Goal: Task Accomplishment & Management: Manage account settings

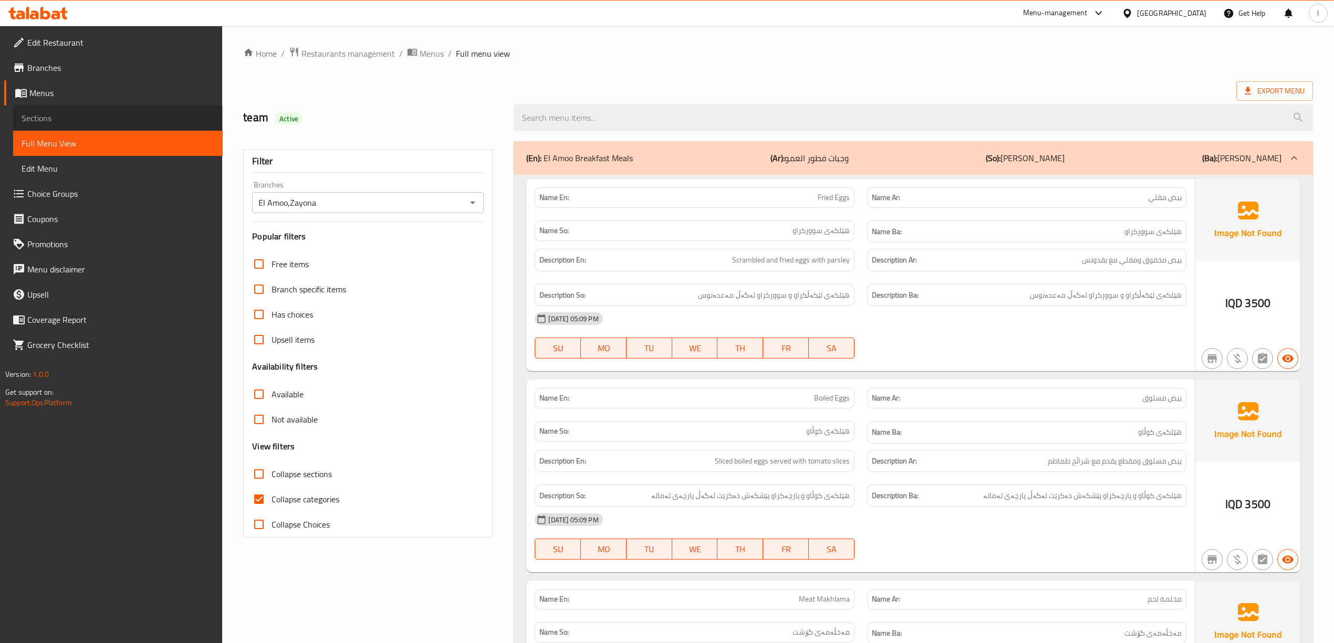
click at [78, 126] on link "Sections" at bounding box center [118, 118] width 210 height 25
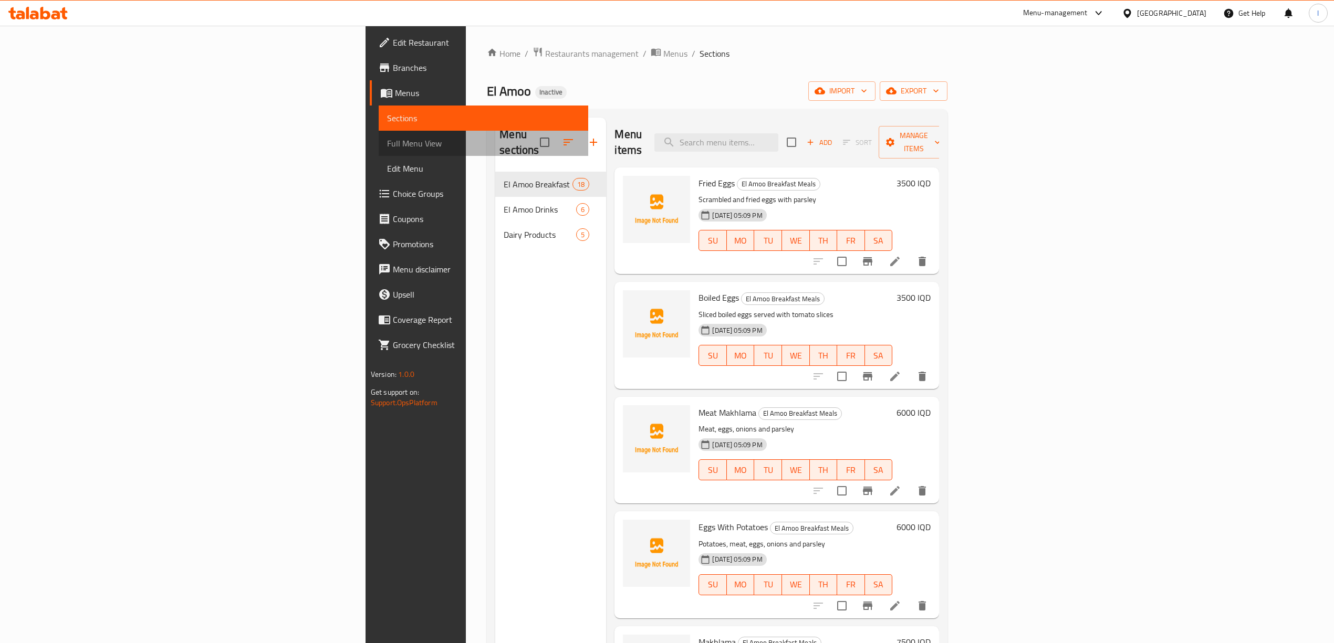
click at [379, 131] on link "Full Menu View" at bounding box center [484, 143] width 210 height 25
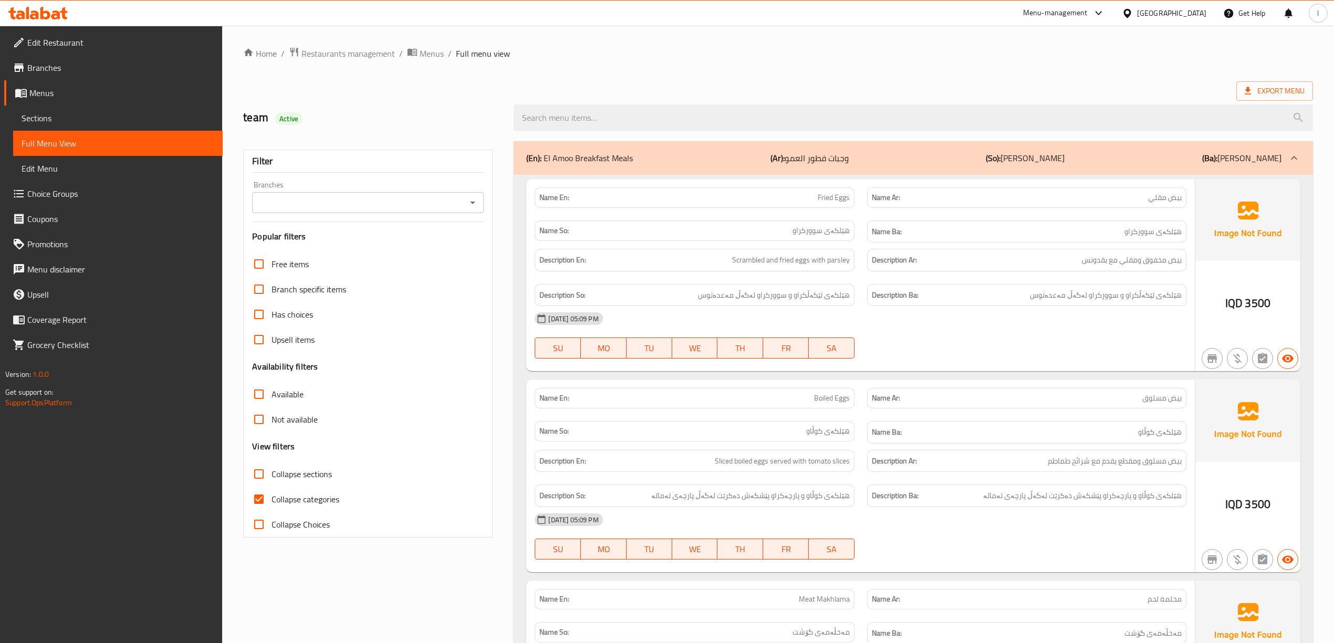
click at [392, 196] on input "Branches" at bounding box center [359, 202] width 208 height 15
click at [354, 253] on li "El Amoo,Zayona" at bounding box center [368, 249] width 232 height 19
type input "El Amoo,Zayona"
click at [253, 500] on input "Collapse categories" at bounding box center [258, 499] width 25 height 25
checkbox input "false"
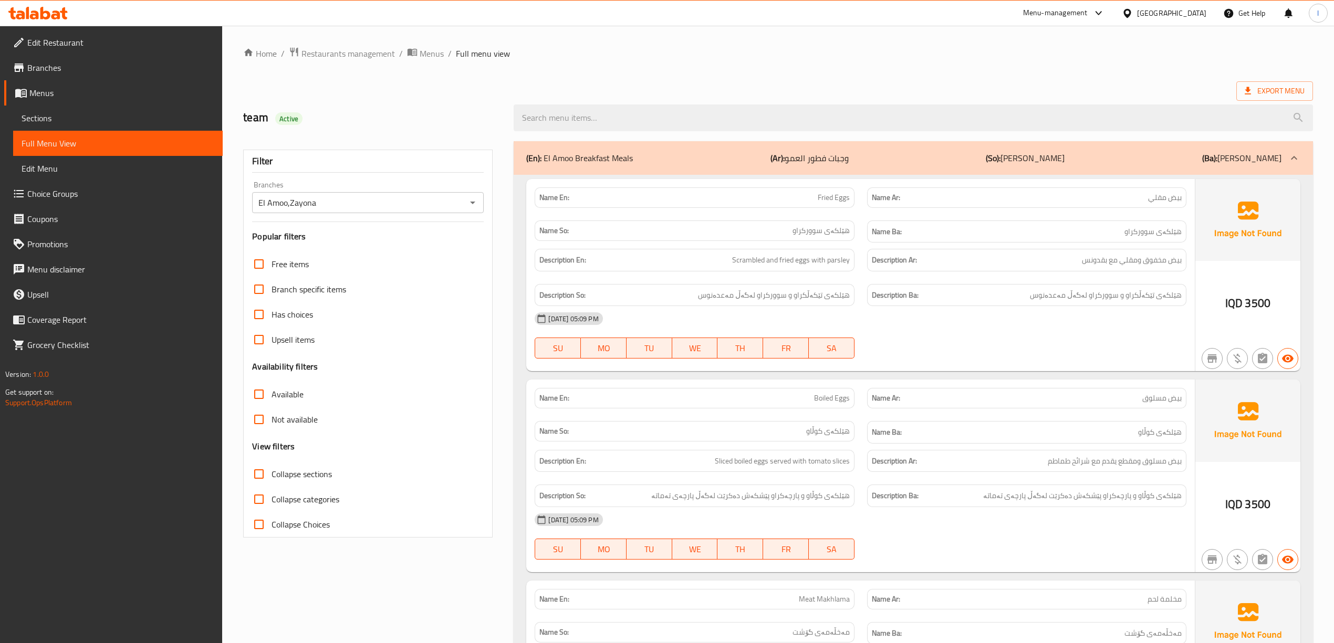
click at [284, 479] on span "Collapse sections" at bounding box center [302, 474] width 60 height 13
click at [272, 479] on input "Collapse sections" at bounding box center [258, 474] width 25 height 25
checkbox input "true"
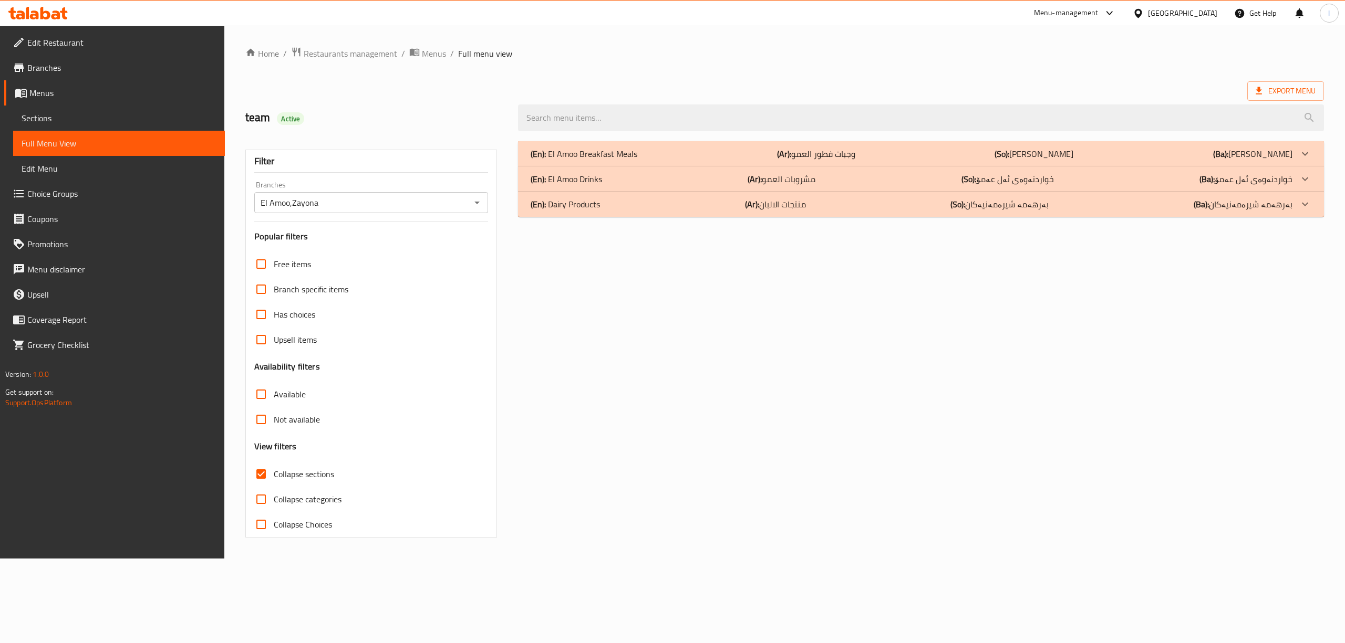
click at [631, 158] on p "(En): El Amoo Breakfast Meals" at bounding box center [584, 154] width 107 height 13
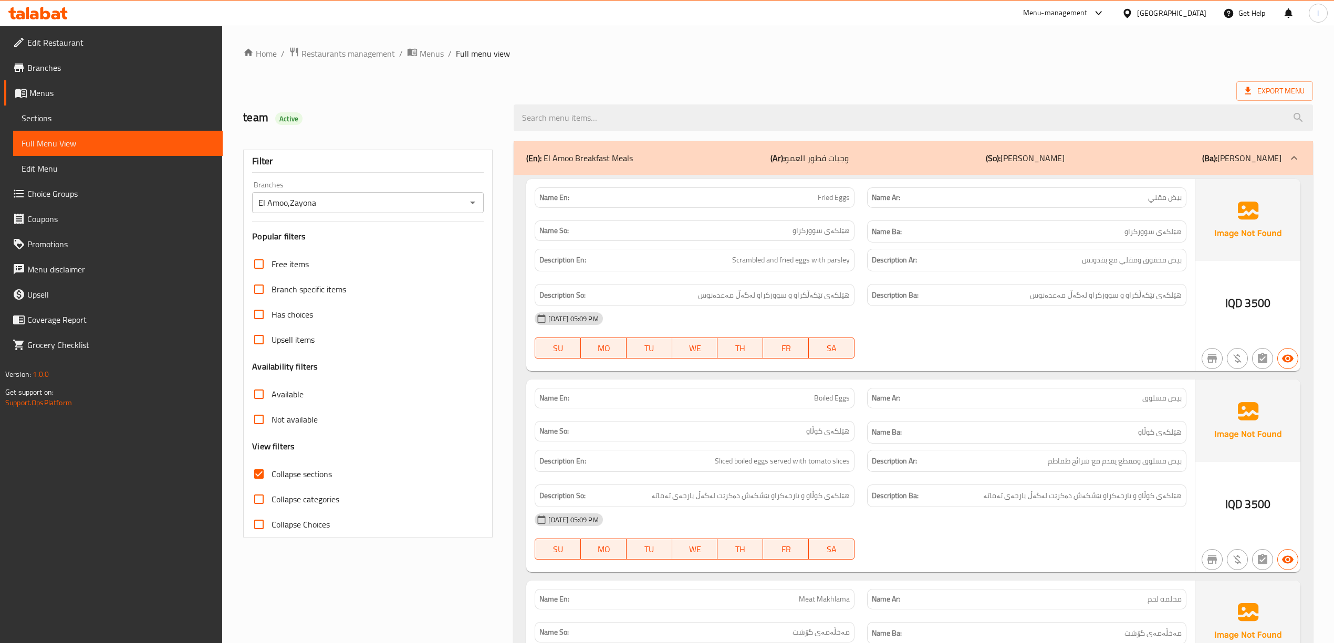
click at [535, 642] on div "Name So: مەخڵەمەی گۆشت" at bounding box center [694, 632] width 319 height 20
drag, startPoint x: 734, startPoint y: 263, endPoint x: 772, endPoint y: 269, distance: 38.3
click at [768, 267] on span "Scrambled and fried eggs with parsley" at bounding box center [791, 260] width 118 height 13
drag, startPoint x: 785, startPoint y: 264, endPoint x: 812, endPoint y: 284, distance: 33.7
click at [812, 284] on div "Description En: Scrambled and fried eggs with parsley Description Ar: بيض مخفوق…" at bounding box center [860, 278] width 664 height 70
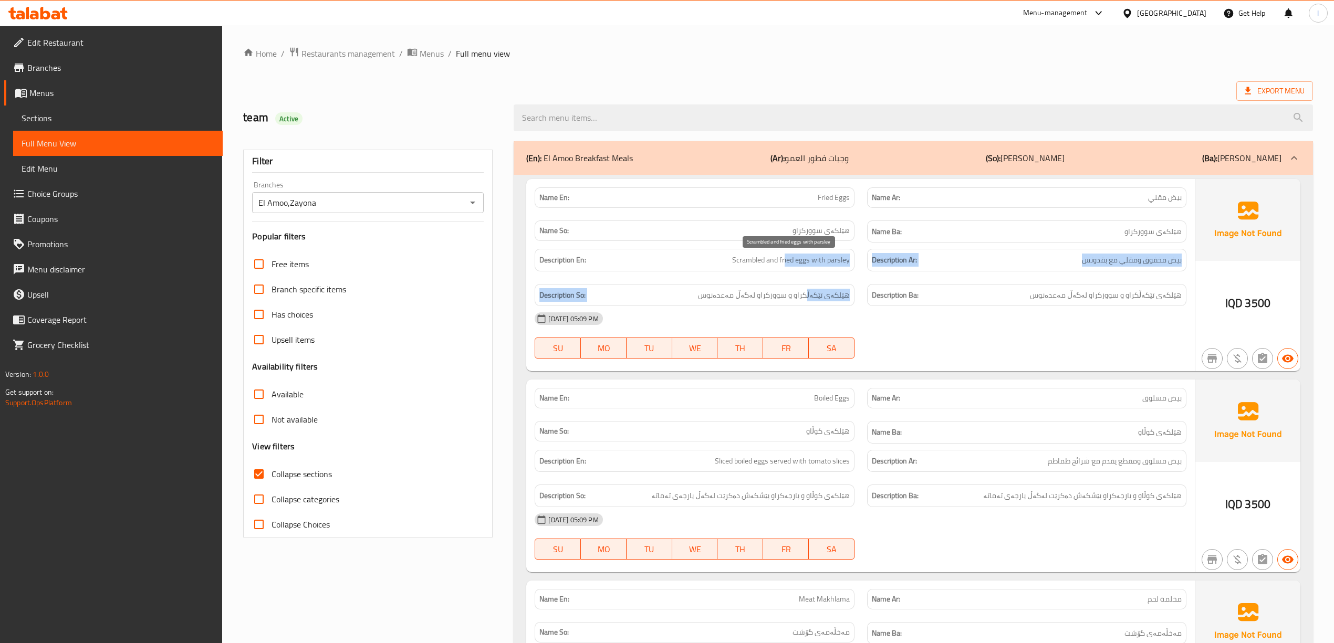
click at [835, 255] on span "Scrambled and fried eggs with parsley" at bounding box center [791, 260] width 118 height 13
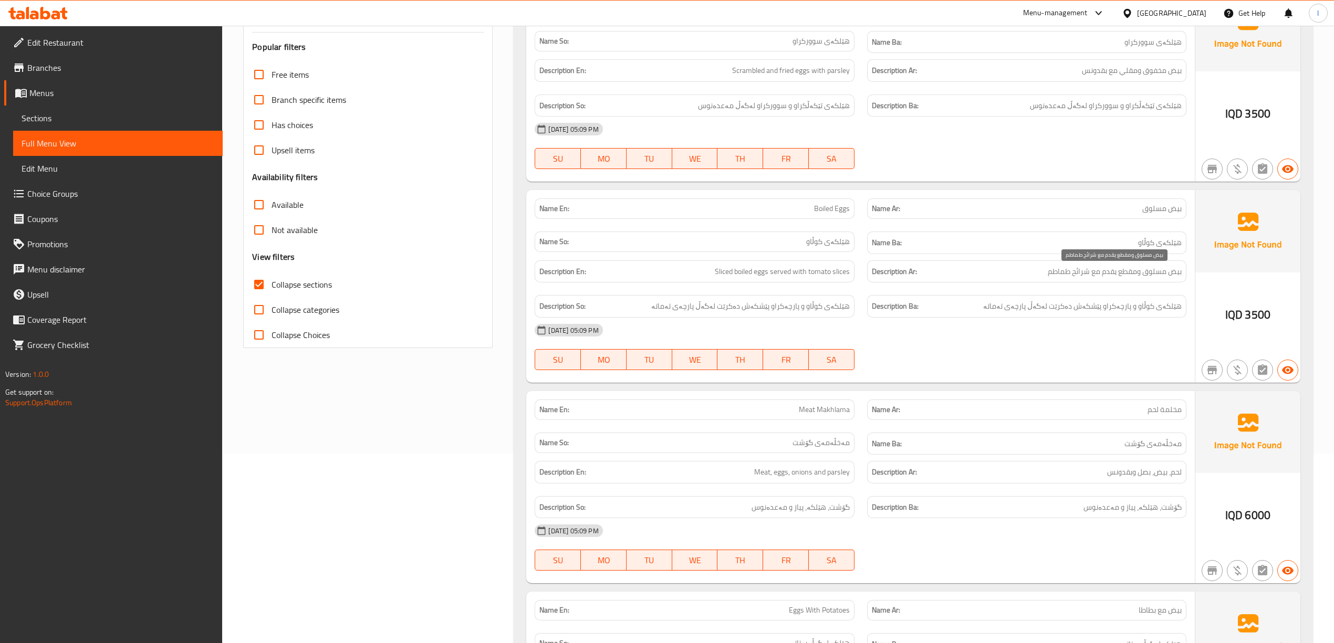
scroll to position [210, 0]
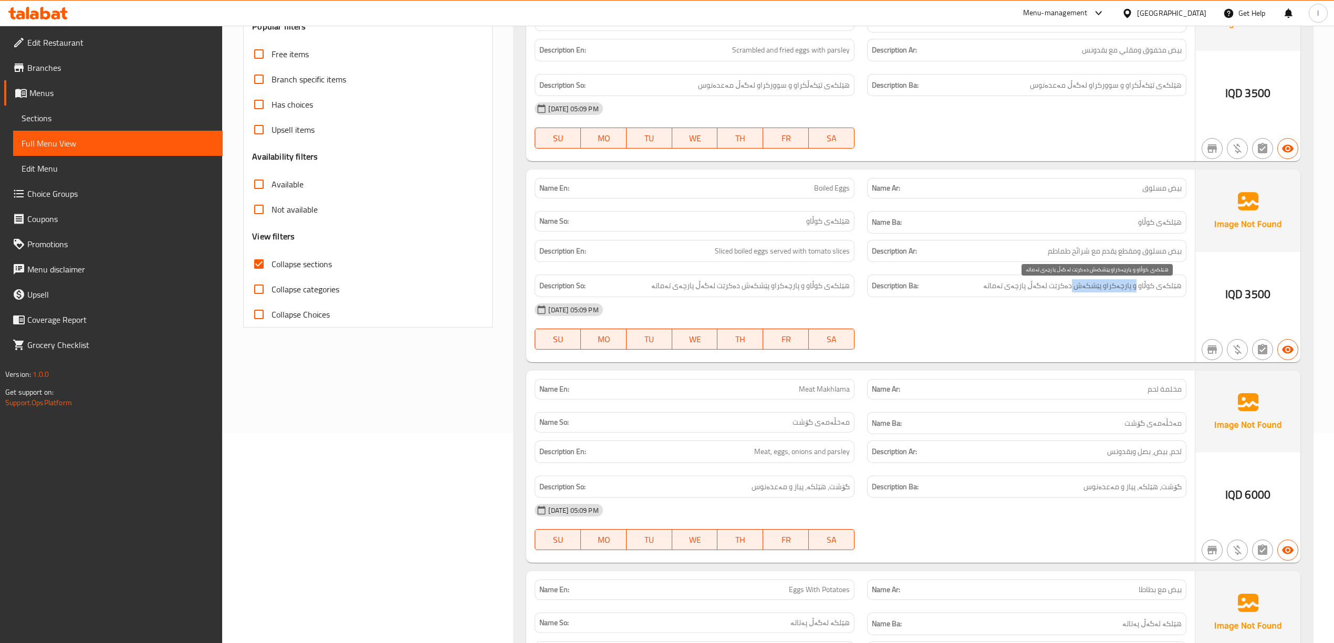
drag, startPoint x: 1137, startPoint y: 293, endPoint x: 1076, endPoint y: 292, distance: 60.9
click at [1076, 292] on span "هێلکەی کوڵاو و پارچەکراو پێشکەش دەکرێت لەگەڵ پارچەی تەماتە" at bounding box center [1082, 285] width 199 height 13
click at [1108, 290] on span "هێلکەی کوڵاو و پارچەکراو پێشکەش دەکرێت لەگەڵ پارچەی تەماتە" at bounding box center [1082, 285] width 199 height 13
drag, startPoint x: 1085, startPoint y: 295, endPoint x: 1064, endPoint y: 297, distance: 21.1
click at [1064, 297] on div "Description Ba: هێلکەی کوڵاو و پارچەکراو پێشکەش دەکرێت لەگەڵ پارچەی تەماتە" at bounding box center [1026, 286] width 319 height 23
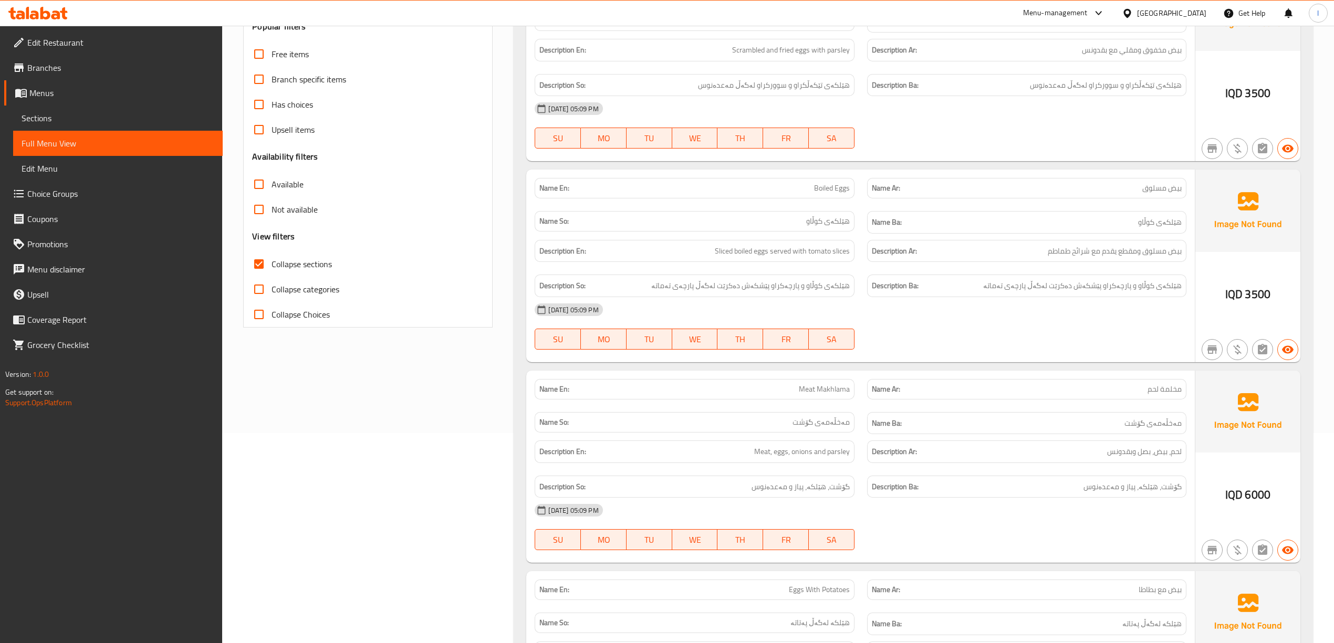
click at [1038, 297] on div "Description Ba: هێلکەی کوڵاو و پارچەکراو پێشکەش دەکرێت لەگەڵ پارچەی تەماتە" at bounding box center [1026, 286] width 319 height 23
drag, startPoint x: 721, startPoint y: 257, endPoint x: 770, endPoint y: 255, distance: 49.4
click at [770, 255] on span "Sliced ​​boiled eggs served with tomato slices" at bounding box center [782, 251] width 135 height 13
click at [792, 288] on span "هێلکەی کوڵاو و پارچەکراو پێشکەش دەکرێت لەگەڵ پارچەی تەماتە" at bounding box center [750, 285] width 199 height 13
drag, startPoint x: 849, startPoint y: 295, endPoint x: 801, endPoint y: 294, distance: 48.3
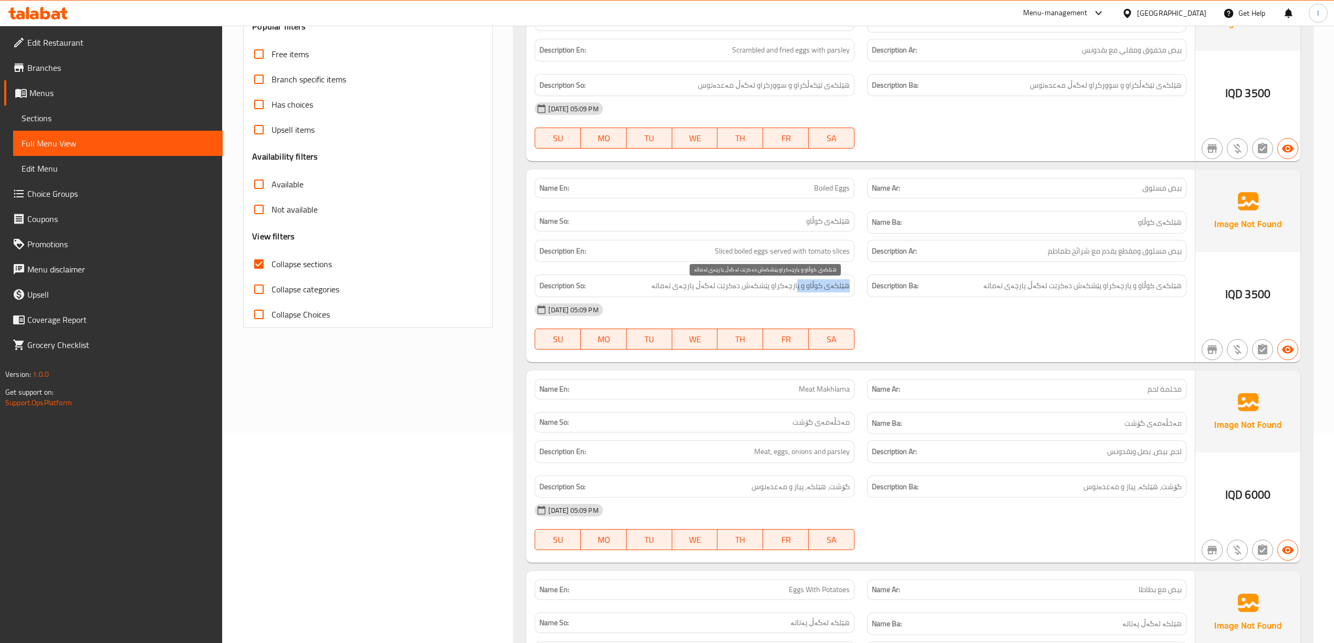
click at [801, 293] on span "هێلکەی کوڵاو و پارچەکراو پێشکەش دەکرێت لەگەڵ پارچەی تەماتە" at bounding box center [750, 285] width 199 height 13
click at [831, 296] on div "Description So: هێلکەی کوڵاو و پارچەکراو پێشکەش دەکرێت لەگەڵ پارچەی تەماتە" at bounding box center [694, 286] width 319 height 23
drag, startPoint x: 810, startPoint y: 293, endPoint x: 756, endPoint y: 296, distance: 53.7
click at [756, 296] on div "Description So: هێلکەی کوڵاو و پارچەکراو پێشکەش دەکرێت لەگەڵ پارچەی تەماتە" at bounding box center [694, 286] width 319 height 23
drag, startPoint x: 837, startPoint y: 293, endPoint x: 807, endPoint y: 293, distance: 29.4
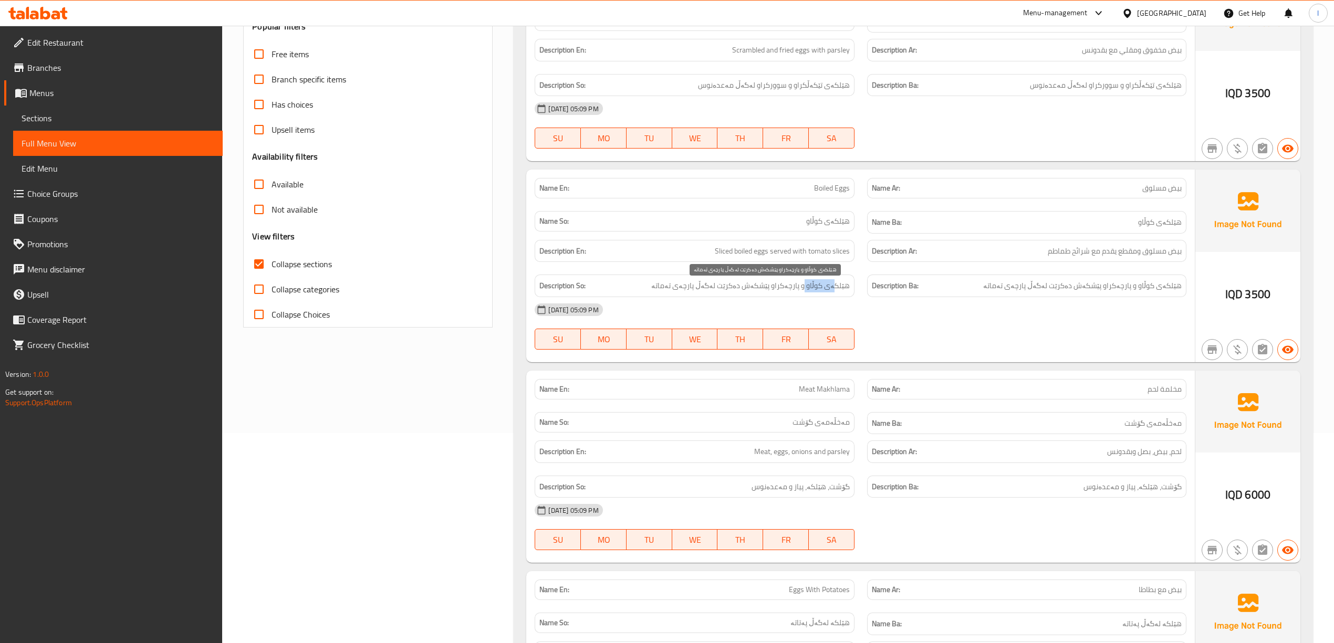
click at [807, 293] on span "هێلکەی کوڵاو و پارچەکراو پێشکەش دەکرێت لەگەڵ پارچەی تەماتە" at bounding box center [750, 285] width 199 height 13
drag, startPoint x: 792, startPoint y: 295, endPoint x: 648, endPoint y: 294, distance: 144.5
click at [648, 293] on h6 "Description So: هێلکەی کوڵاو و پارچەکراو پێشکەش دەکرێت لەگەڵ پارچەی تەماتە" at bounding box center [694, 285] width 310 height 13
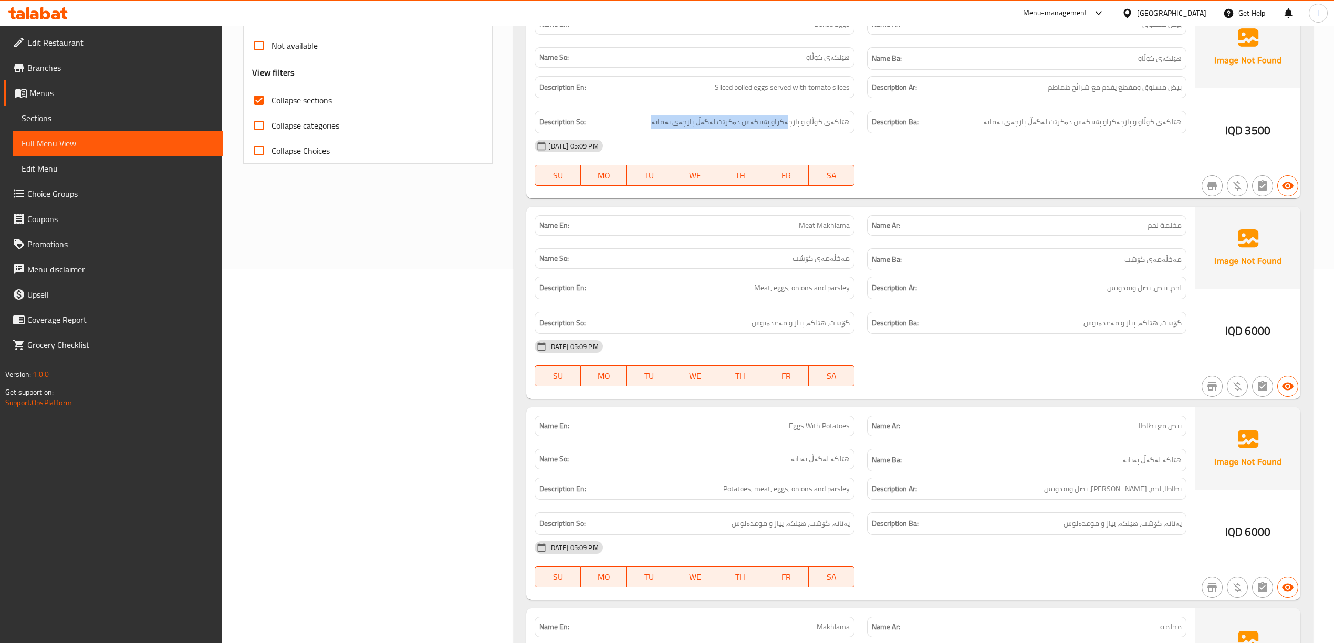
scroll to position [420, 0]
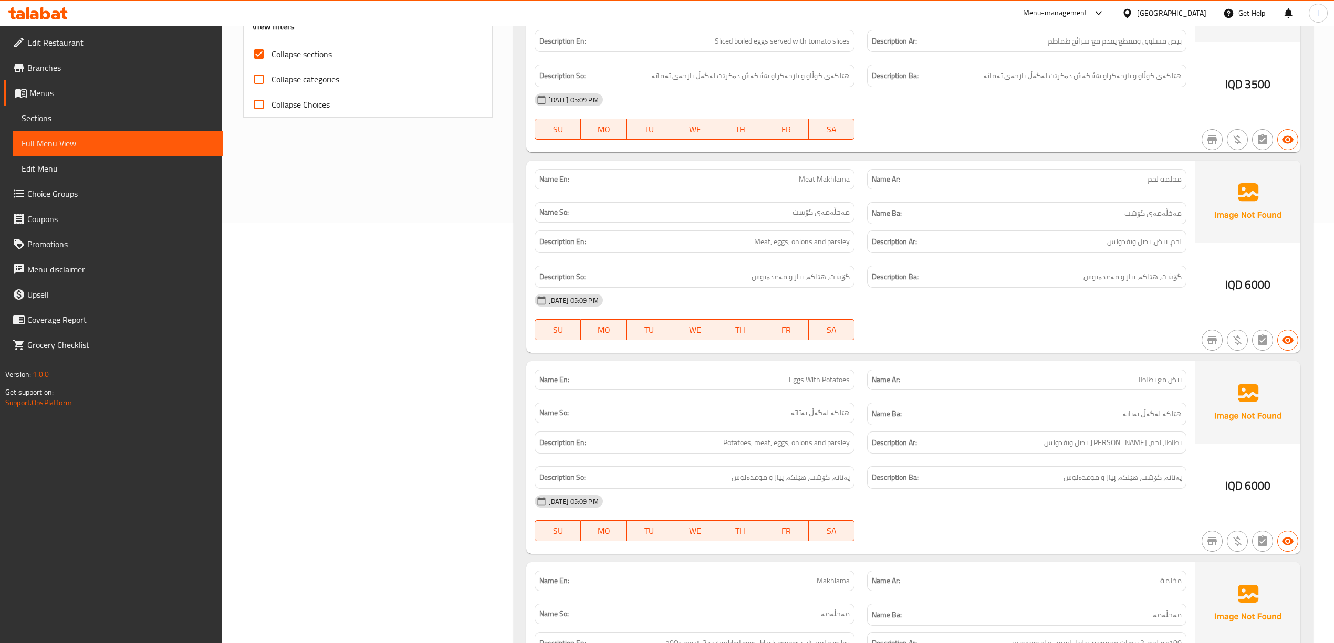
click at [785, 248] on span "Meat, eggs, onions and parsley" at bounding box center [802, 241] width 96 height 13
click at [816, 248] on span "Meat, eggs, onions and parsley" at bounding box center [802, 241] width 96 height 13
click at [848, 248] on span "Meat, eggs, onions and parsley" at bounding box center [802, 241] width 96 height 13
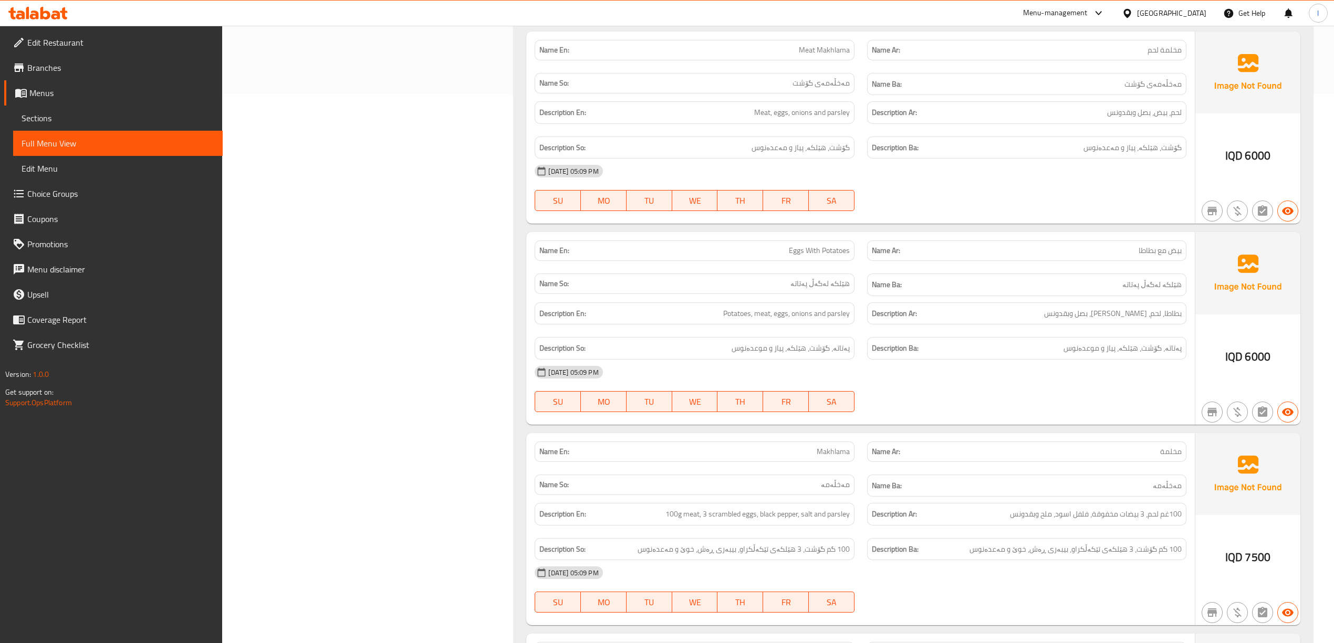
scroll to position [560, 0]
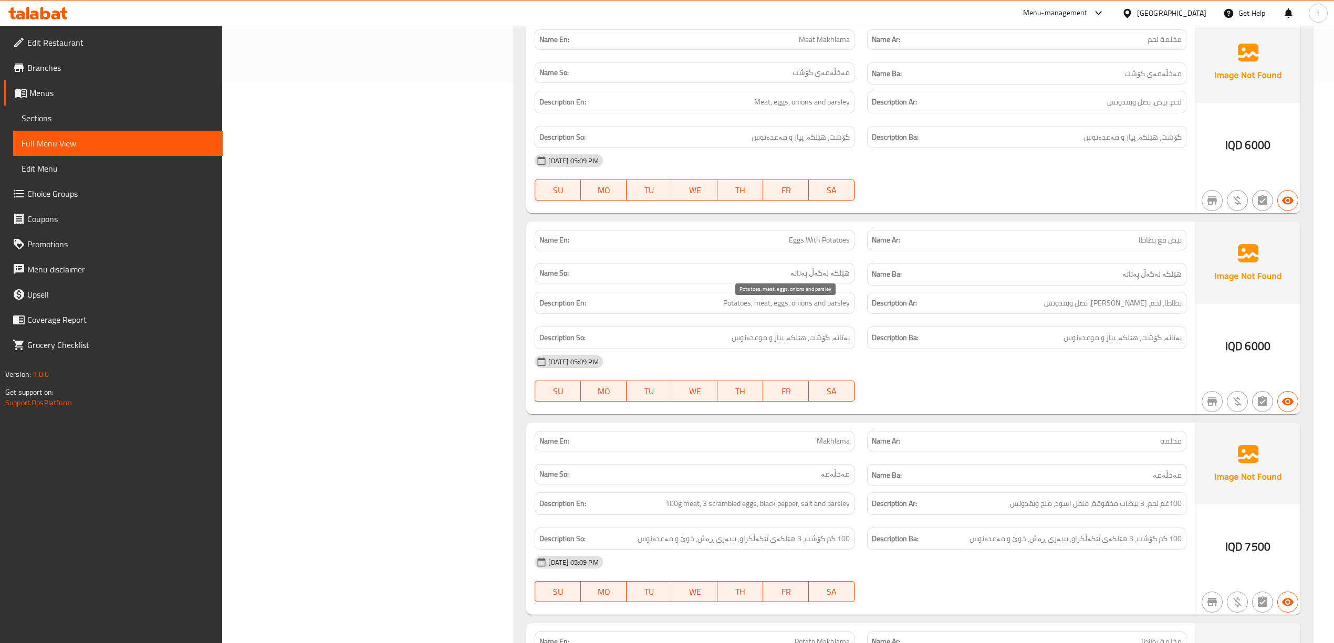
click at [733, 309] on span "Potatoes, meat, eggs, onions and parsley" at bounding box center [786, 303] width 127 height 13
click at [763, 305] on span "Potatoes, meat, eggs, onions and parsley" at bounding box center [786, 303] width 127 height 13
click at [794, 305] on span "Potatoes, meat, eggs, onions and parsley" at bounding box center [786, 303] width 127 height 13
click at [803, 309] on span "Potatoes, meat, eggs, onions and parsley" at bounding box center [786, 303] width 127 height 13
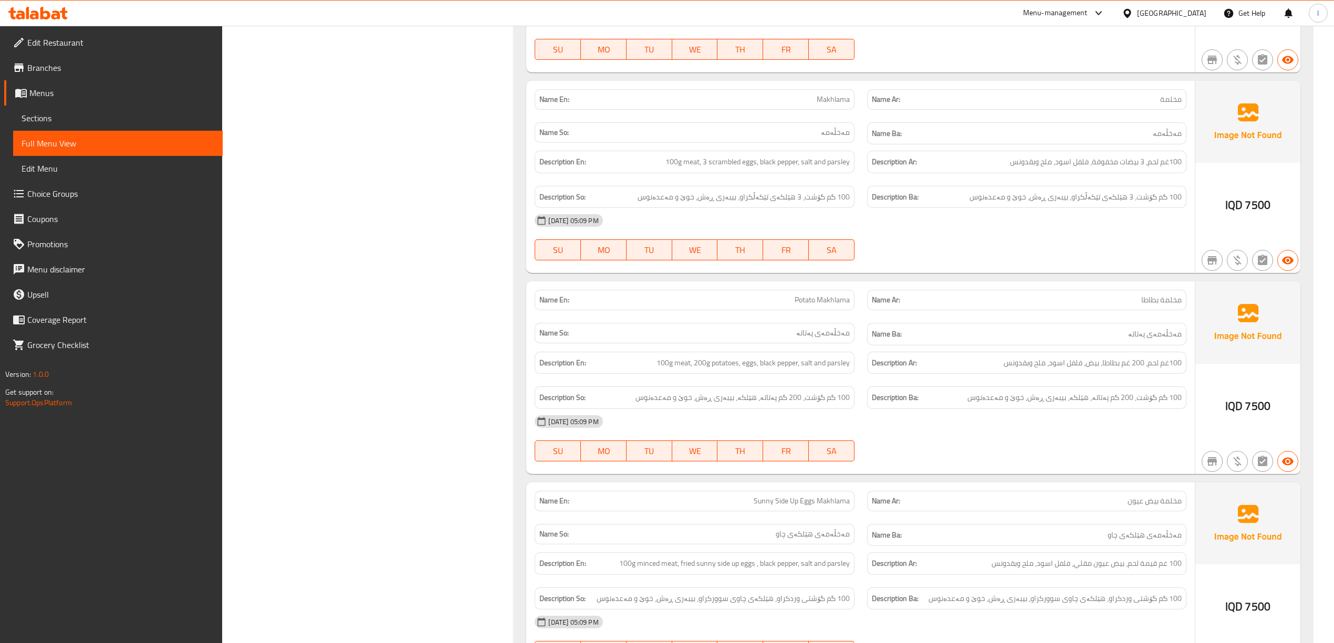
scroll to position [910, 0]
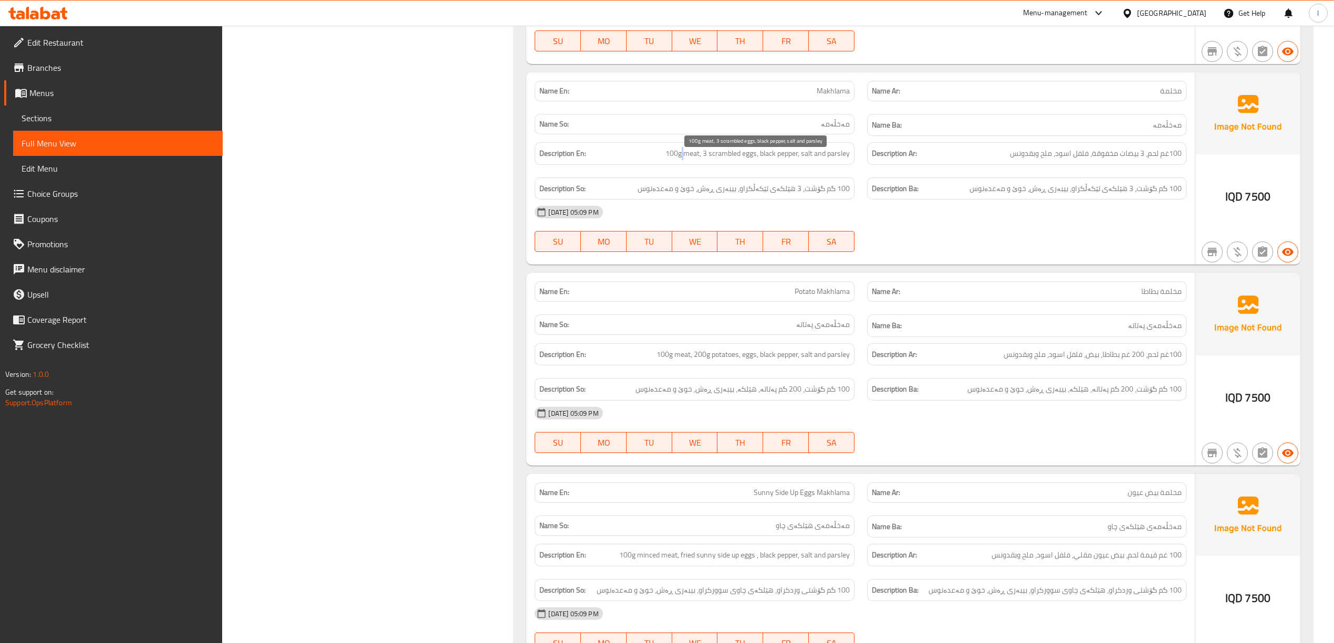
click at [684, 160] on span "100g meat, 3 scrambled eggs, black pepper, salt and parsley" at bounding box center [758, 153] width 184 height 13
drag, startPoint x: 698, startPoint y: 163, endPoint x: 757, endPoint y: 168, distance: 59.6
click at [757, 165] on div "Description En: 100g meat, 3 scrambled eggs, black pepper, salt and parsley" at bounding box center [694, 153] width 319 height 23
drag, startPoint x: 762, startPoint y: 169, endPoint x: 799, endPoint y: 155, distance: 39.5
click at [799, 155] on div "Description En: 100g meat, 3 scrambled eggs, black pepper, salt and parsley" at bounding box center [694, 153] width 319 height 23
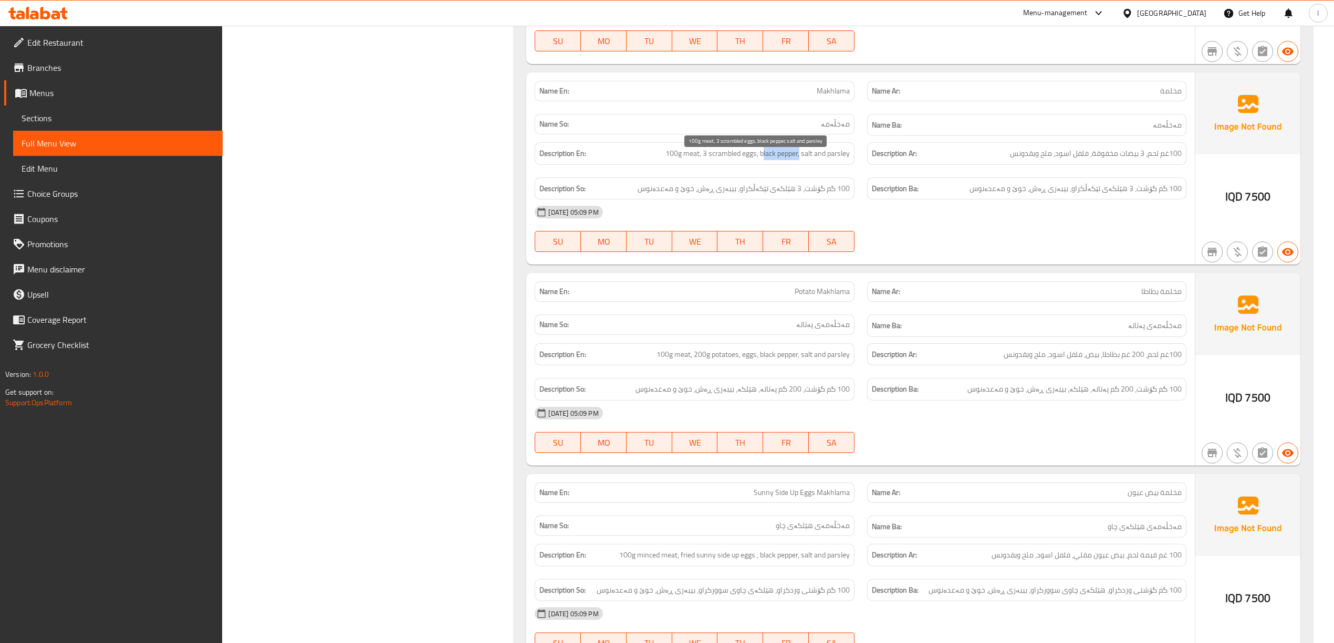
click at [794, 160] on span "100g meat, 3 scrambled eggs, black pepper, salt and parsley" at bounding box center [758, 153] width 184 height 13
click at [819, 160] on span "100g meat, 3 scrambled eggs, black pepper, salt and parsley" at bounding box center [758, 153] width 184 height 13
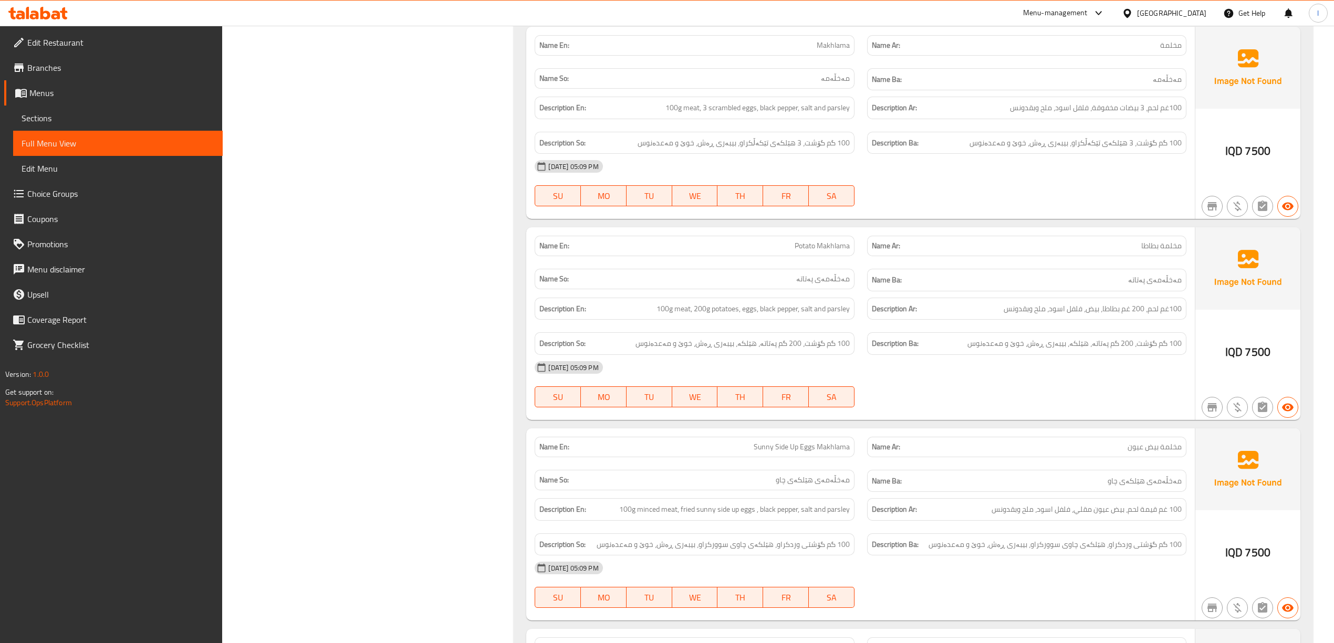
scroll to position [980, 0]
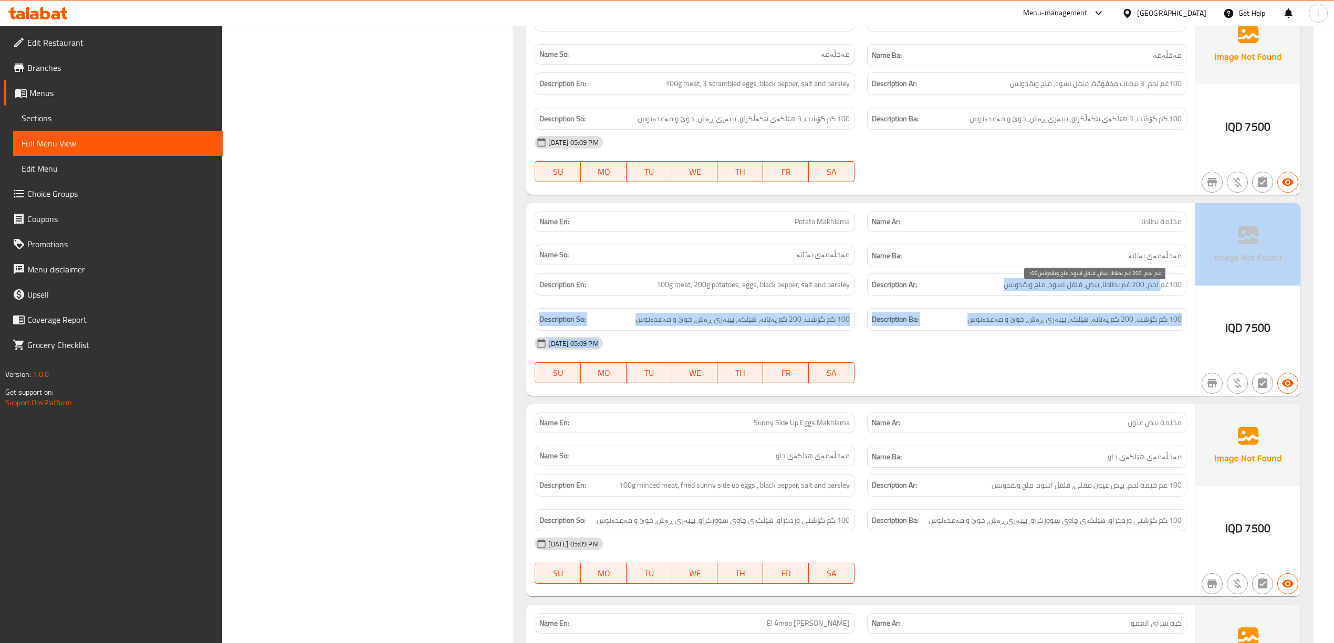
drag, startPoint x: 1162, startPoint y: 295, endPoint x: 1210, endPoint y: 297, distance: 48.4
click at [1210, 297] on div "Name En: Potato Makhlama Name Ar: مخلمة بطاطا Name So: مەخڵەمەی پەتاتە Name Ba:…" at bounding box center [913, 299] width 774 height 193
click at [1150, 288] on span "100غم لحم، 200 غم بطاطا، بيض، فلفل اسود، ملح وبقدونس" at bounding box center [1093, 284] width 178 height 13
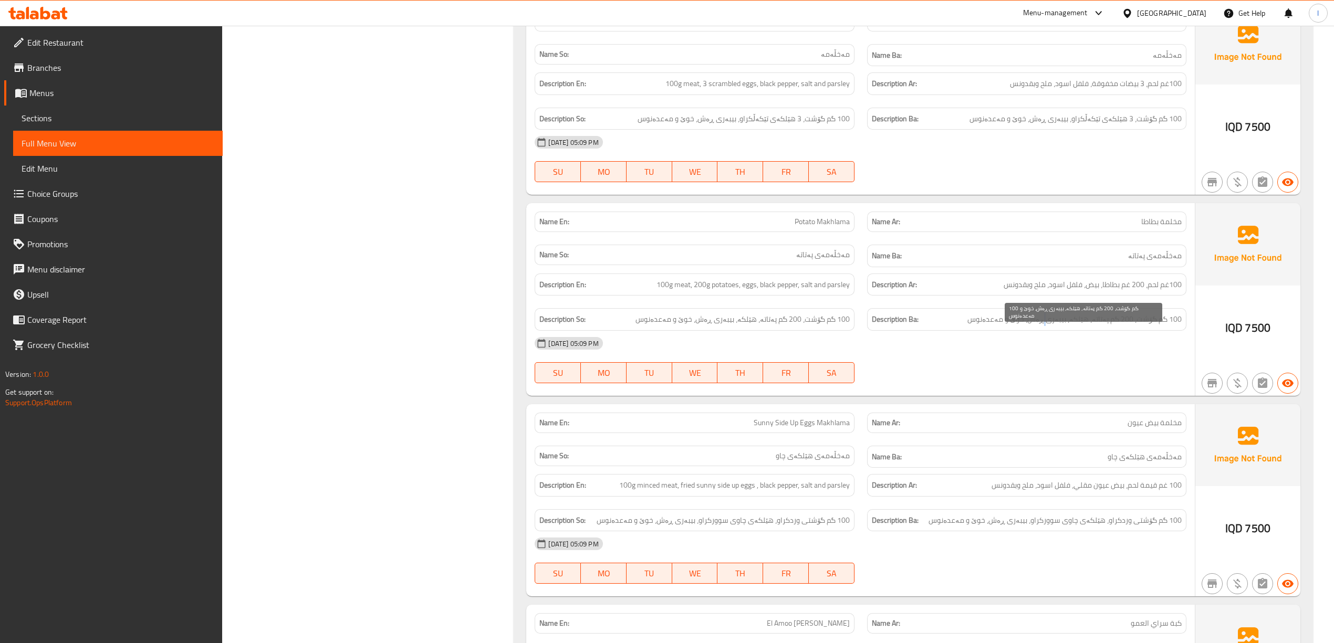
drag, startPoint x: 1054, startPoint y: 334, endPoint x: 1048, endPoint y: 338, distance: 6.7
click at [1048, 331] on div "Description Ba: 100 گم گۆشت، 200 گم پەتاتە، هێلکە، بیبەری ڕەش، خوێ و مەعدەنوس" at bounding box center [1026, 319] width 319 height 23
click at [1026, 331] on div "Description Ba: 100 گم گۆشت، 200 گم پەتاتە، هێلکە، بیبەری ڕەش، خوێ و مەعدەنوس" at bounding box center [1026, 319] width 319 height 23
drag, startPoint x: 1021, startPoint y: 326, endPoint x: 993, endPoint y: 332, distance: 29.1
click at [993, 326] on span "100 گم گۆشت، 200 گم پەتاتە، هێلکە، بیبەری ڕەش، خوێ و مەعدەنوس" at bounding box center [1075, 319] width 214 height 13
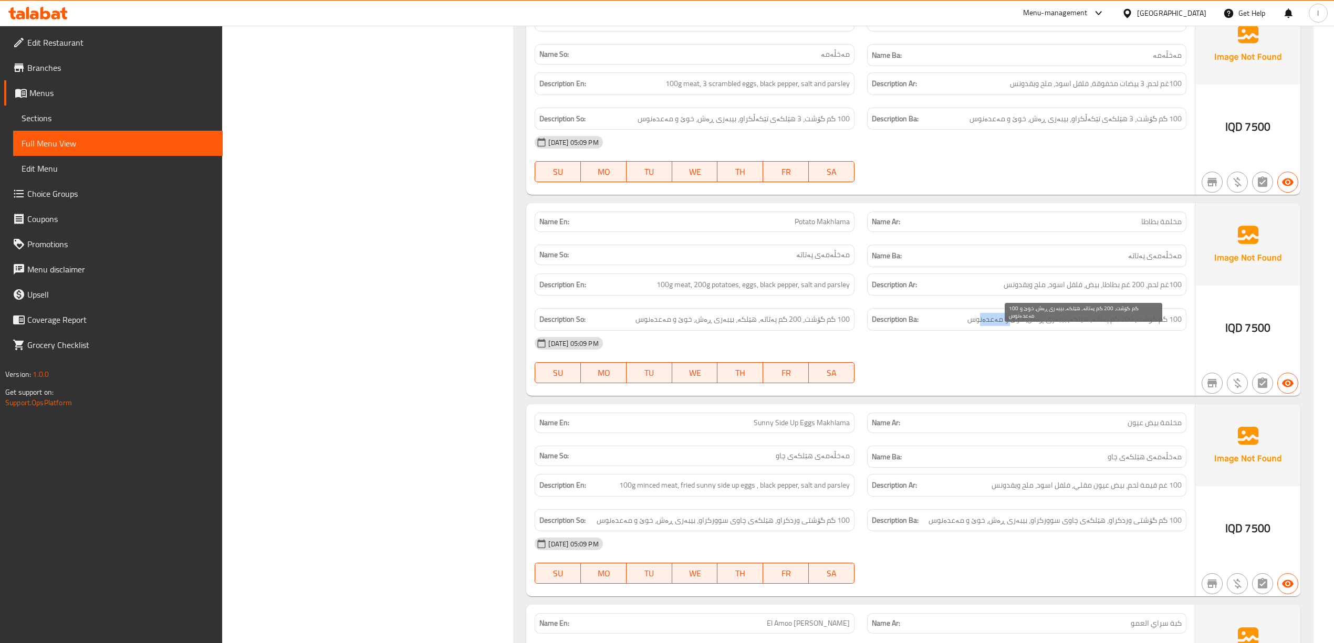
click at [992, 326] on span "100 گم گۆشت، 200 گم پەتاتە، هێلکە، بیبەری ڕەش، خوێ و مەعدەنوس" at bounding box center [1075, 319] width 214 height 13
drag, startPoint x: 1036, startPoint y: 334, endPoint x: 818, endPoint y: 320, distance: 219.0
click at [975, 340] on div "Name En: Potato Makhlama Name Ar: مخلمة بطاطا Name So: مەخڵەمەی پەتاتە Name Ba:…" at bounding box center [860, 299] width 668 height 193
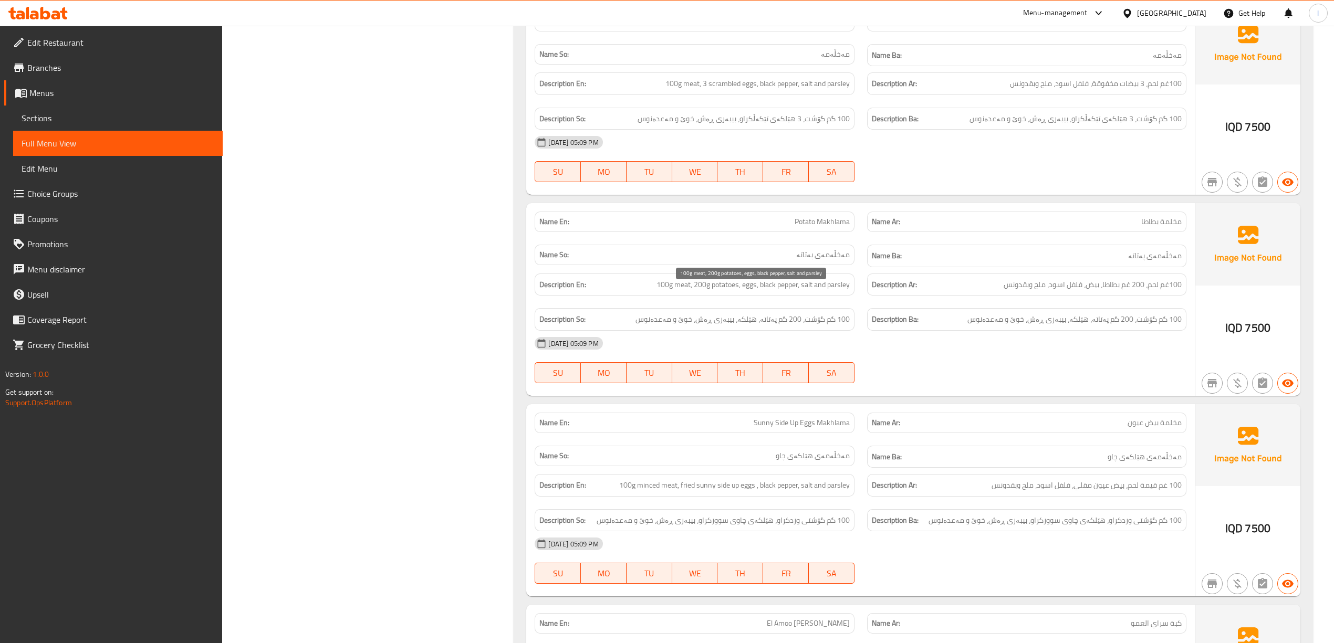
click at [678, 291] on span "100g meat, 200g potatoes, eggs, black pepper, salt and parsley" at bounding box center [753, 284] width 193 height 13
drag, startPoint x: 663, startPoint y: 292, endPoint x: 670, endPoint y: 290, distance: 7.5
click at [670, 290] on span "100g meat, 200g potatoes, eggs, black pepper, salt and parsley" at bounding box center [753, 284] width 193 height 13
drag, startPoint x: 688, startPoint y: 293, endPoint x: 698, endPoint y: 292, distance: 10.0
click at [698, 292] on span "100g meat, 200g potatoes, eggs, black pepper, salt and parsley" at bounding box center [753, 284] width 193 height 13
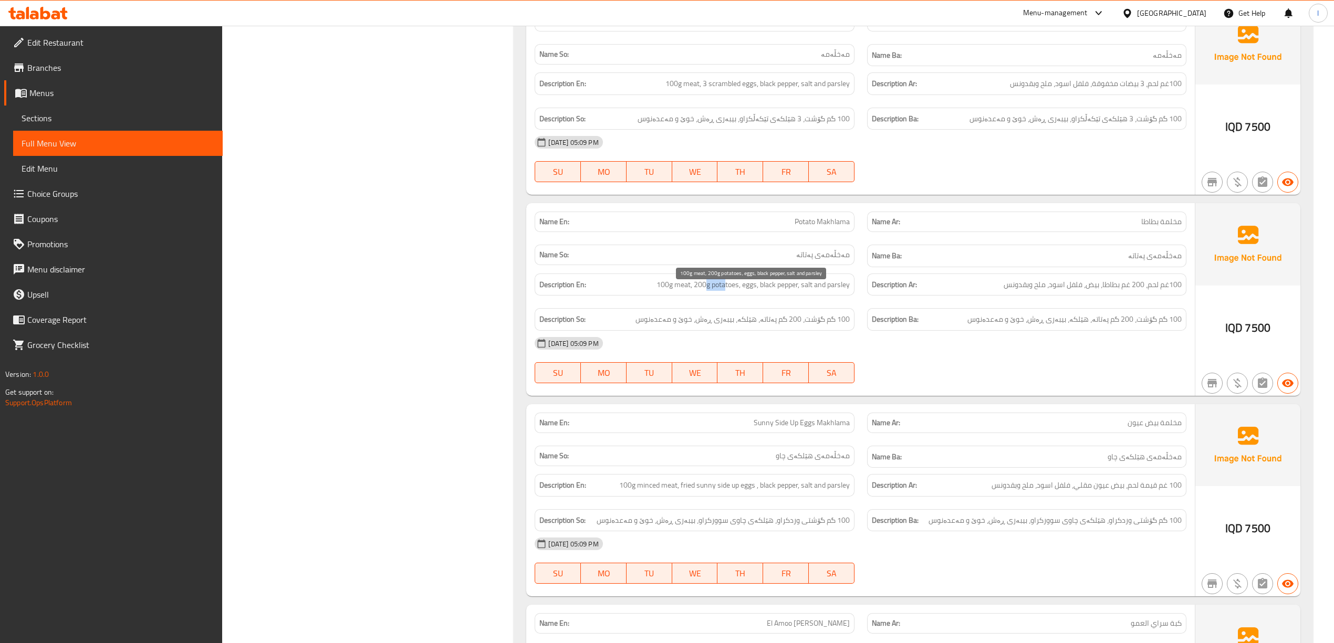
drag, startPoint x: 708, startPoint y: 291, endPoint x: 723, endPoint y: 291, distance: 14.7
click at [723, 291] on span "100g meat, 200g potatoes, eggs, black pepper, salt and parsley" at bounding box center [753, 284] width 193 height 13
click at [750, 292] on span "100g meat, 200g potatoes, eggs, black pepper, salt and parsley" at bounding box center [753, 284] width 193 height 13
drag, startPoint x: 763, startPoint y: 289, endPoint x: 794, endPoint y: 299, distance: 33.2
click at [794, 303] on div "Description En: 100g meat, 200g potatoes, eggs, black pepper, salt and parsley" at bounding box center [694, 284] width 332 height 35
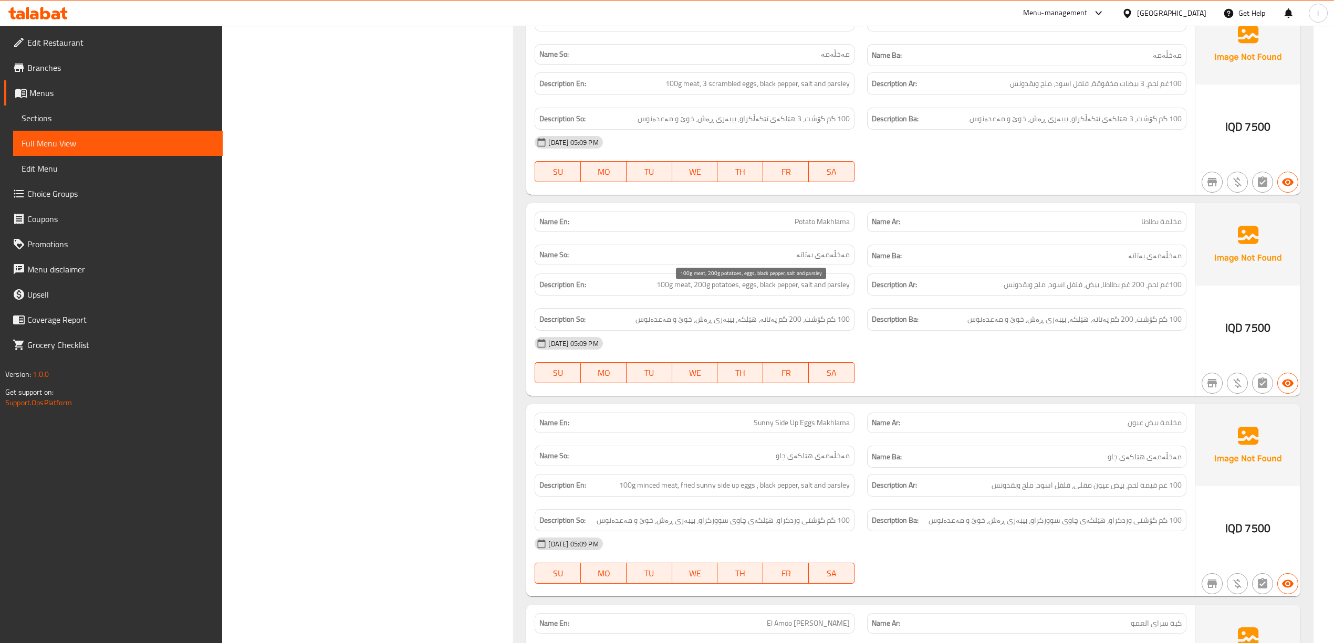
click at [801, 292] on span "100g meat, 200g potatoes, eggs, black pepper, salt and parsley" at bounding box center [753, 284] width 193 height 13
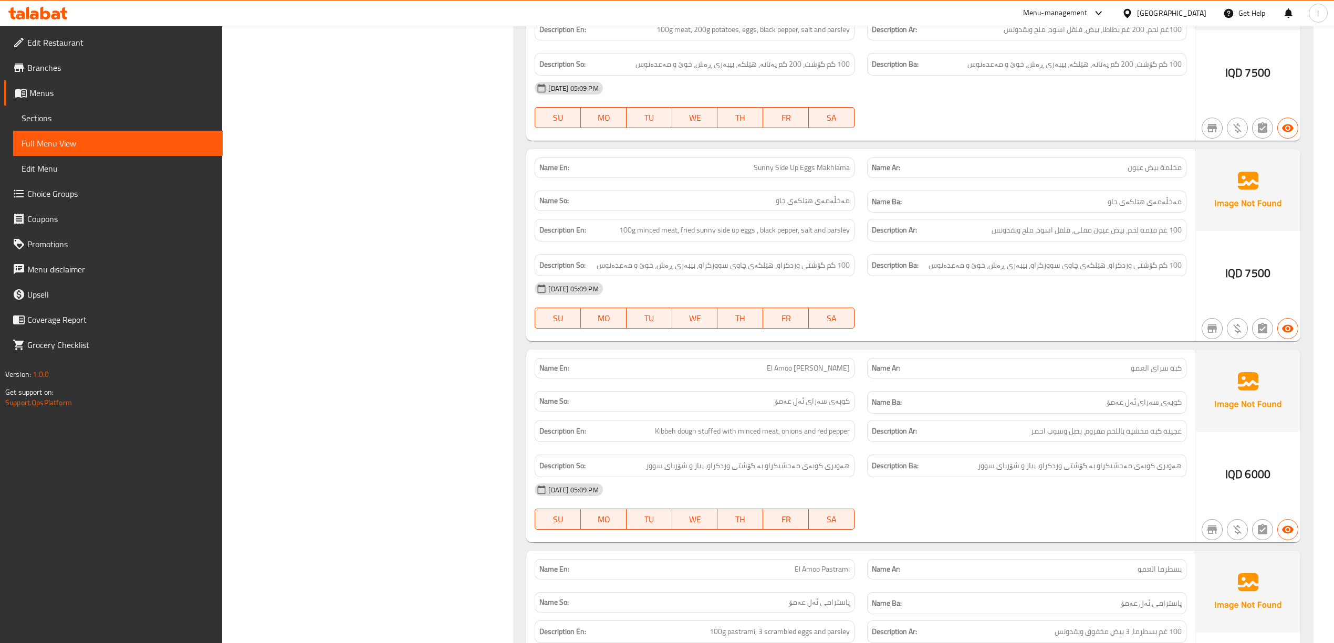
scroll to position [1261, 0]
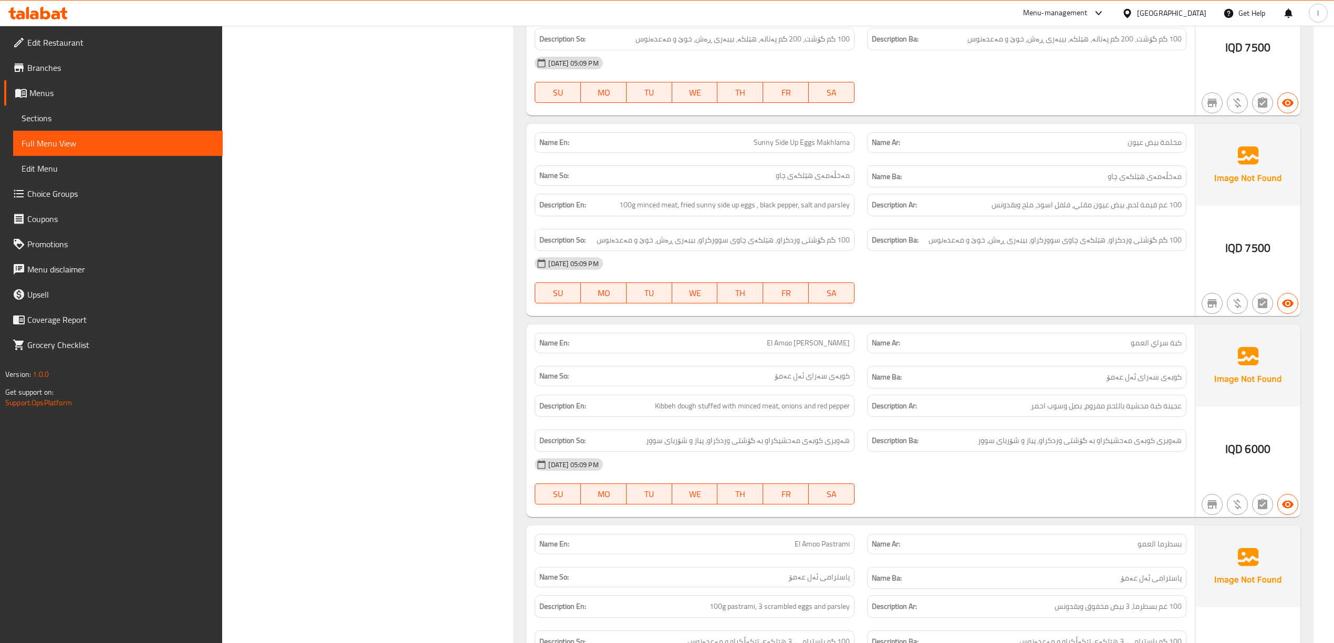
drag, startPoint x: 1143, startPoint y: 261, endPoint x: 1089, endPoint y: 257, distance: 53.7
click at [1089, 257] on div "Name En: Sunny Side Up Eggs Makhlama Name Ar: مخلمة بيض عيون Name So: مەخڵەمەی …" at bounding box center [860, 220] width 668 height 193
click at [1083, 247] on span "100 گم گۆشتی وردکراو، هێلکەی چاوی سوورکراو، بیبەری ڕەش، خوێ و مەعدەنوس" at bounding box center [1055, 240] width 253 height 13
drag, startPoint x: 1185, startPoint y: 252, endPoint x: 1116, endPoint y: 255, distance: 69.4
click at [1116, 252] on div "Description Ba: 100 گم گۆشتی وردکراو، هێلکەی چاوی سوورکراو، بیبەری ڕەش، خوێ و م…" at bounding box center [1026, 240] width 319 height 23
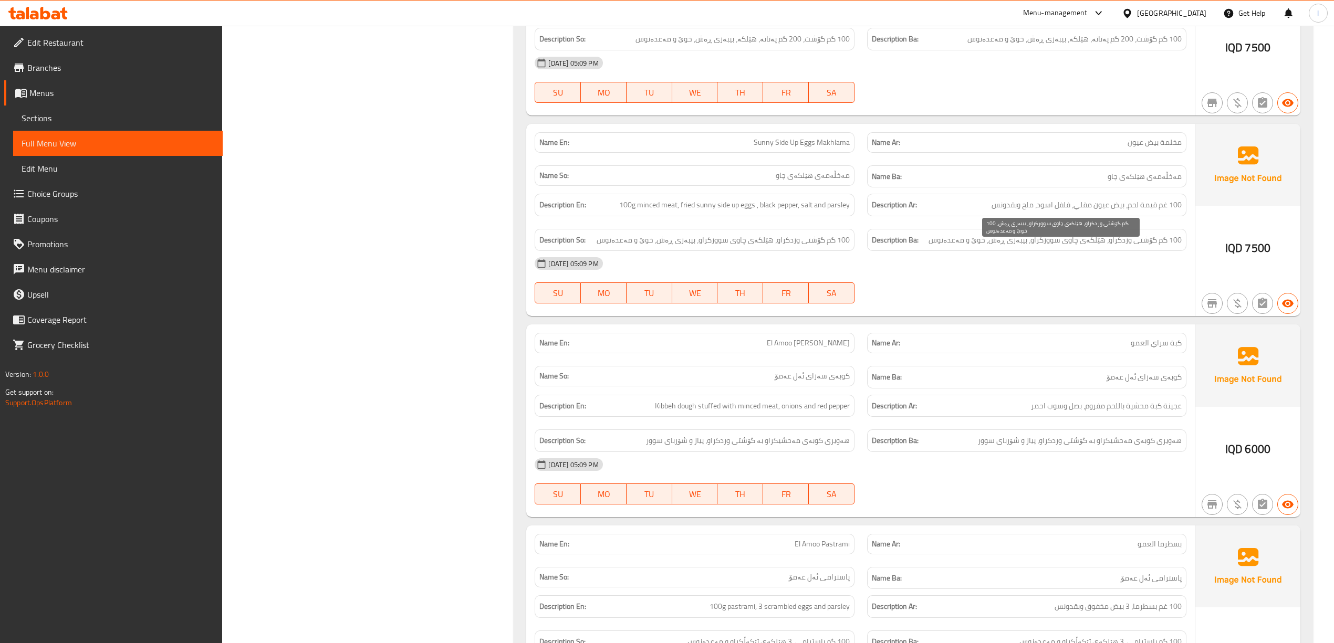
click at [1098, 247] on span "100 گم گۆشتی وردکراو، هێلکەی چاوی سوورکراو، بیبەری ڕەش، خوێ و مەعدەنوس" at bounding box center [1055, 240] width 253 height 13
drag, startPoint x: 1045, startPoint y: 251, endPoint x: 1103, endPoint y: 257, distance: 58.1
click at [1103, 252] on div "Description Ba: 100 گم گۆشتی وردکراو، هێلکەی چاوی سوورکراو، بیبەری ڕەش، خوێ و م…" at bounding box center [1026, 240] width 319 height 23
drag, startPoint x: 1017, startPoint y: 251, endPoint x: 1003, endPoint y: 253, distance: 14.4
click at [1003, 247] on span "100 گم گۆشتی وردکراو، هێلکەی چاوی سوورکراو، بیبەری ڕەش، خوێ و مەعدەنوس" at bounding box center [1055, 240] width 253 height 13
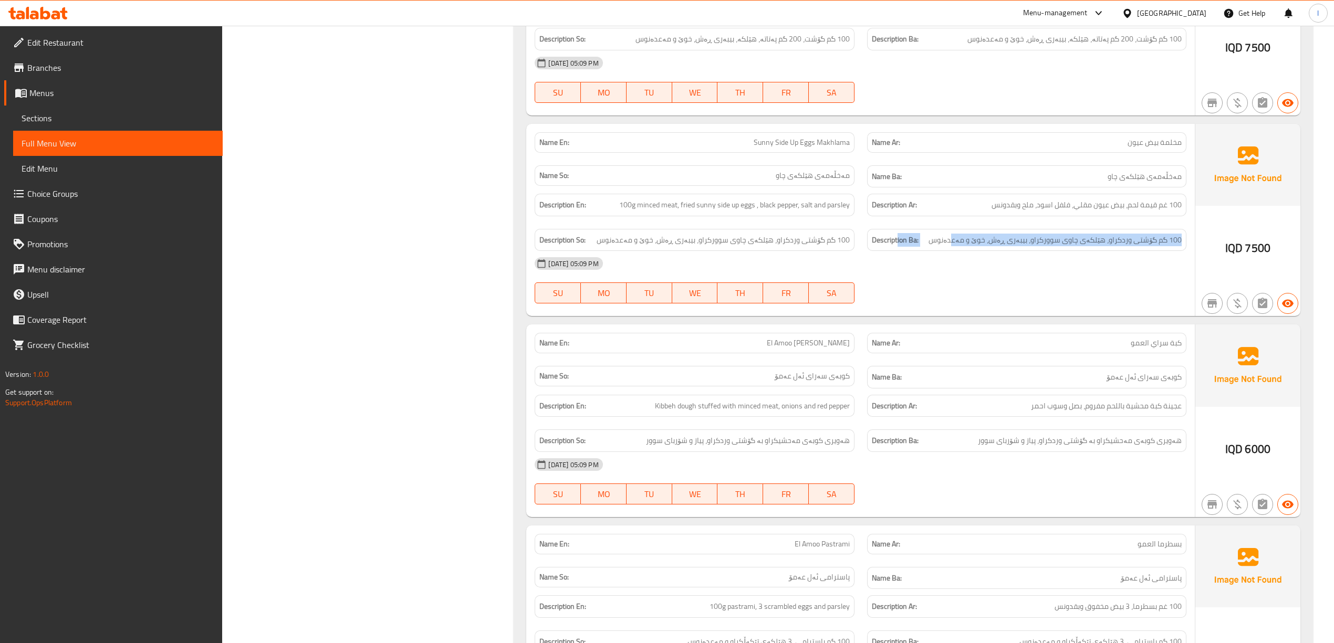
drag, startPoint x: 961, startPoint y: 255, endPoint x: 772, endPoint y: 257, distance: 188.6
click at [891, 252] on div "Description Ba: 100 گم گۆشتی وردکراو، هێلکەی چاوی سوورکراو، بیبەری ڕەش، خوێ و م…" at bounding box center [1026, 240] width 319 height 23
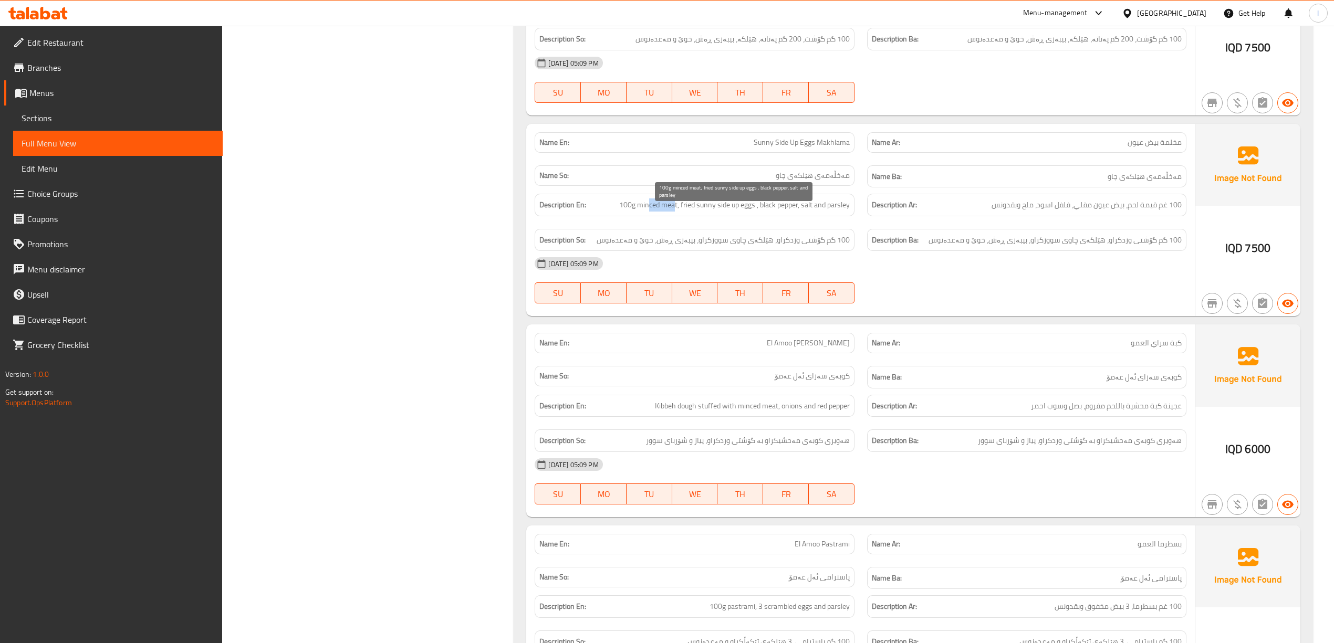
drag, startPoint x: 649, startPoint y: 217, endPoint x: 676, endPoint y: 217, distance: 26.3
click at [676, 212] on span "100g minced meat, fried sunny side up eggs , black pepper, salt and parsley" at bounding box center [734, 205] width 231 height 13
drag, startPoint x: 681, startPoint y: 219, endPoint x: 798, endPoint y: 223, distance: 117.2
click at [798, 216] on div "Description En: 100g minced meat, fried sunny side up eggs , black pepper, salt…" at bounding box center [694, 205] width 319 height 23
click at [826, 212] on span "100g minced meat, fried sunny side up eggs , black pepper, salt and parsley" at bounding box center [734, 205] width 231 height 13
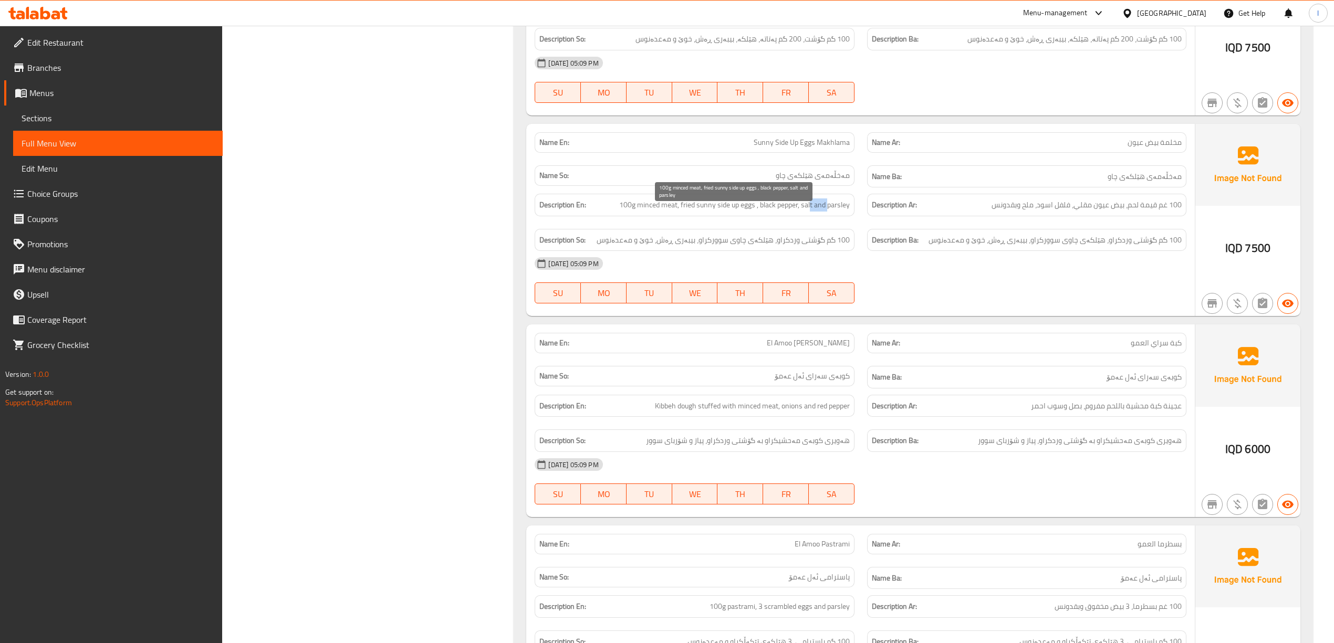
click at [826, 212] on span "100g minced meat, fried sunny side up eggs , black pepper, salt and parsley" at bounding box center [734, 205] width 231 height 13
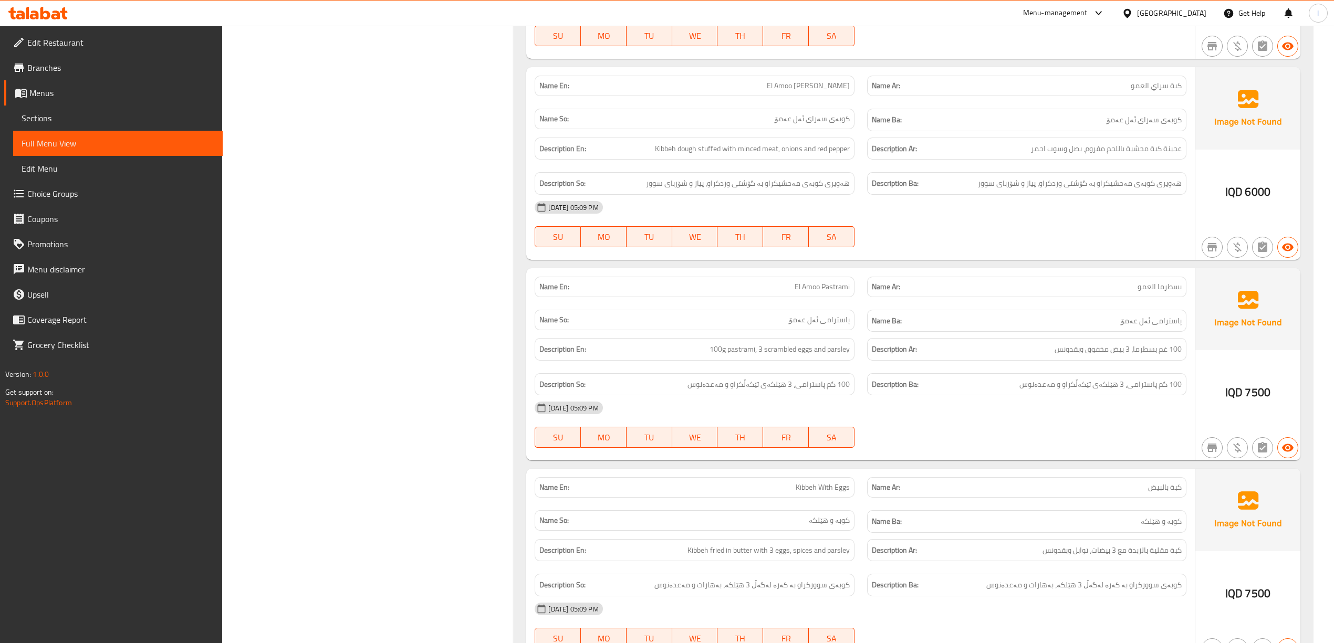
scroll to position [1541, 0]
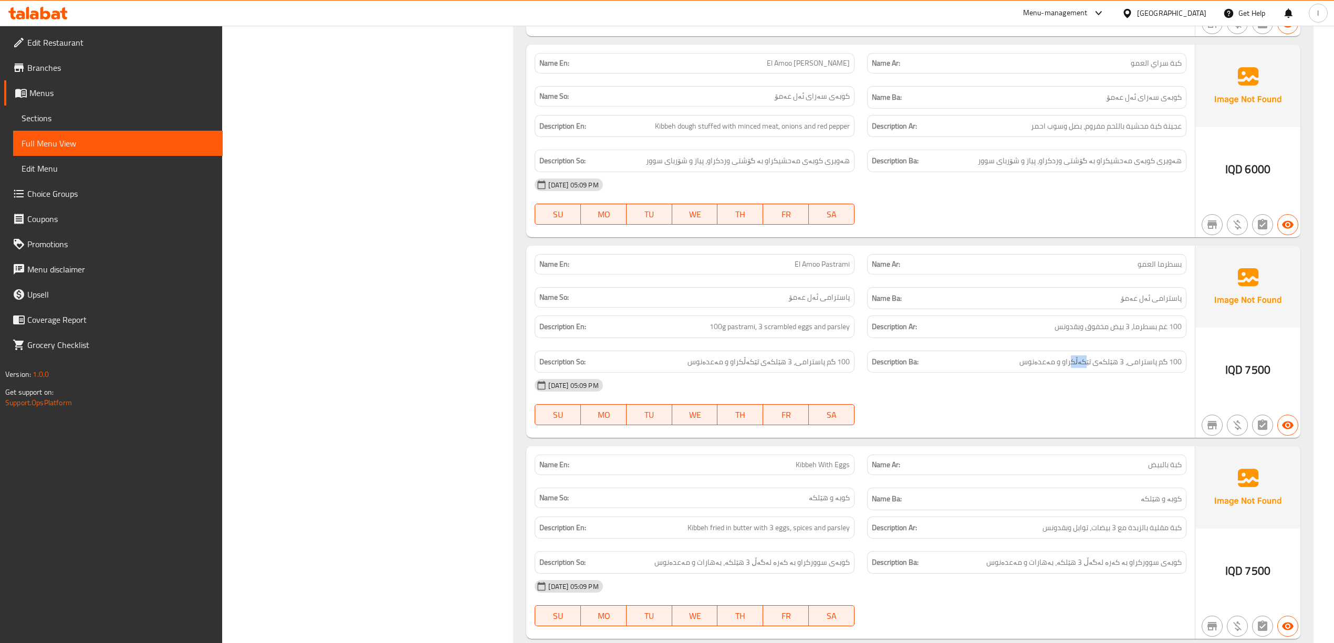
drag, startPoint x: 1087, startPoint y: 380, endPoint x: 1076, endPoint y: 382, distance: 10.7
click at [1076, 373] on div "Description Ba: 100 گم پاسترامی، 3 ‌هێلکەی تێکەڵکراو و مەعدەنوس" at bounding box center [1026, 362] width 319 height 23
drag, startPoint x: 708, startPoint y: 337, endPoint x: 753, endPoint y: 342, distance: 45.5
click at [738, 334] on h6 "Description En: 100g pastrami, 3 scrambled eggs and parsley" at bounding box center [694, 326] width 310 height 13
click at [763, 334] on span "100g pastrami, 3 scrambled eggs and parsley" at bounding box center [780, 326] width 140 height 13
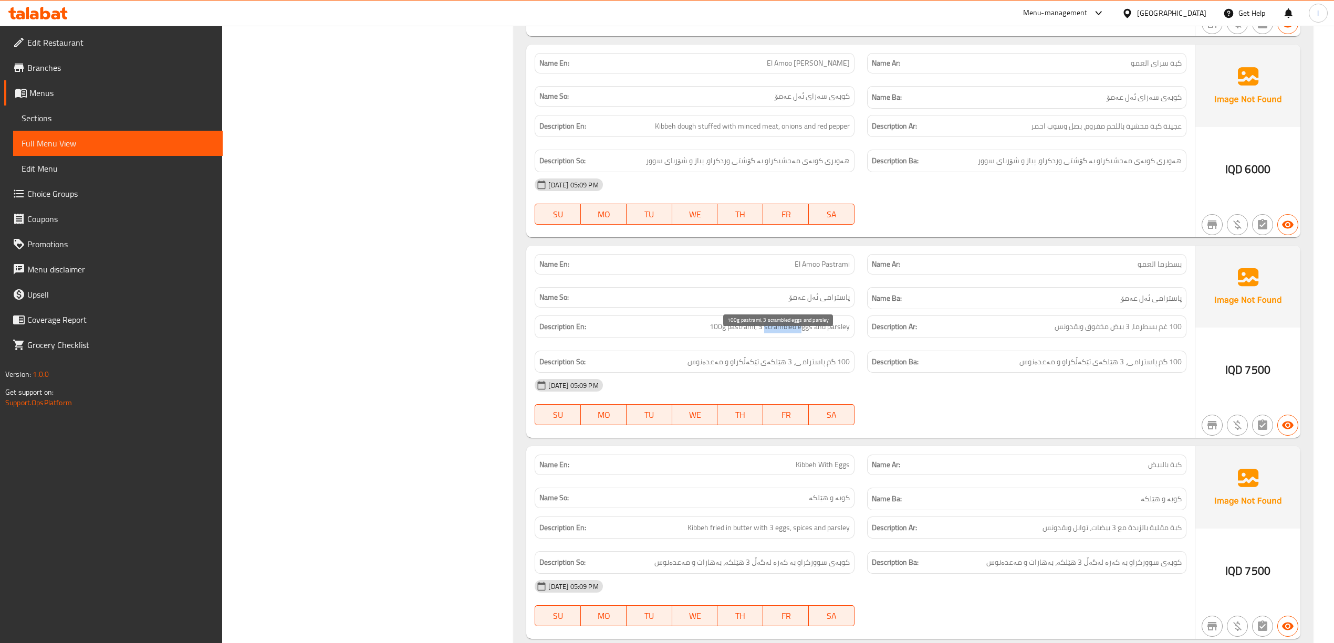
drag, startPoint x: 765, startPoint y: 345, endPoint x: 803, endPoint y: 342, distance: 37.9
click at [803, 334] on span "100g pastrami, 3 scrambled eggs and parsley" at bounding box center [780, 326] width 140 height 13
drag, startPoint x: 828, startPoint y: 337, endPoint x: 851, endPoint y: 345, distance: 24.3
click at [851, 338] on div "Description En: 100g pastrami, 3 scrambled eggs and parsley" at bounding box center [694, 327] width 319 height 23
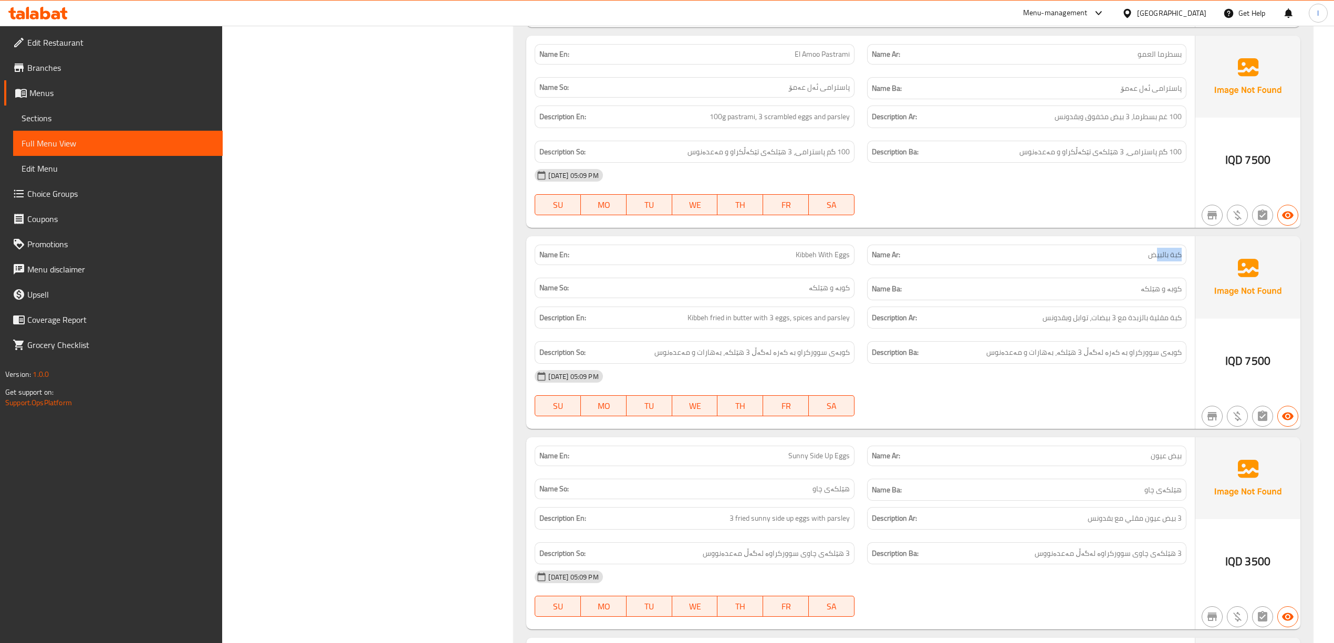
drag, startPoint x: 1183, startPoint y: 272, endPoint x: 1145, endPoint y: 270, distance: 37.9
click at [1150, 265] on div "Name Ar: كبة بالبيض" at bounding box center [1026, 255] width 319 height 20
drag, startPoint x: 1128, startPoint y: 371, endPoint x: 1079, endPoint y: 378, distance: 49.9
click at [1079, 378] on div "Name En: Kibbeh With Eggs Name Ar: كبة بالبيض Name So: کوبە و هێلکە Name Ba: کو…" at bounding box center [860, 332] width 668 height 193
click at [1123, 359] on span "کوبەی سوورکراو بە کەرە لەگەڵ 3 هێلکە، بەهارات و مەعدەنوس" at bounding box center [1084, 352] width 195 height 13
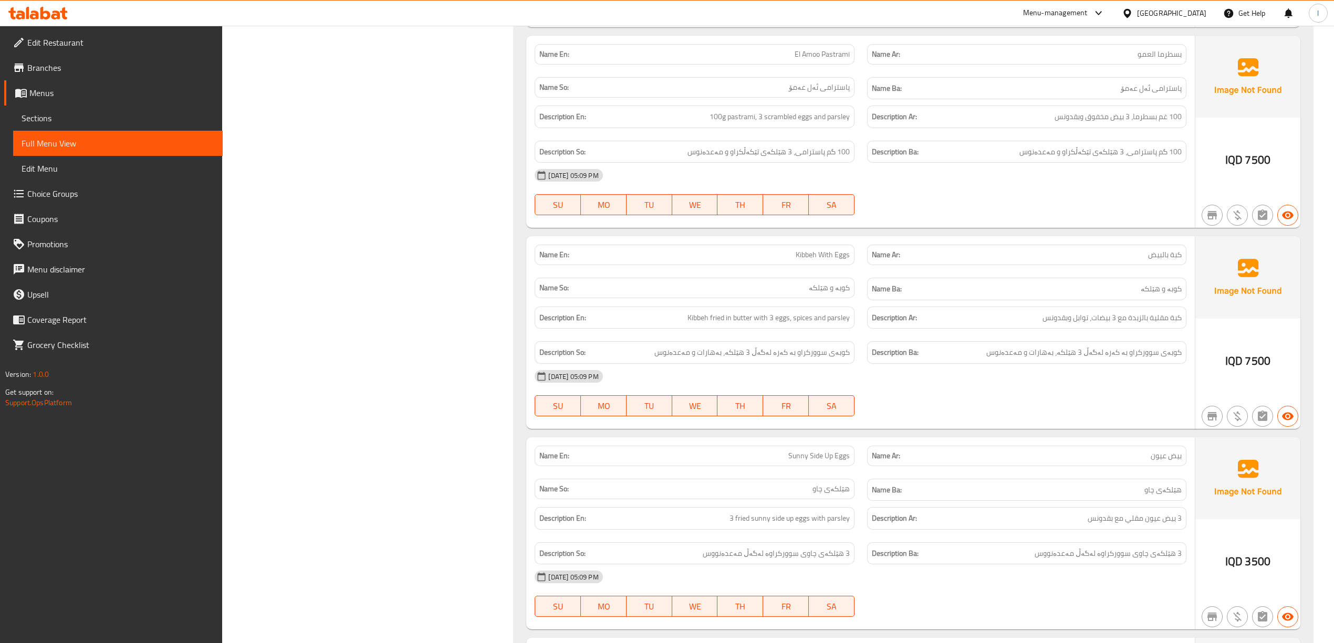
drag, startPoint x: 1141, startPoint y: 366, endPoint x: 1041, endPoint y: 379, distance: 101.2
click at [1041, 379] on div "Name En: Kibbeh With Eggs Name Ar: كبة بالبيض Name So: کوبە و هێلکە Name Ba: کو…" at bounding box center [860, 332] width 668 height 193
click at [1055, 359] on span "کوبەی سوورکراو بە کەرە لەگەڵ 3 هێلکە، بەهارات و مەعدەنوس" at bounding box center [1084, 352] width 195 height 13
drag, startPoint x: 698, startPoint y: 333, endPoint x: 713, endPoint y: 333, distance: 15.8
click at [713, 325] on span "Kibbeh fried in butter with 3 eggs, spices and parsley" at bounding box center [769, 318] width 162 height 13
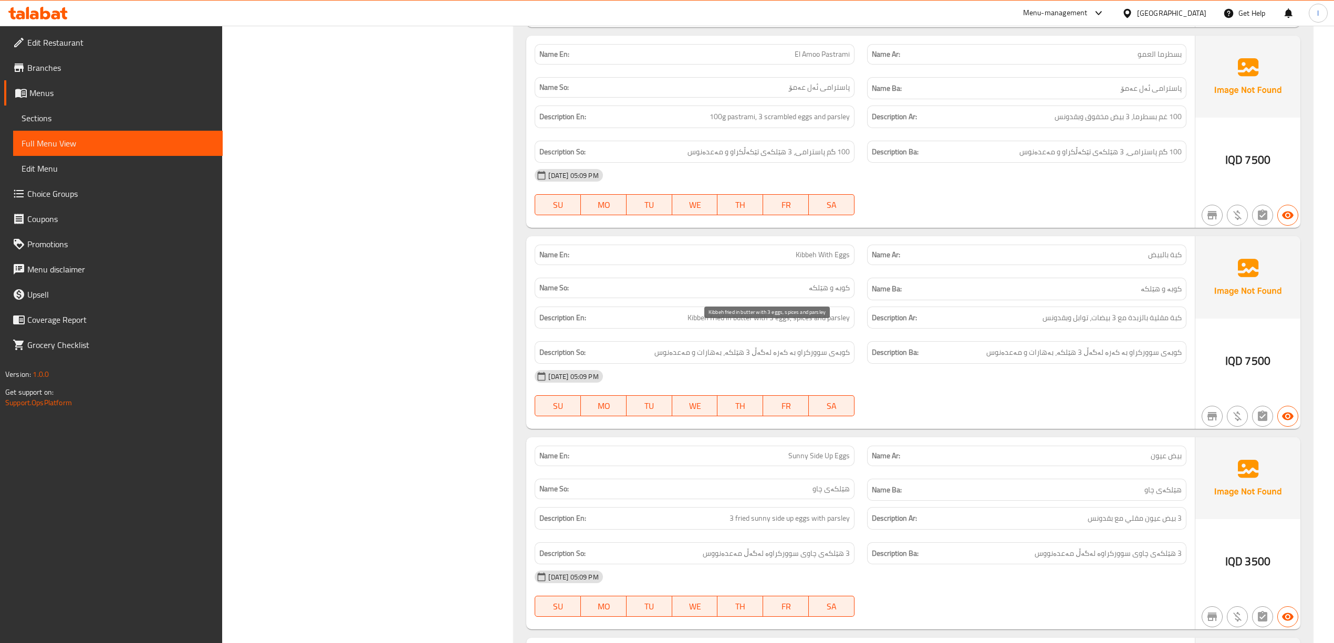
click at [781, 325] on span "Kibbeh fried in butter with 3 eggs, spices and parsley" at bounding box center [769, 318] width 162 height 13
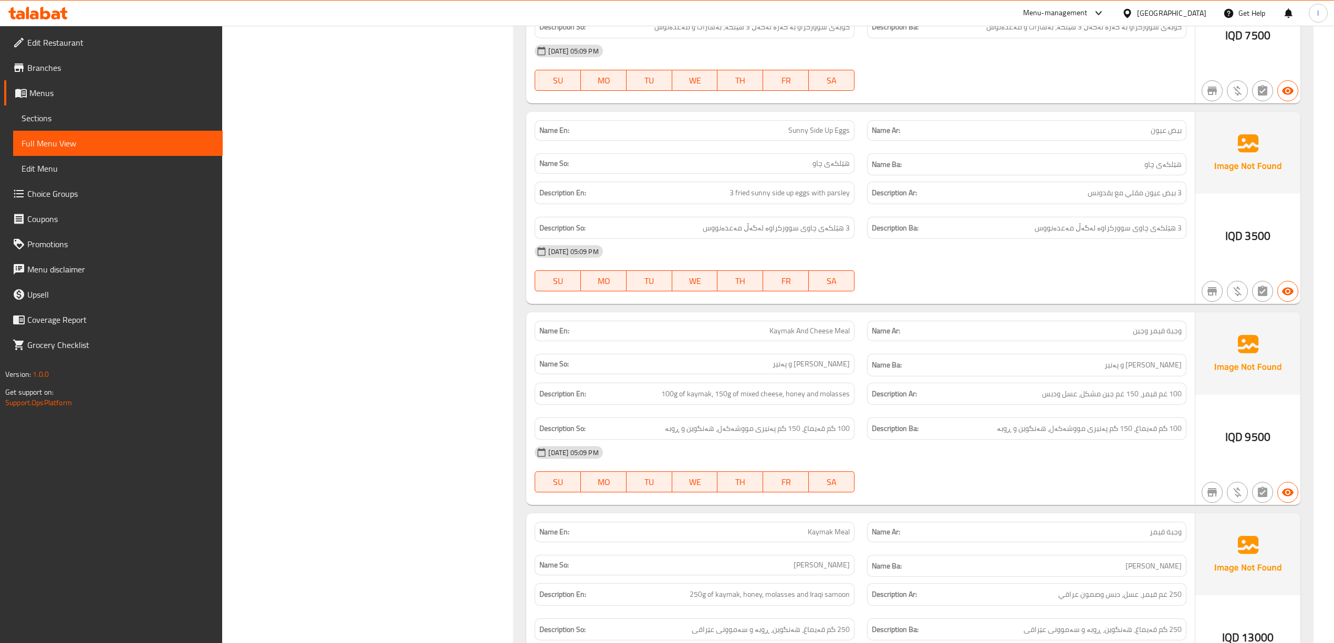
scroll to position [2101, 0]
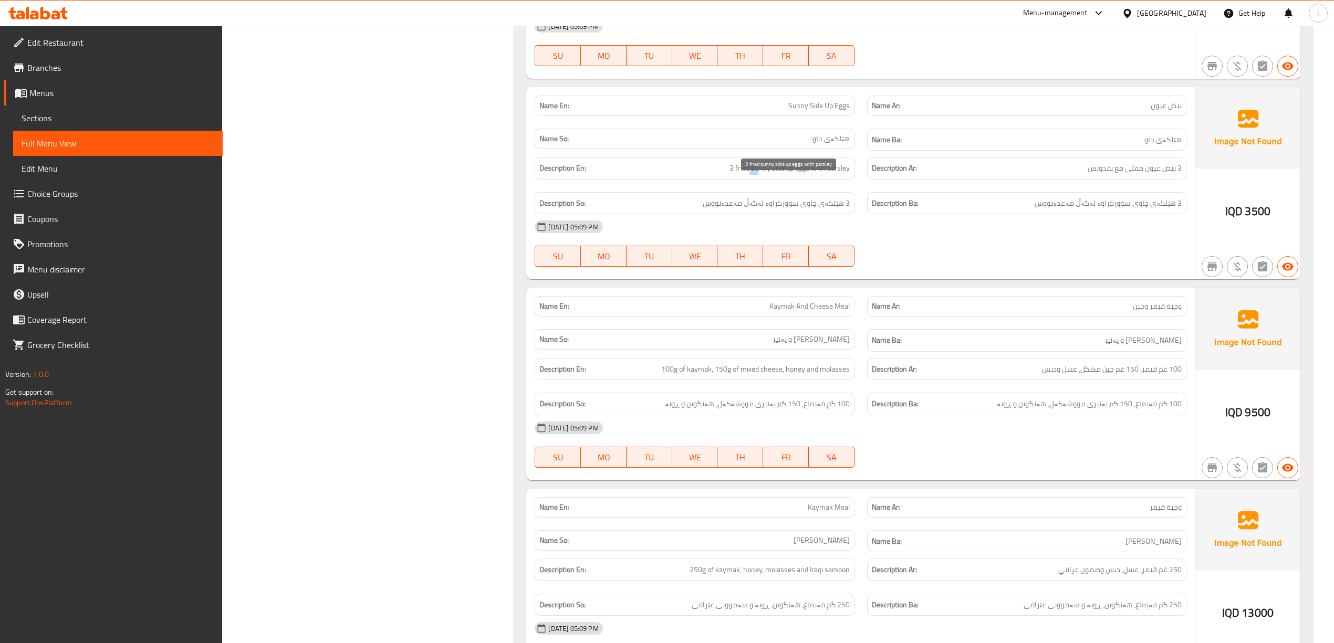
drag, startPoint x: 751, startPoint y: 187, endPoint x: 766, endPoint y: 188, distance: 15.2
click at [763, 175] on span "3 fried sunny side up eggs with parsley" at bounding box center [790, 168] width 120 height 13
click at [766, 175] on span "3 fried sunny side up eggs with parsley" at bounding box center [790, 168] width 120 height 13
drag, startPoint x: 801, startPoint y: 185, endPoint x: 856, endPoint y: 186, distance: 55.2
click at [856, 186] on div "Description En: 3 fried sunny side up eggs with parsley" at bounding box center [694, 168] width 332 height 35
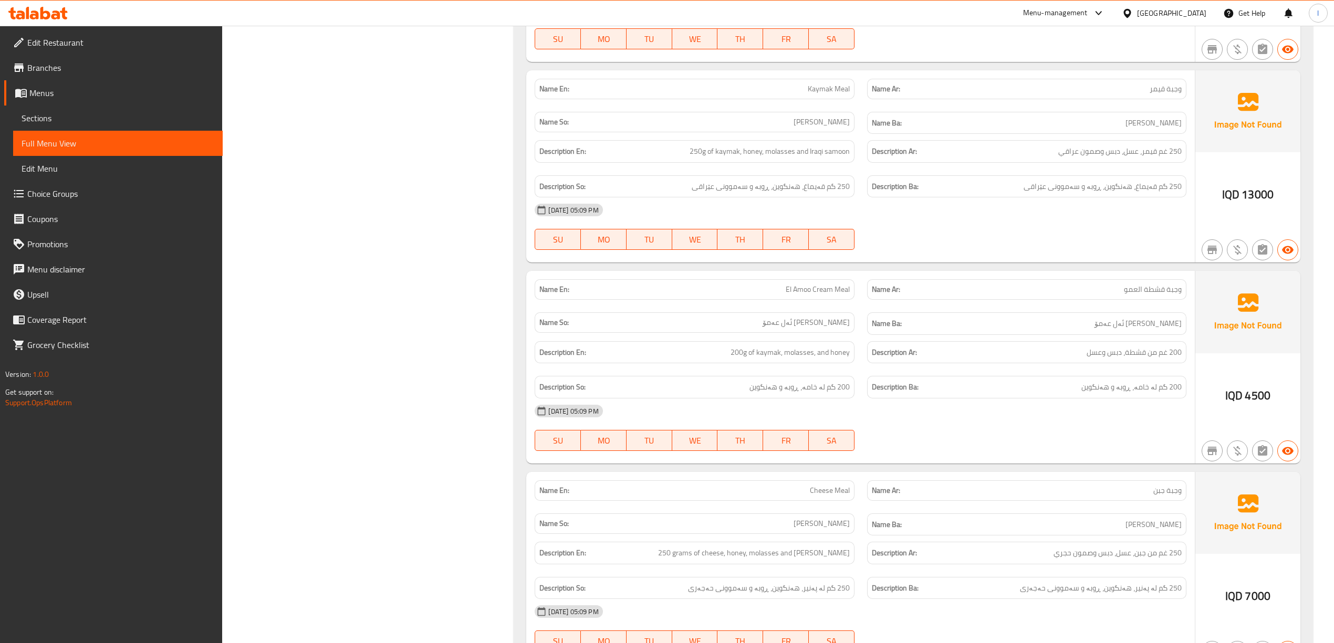
scroll to position [2521, 0]
drag, startPoint x: 1112, startPoint y: 209, endPoint x: 1099, endPoint y: 215, distance: 13.9
click at [1099, 215] on div "Name En: Kaymak Meal Name Ar: وجبة قيمر Name So: ژەمی قەیماغ Name Ba: ژەمی قەیم…" at bounding box center [860, 165] width 668 height 193
click at [1076, 192] on span "250 گم قەیماغ، هەنگوین، ڕوبە و سەموونی عێراقی" at bounding box center [1103, 185] width 158 height 13
drag, startPoint x: 1008, startPoint y: 208, endPoint x: 957, endPoint y: 209, distance: 50.4
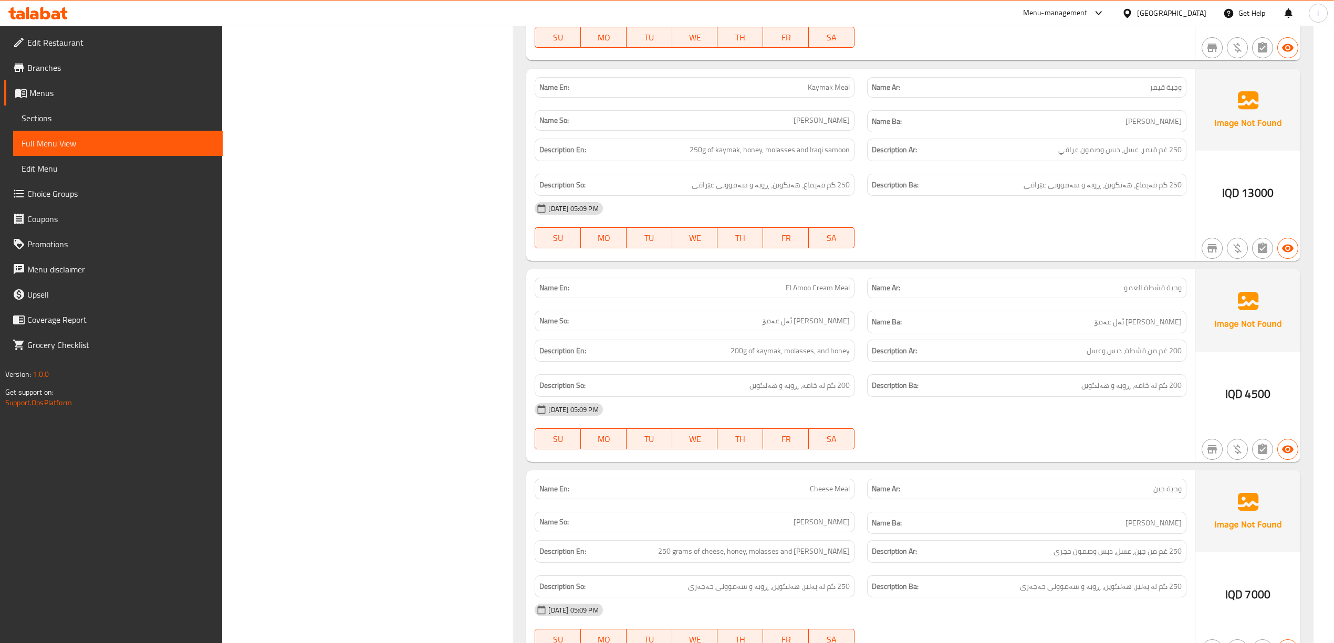
click at [969, 192] on h6 "Description Ba: 250 گم قەیماغ، هەنگوین، ڕوبە و سەموونی عێراقی" at bounding box center [1027, 185] width 310 height 13
drag, startPoint x: 759, startPoint y: 209, endPoint x: 738, endPoint y: 209, distance: 21.5
click at [738, 192] on span "250 گم قەیماغ، هەنگوین، ڕوبە و سەموونی عێراقی" at bounding box center [771, 185] width 158 height 13
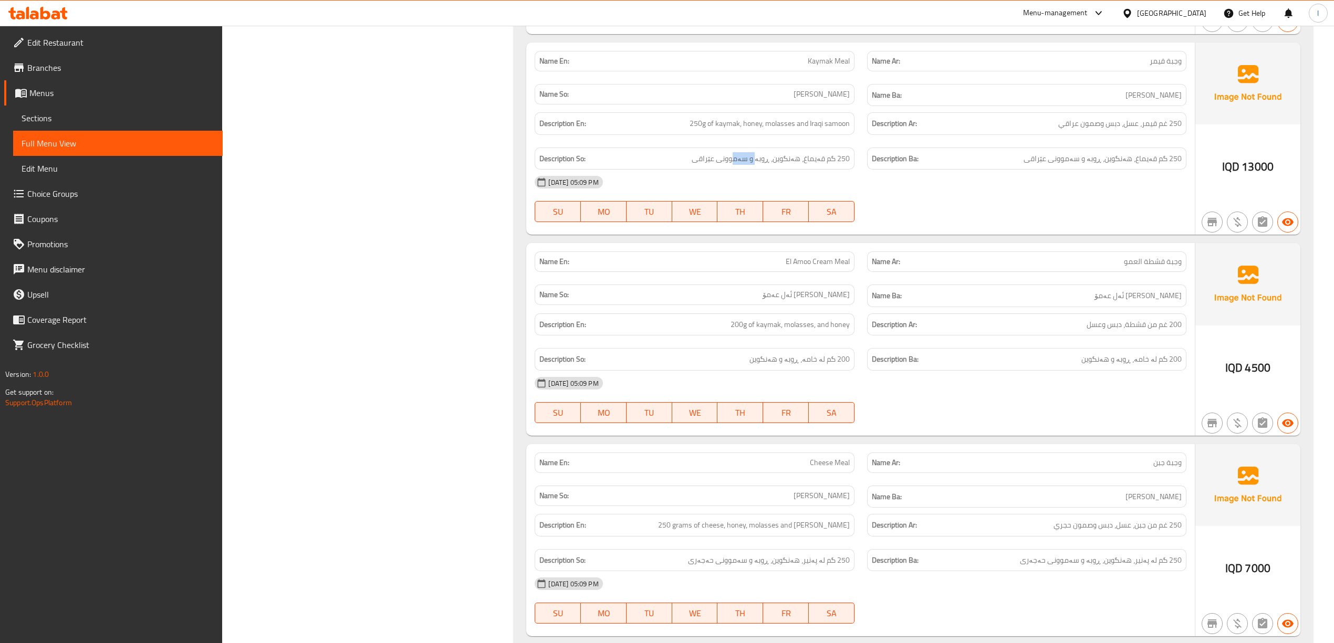
scroll to position [2591, 0]
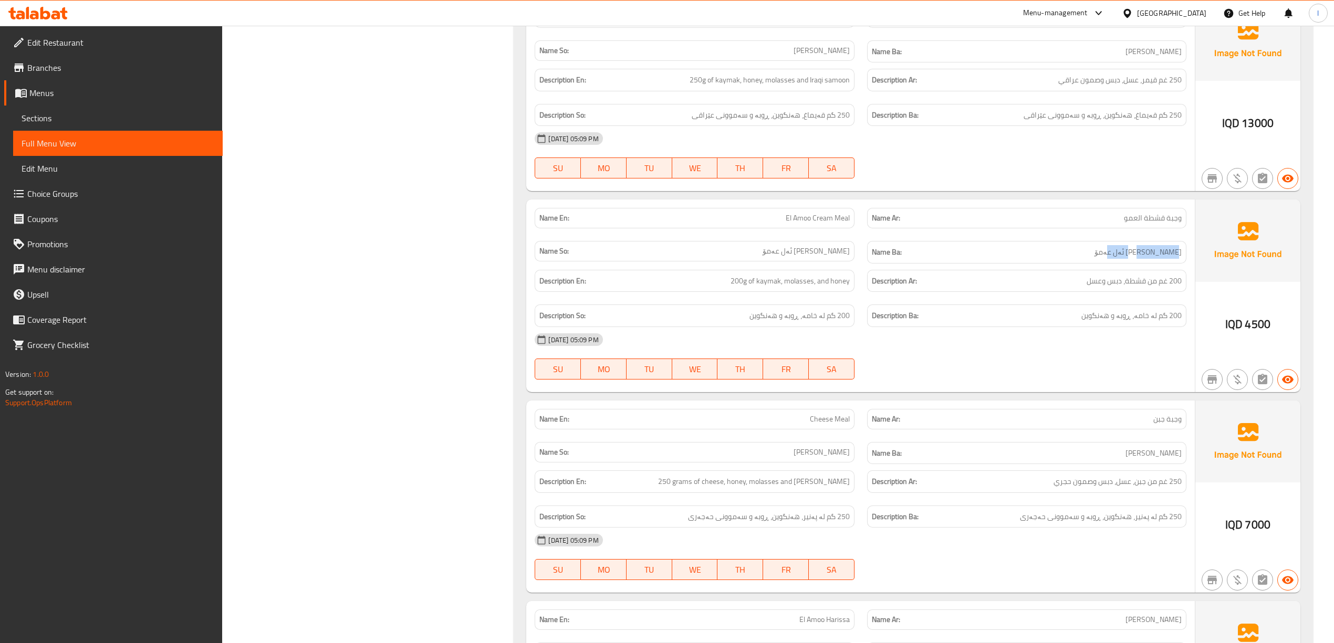
drag, startPoint x: 1175, startPoint y: 273, endPoint x: 1093, endPoint y: 273, distance: 81.4
click at [1093, 259] on h6 "Name Ba: ژەمی خامەی ئەل عەمۆ" at bounding box center [1027, 252] width 310 height 13
drag, startPoint x: 1163, startPoint y: 339, endPoint x: 1121, endPoint y: 350, distance: 43.4
click at [1121, 350] on div "Name En: El Amoo Cream Meal Name Ar: وجبة قشطة العمو Name So: ژەمی خامەی ئەل عە…" at bounding box center [860, 296] width 668 height 193
click at [1108, 323] on span "200 گم لە خامە، ڕوبە و هەنگوین" at bounding box center [1132, 315] width 100 height 13
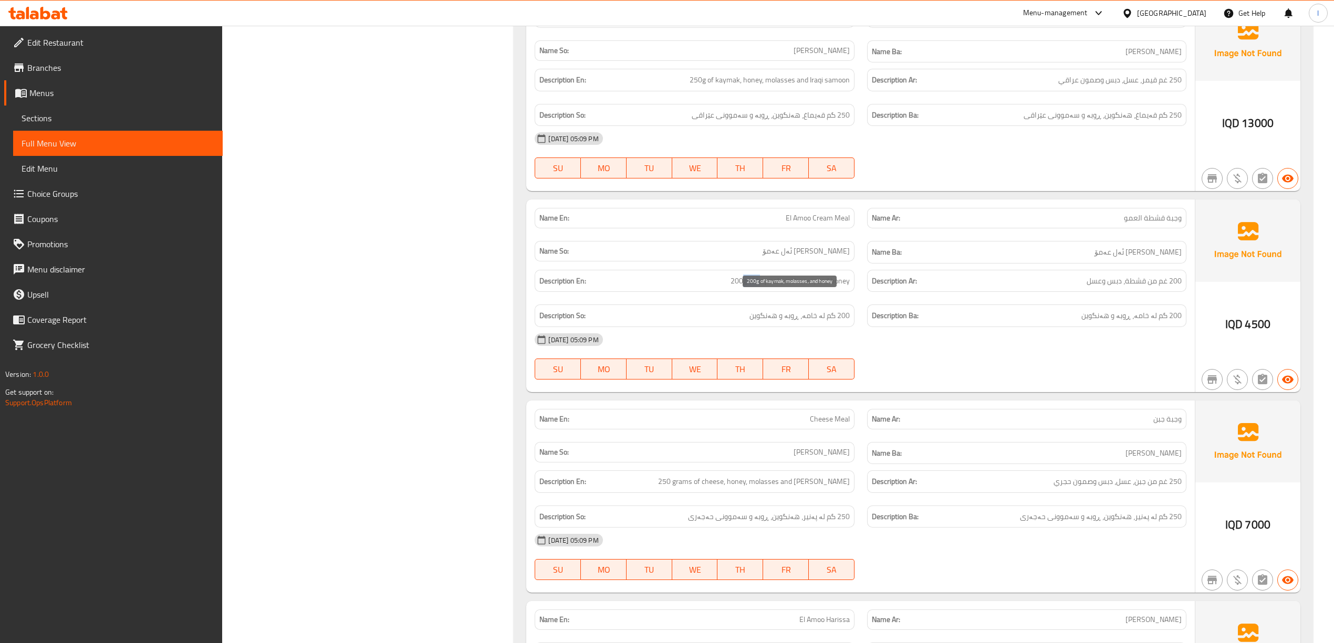
drag, startPoint x: 744, startPoint y: 305, endPoint x: 764, endPoint y: 304, distance: 19.5
click at [764, 288] on span "200g of kaymak, molasses, and honey" at bounding box center [790, 281] width 119 height 13
click at [789, 288] on span "200g of kaymak, molasses, and honey" at bounding box center [790, 281] width 119 height 13
drag, startPoint x: 784, startPoint y: 303, endPoint x: 856, endPoint y: 310, distance: 72.3
click at [856, 299] on div "Description En: 200g of kaymak, molasses, and honey" at bounding box center [694, 281] width 332 height 35
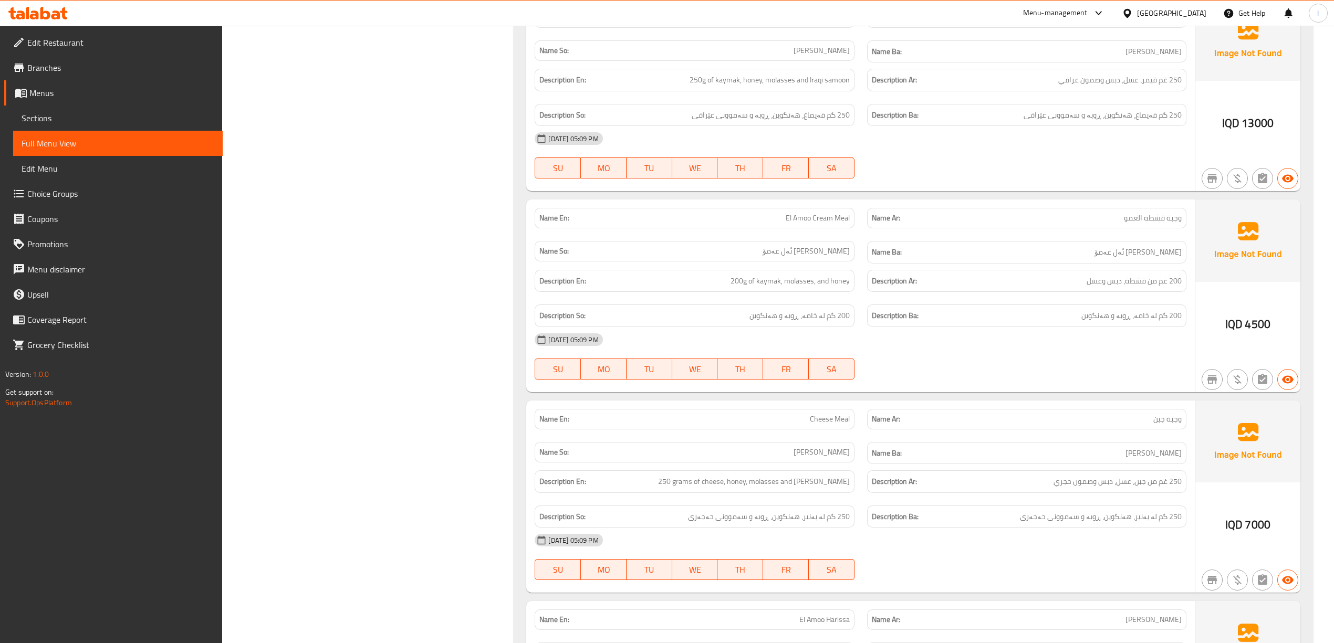
click at [853, 327] on div "Description So: 200 گم لە خامە، ڕوبە و هەنگوین" at bounding box center [694, 316] width 319 height 23
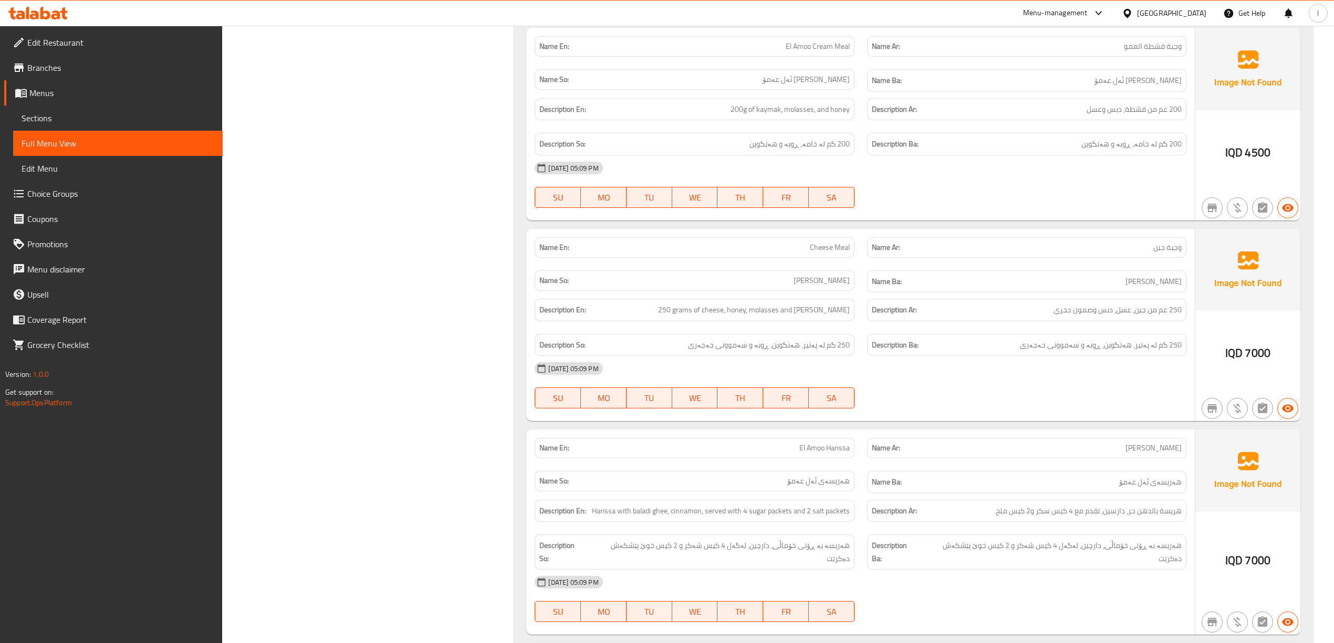
scroll to position [2801, 0]
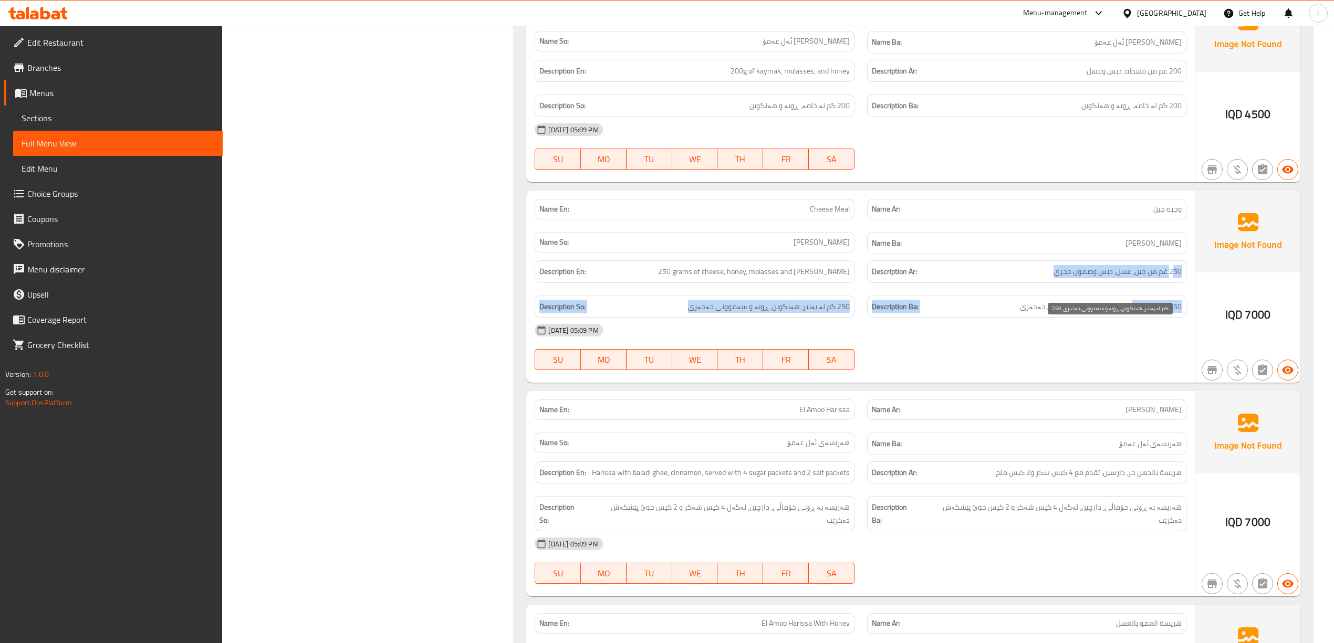
drag, startPoint x: 1175, startPoint y: 294, endPoint x: 1133, endPoint y: 334, distance: 57.6
click at [1133, 324] on div "Description En: 250 grams of cheese, honey, molasses and hajari samoon Descript…" at bounding box center [860, 289] width 664 height 70
click at [1125, 314] on span "250 گم لە پەنیر، هەنگوین، ڕوبە و سەموونی حەجەری" at bounding box center [1101, 306] width 162 height 13
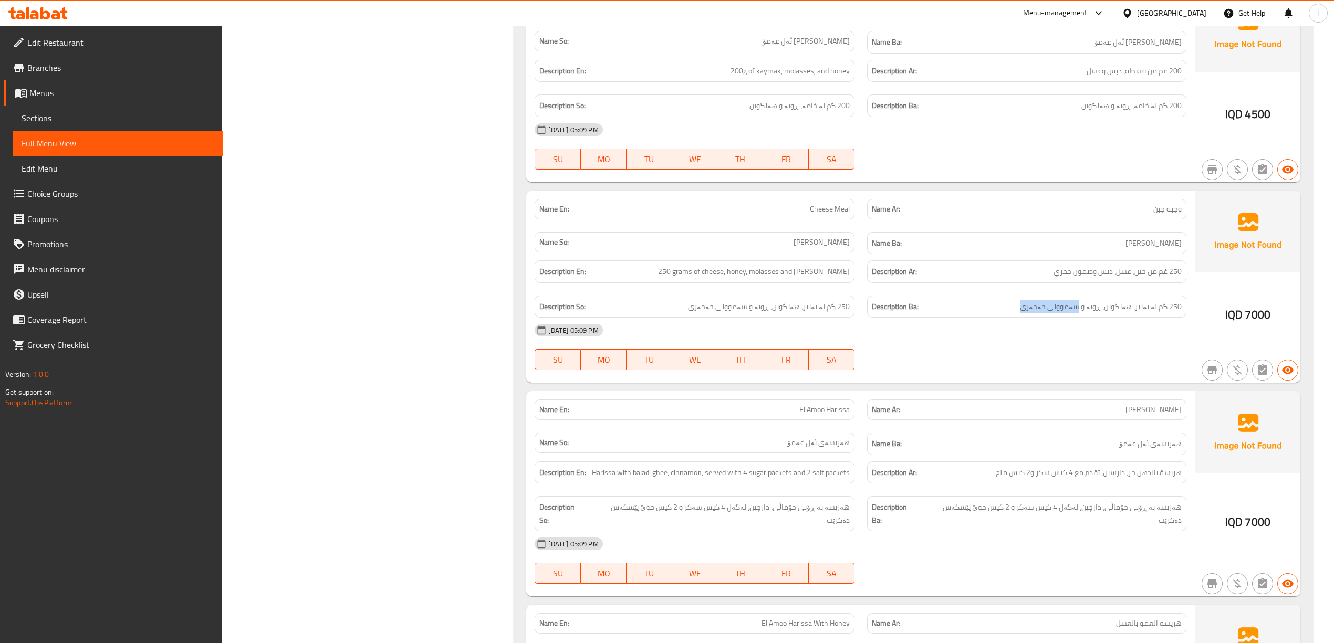
drag, startPoint x: 1083, startPoint y: 335, endPoint x: 996, endPoint y: 333, distance: 86.7
click at [1002, 318] on div "Description Ba: 250 گم لە پەنیر، هەنگوین، ڕوبە و سەموونی حەجەری" at bounding box center [1026, 307] width 319 height 23
drag, startPoint x: 678, startPoint y: 289, endPoint x: 729, endPoint y: 303, distance: 53.4
click at [729, 283] on div "Description En: 250 grams of cheese, honey, molasses and hajari samoon" at bounding box center [694, 272] width 319 height 23
drag, startPoint x: 750, startPoint y: 293, endPoint x: 759, endPoint y: 299, distance: 10.9
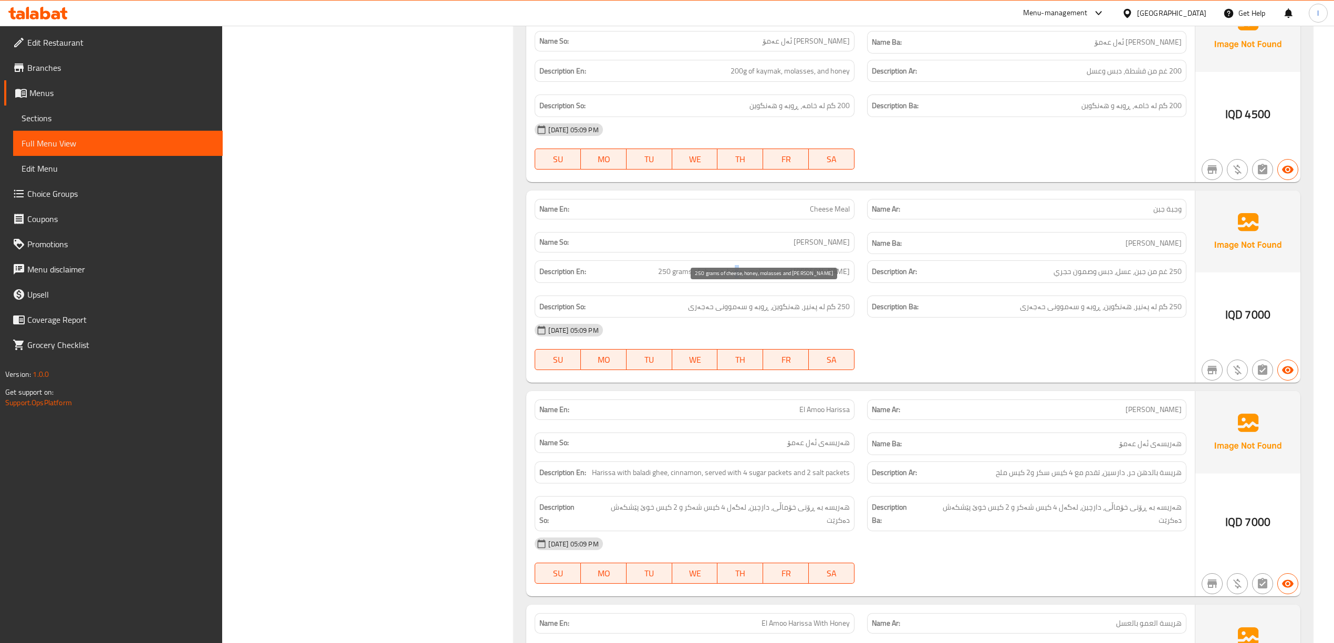
click at [749, 278] on span "250 grams of cheese, honey, molasses and [PERSON_NAME]" at bounding box center [754, 271] width 192 height 13
drag, startPoint x: 768, startPoint y: 299, endPoint x: 792, endPoint y: 295, distance: 24.5
click at [792, 278] on span "250 grams of cheese, honey, molasses and [PERSON_NAME]" at bounding box center [754, 271] width 192 height 13
drag, startPoint x: 811, startPoint y: 296, endPoint x: 874, endPoint y: 303, distance: 63.4
click at [874, 303] on div "Description En: 250 grams of cheese, honey, molasses and hajari samoon Descript…" at bounding box center [860, 289] width 664 height 70
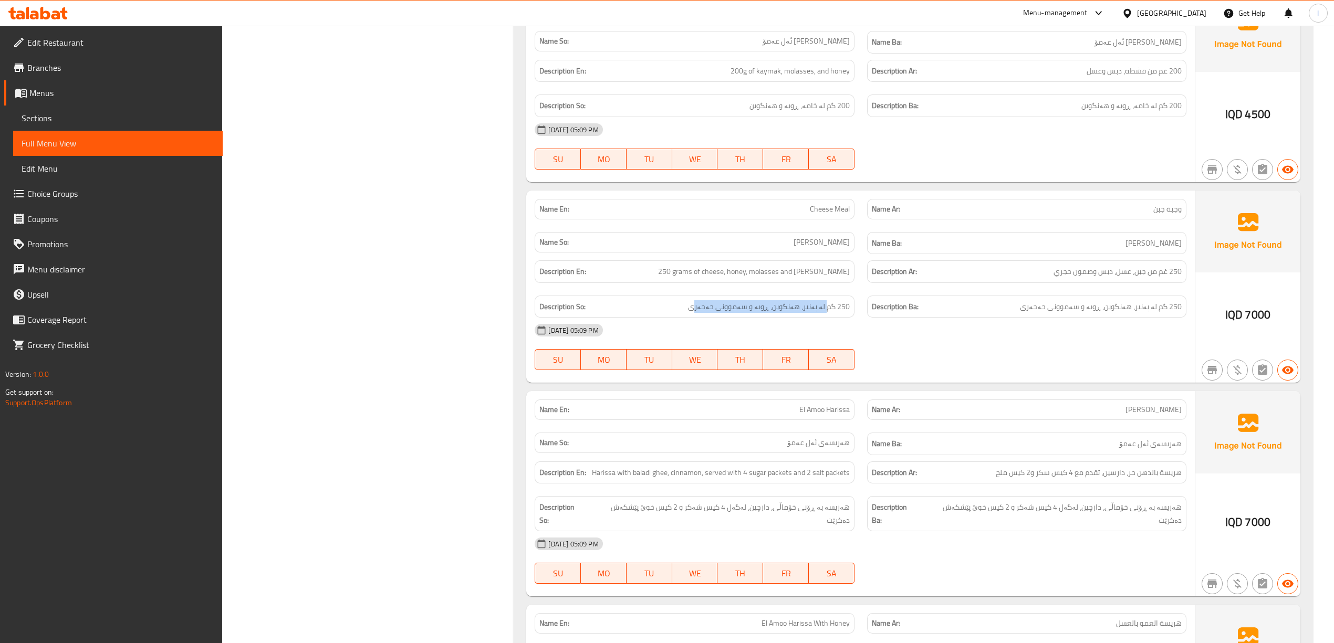
drag, startPoint x: 702, startPoint y: 335, endPoint x: 826, endPoint y: 337, distance: 124.0
click at [826, 318] on div "Description So: 250 گم لە پەنیر، هەنگوین، ڕوبە و سەموونی حەجەری" at bounding box center [694, 307] width 319 height 23
drag, startPoint x: 789, startPoint y: 333, endPoint x: 684, endPoint y: 331, distance: 105.1
click at [684, 314] on h6 "Description So: 250 گم لە پەنیر، هەنگوین، ڕوبە و سەموونی حەجەری" at bounding box center [694, 306] width 310 height 13
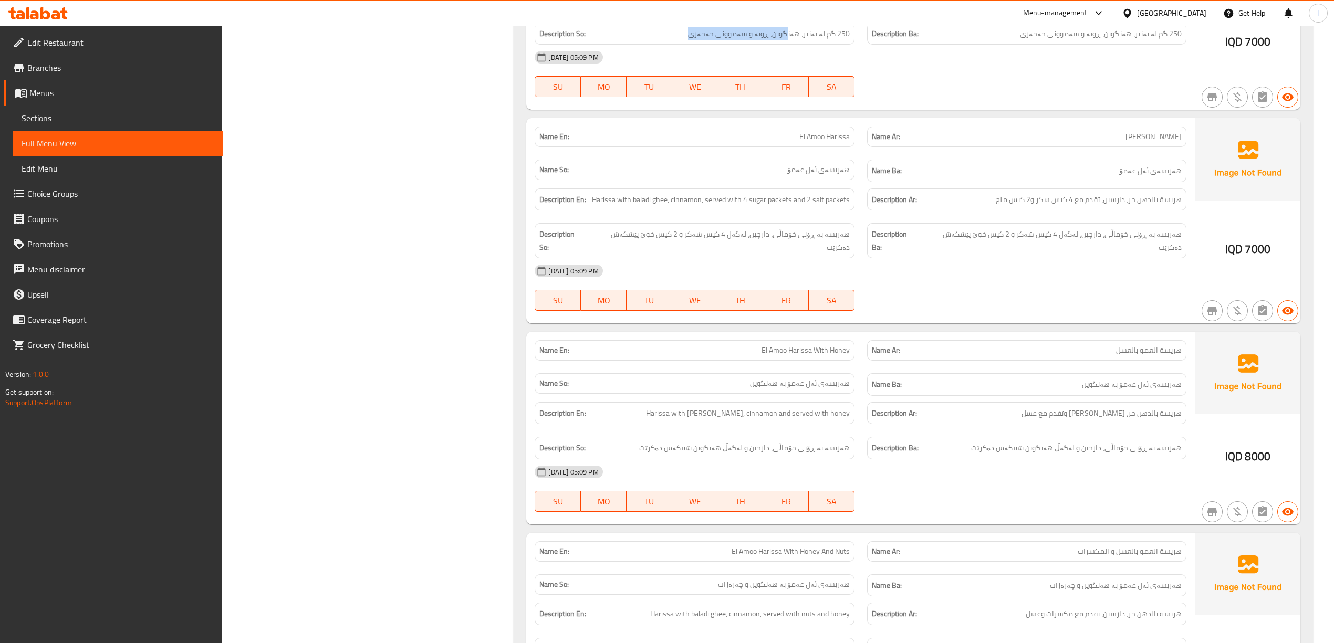
scroll to position [3081, 0]
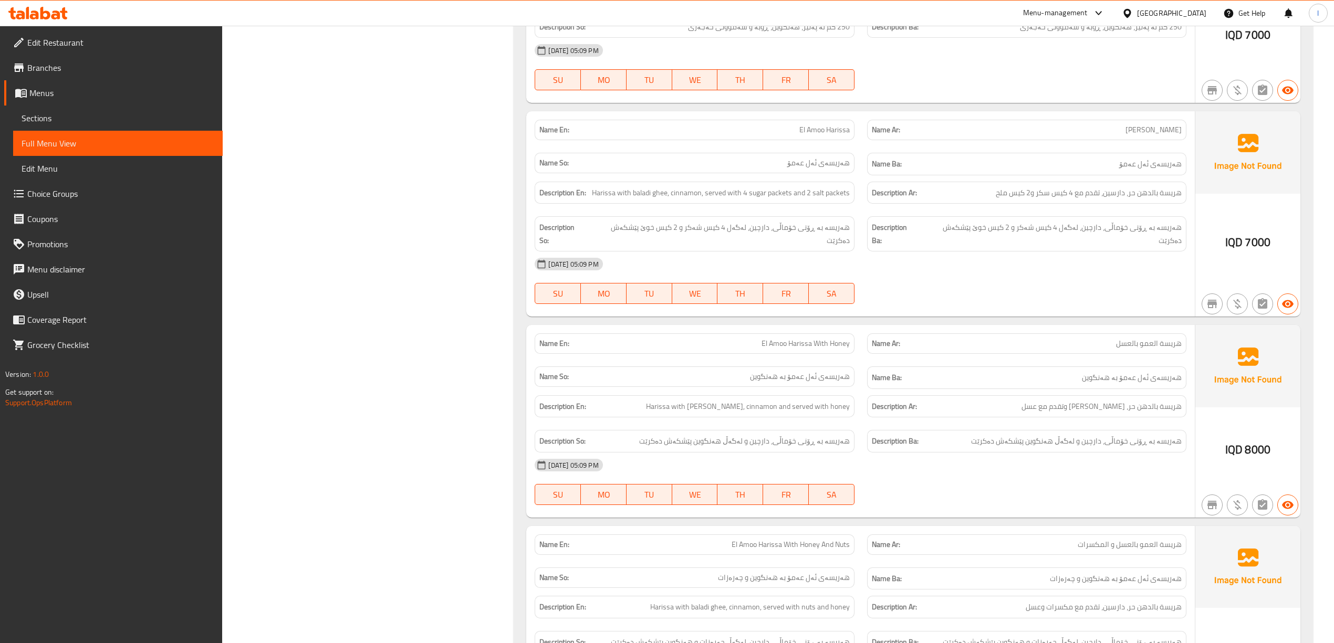
click at [1161, 252] on div "Description Ba: هەریسە بە ڕۆنی خۆماڵی، دارچین، لەگەل 4 کیس شەکر و 2 کیس خوێ پێش…" at bounding box center [1026, 233] width 319 height 35
click at [686, 200] on span "Harissa with baladi ghee, cinnamon, served with 4 sugar packets and 2 salt pack…" at bounding box center [721, 192] width 258 height 13
drag, startPoint x: 722, startPoint y: 214, endPoint x: 768, endPoint y: 219, distance: 46.5
click at [768, 200] on span "Harissa with baladi ghee, cinnamon, served with 4 sugar packets and 2 salt pack…" at bounding box center [721, 192] width 258 height 13
click at [832, 200] on span "Harissa with baladi ghee, cinnamon, served with 4 sugar packets and 2 salt pack…" at bounding box center [721, 192] width 258 height 13
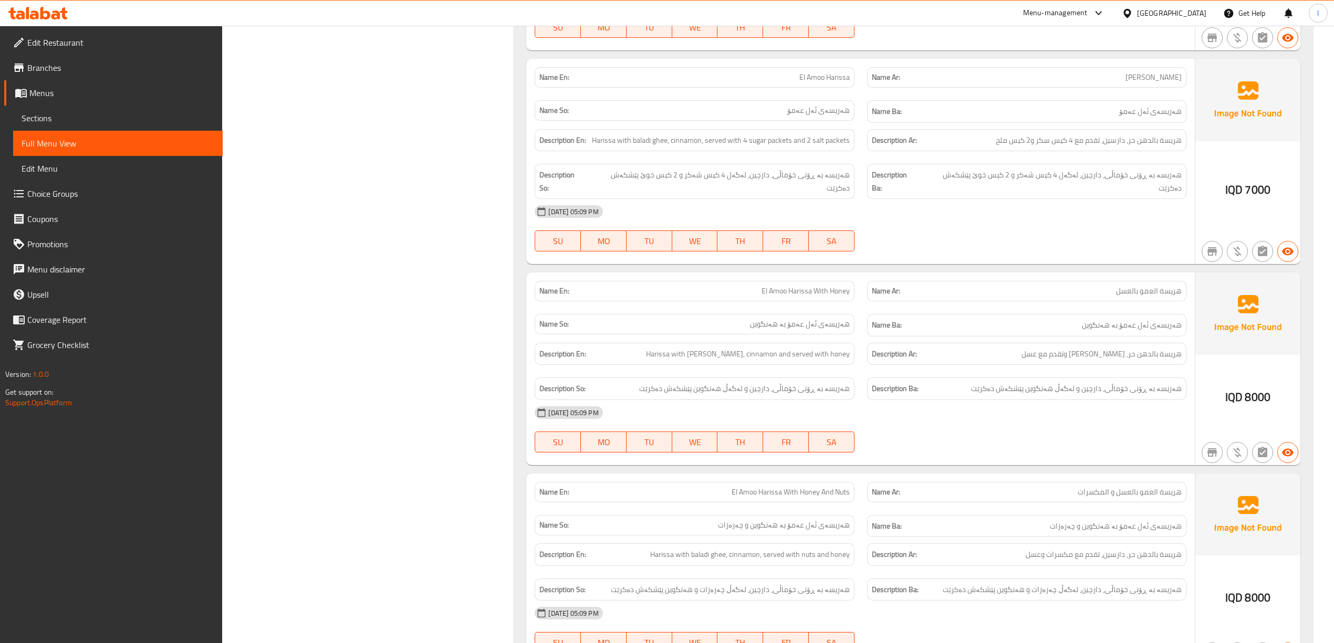
scroll to position [3222, 0]
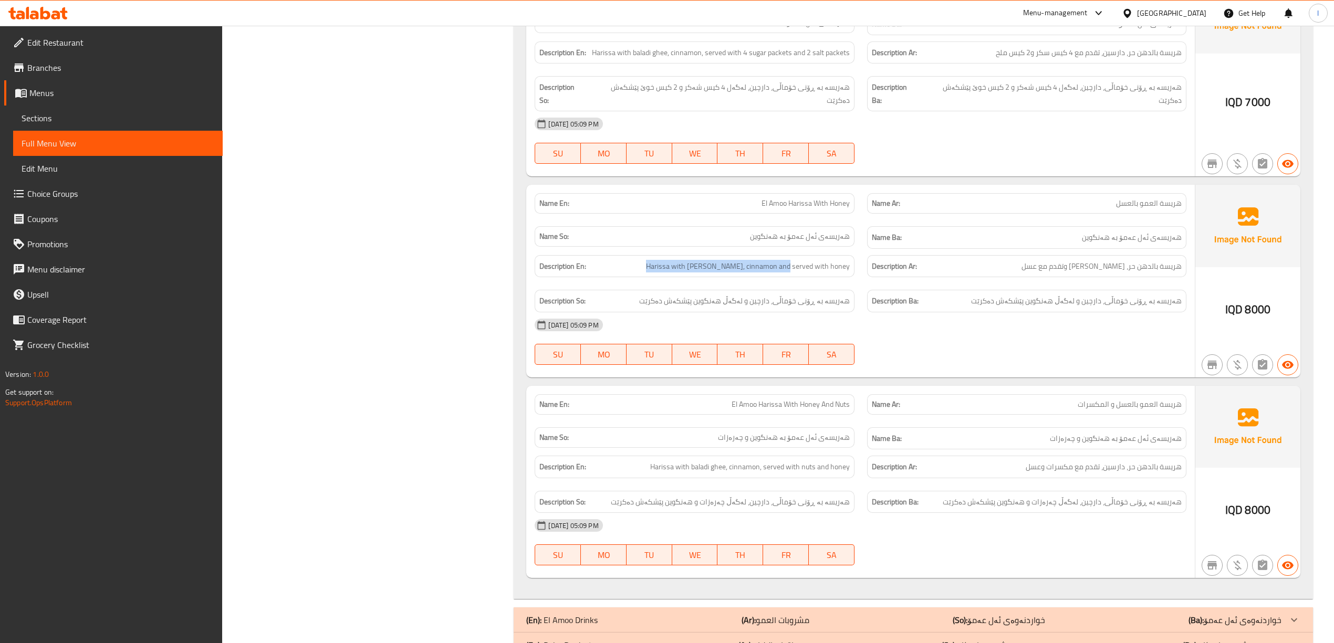
drag, startPoint x: 671, startPoint y: 277, endPoint x: 797, endPoint y: 284, distance: 126.3
click at [797, 278] on div "Description En: Harissa with baladi ghee, cinnamon and served with honey" at bounding box center [694, 266] width 319 height 23
click at [722, 273] on span "Harissa with [PERSON_NAME], cinnamon and served with honey" at bounding box center [748, 266] width 204 height 13
drag, startPoint x: 778, startPoint y: 279, endPoint x: 835, endPoint y: 276, distance: 56.3
click at [835, 273] on span "Harissa with [PERSON_NAME], cinnamon and served with honey" at bounding box center [748, 266] width 204 height 13
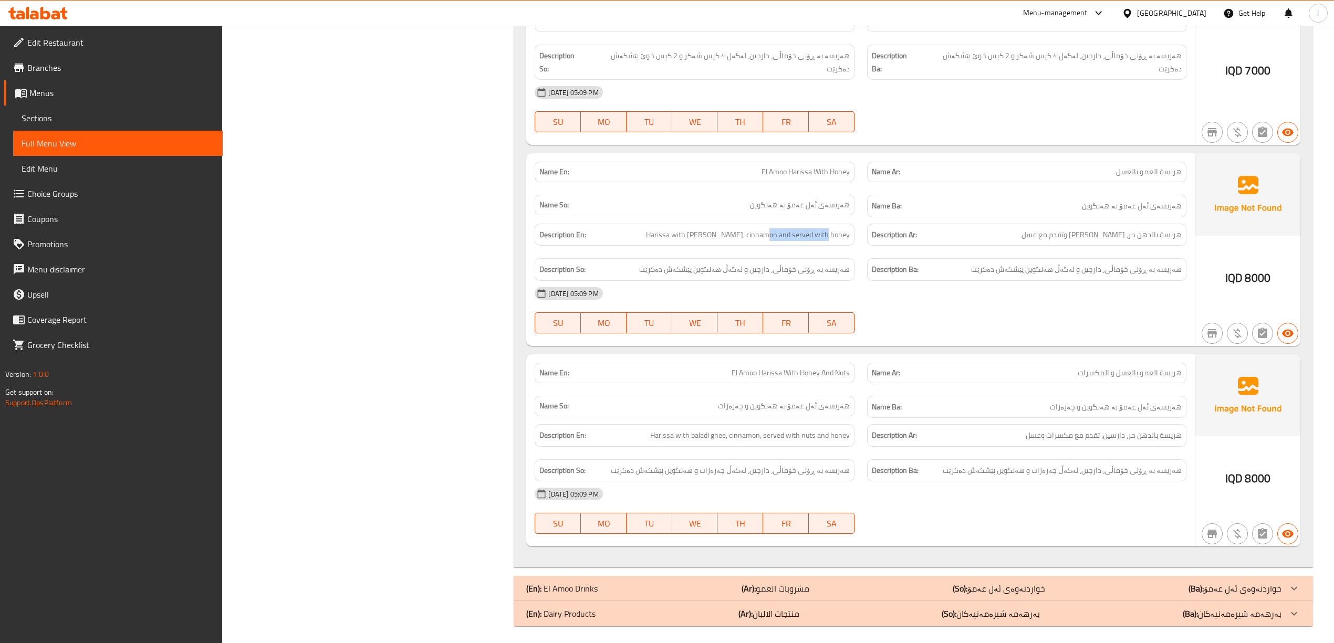
scroll to position [3270, 0]
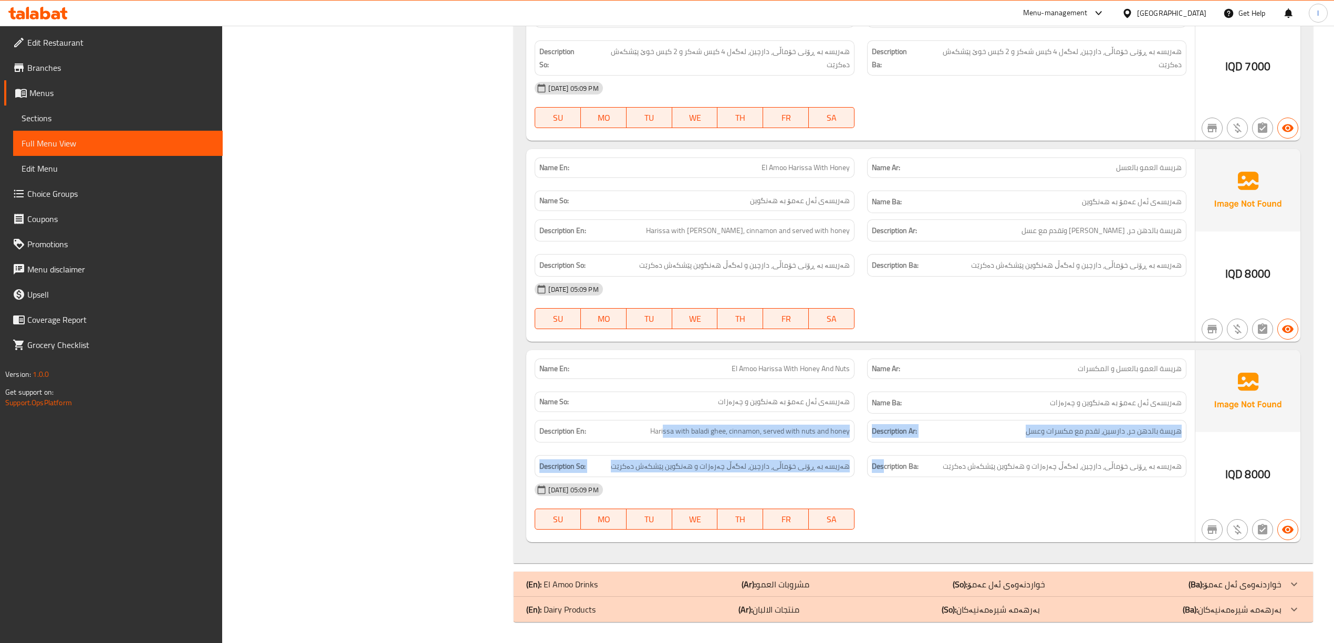
drag, startPoint x: 667, startPoint y: 430, endPoint x: 883, endPoint y: 457, distance: 217.6
click at [883, 457] on div "Description En: Harissa with baladi ghee, cinnamon, served with nuts and honey …" at bounding box center [860, 449] width 664 height 70
drag, startPoint x: 787, startPoint y: 464, endPoint x: 858, endPoint y: 446, distance: 73.8
click at [788, 463] on span "هەریسە بە ڕۆنی خۆماڵی، دارچین، لەگەڵ چەرەزات و هەنگوین پێشکەش دەکرێت" at bounding box center [730, 466] width 239 height 13
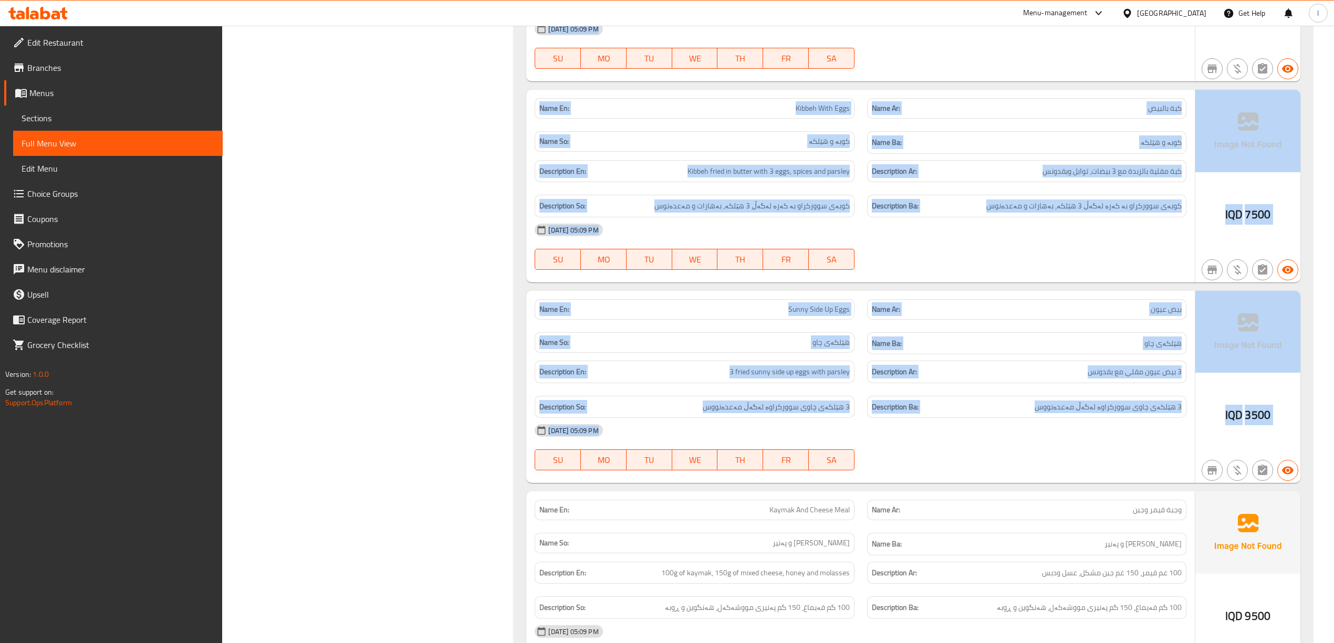
drag, startPoint x: 1332, startPoint y: 305, endPoint x: 1344, endPoint y: -23, distance: 328.0
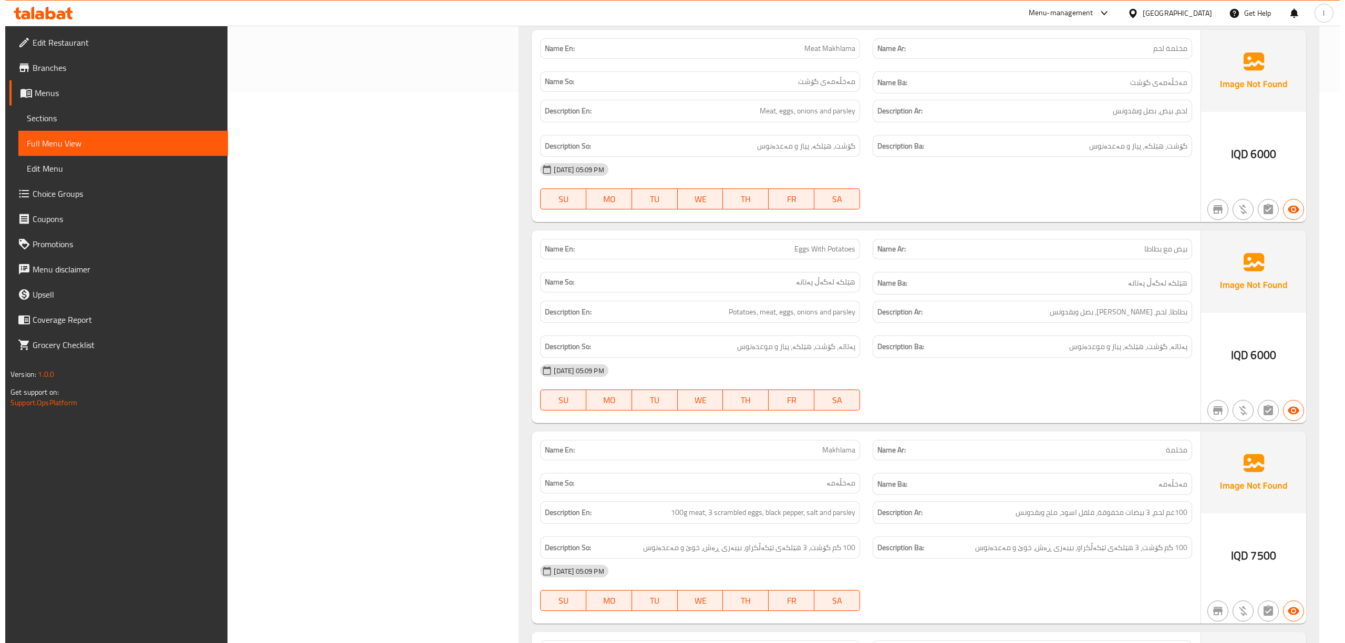
scroll to position [0, 0]
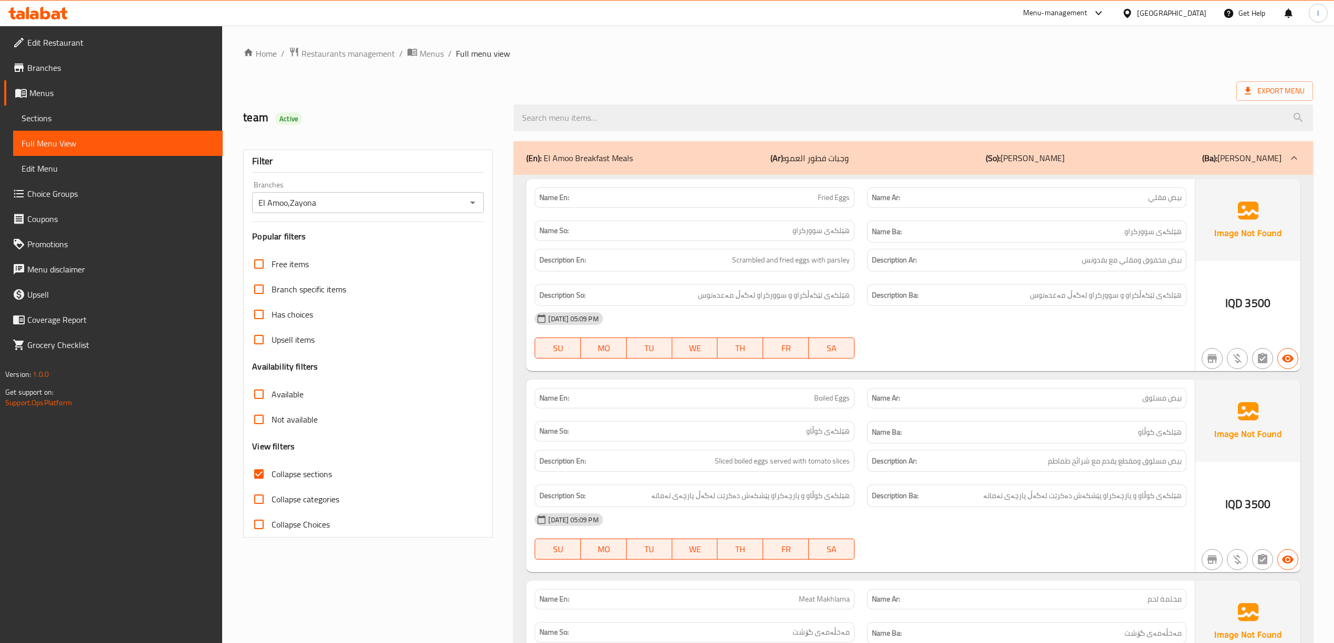
click at [986, 163] on b "(So):" at bounding box center [993, 158] width 15 height 16
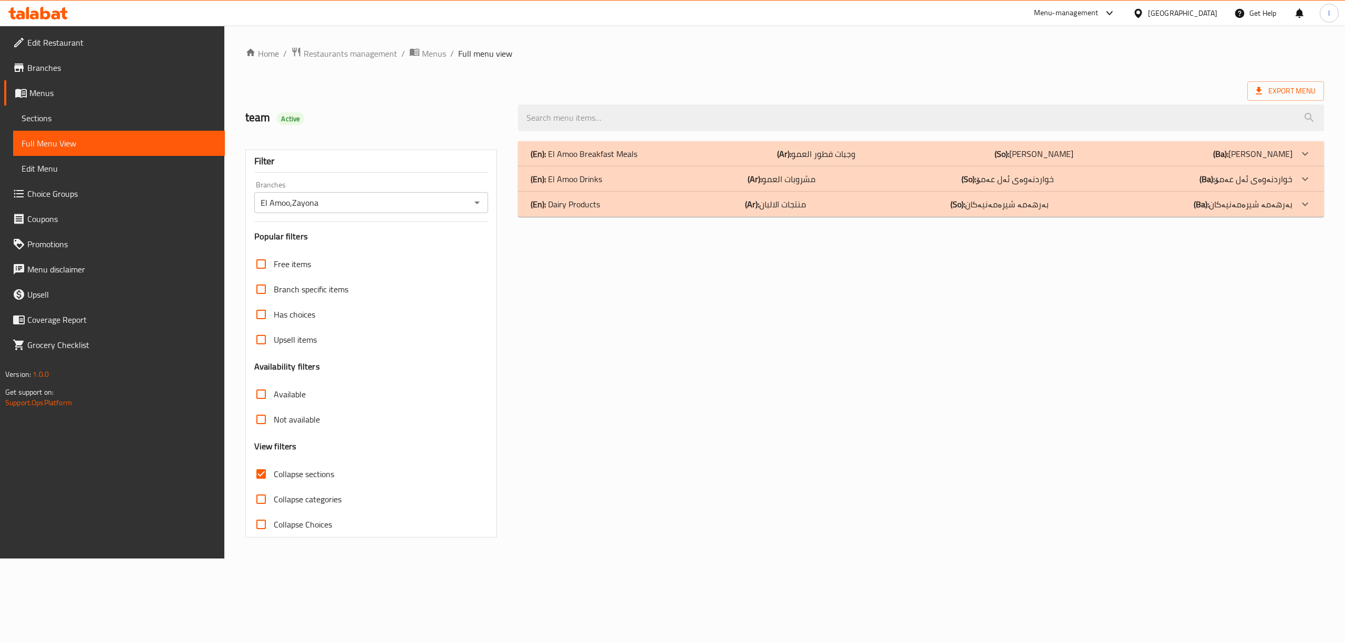
click at [604, 183] on div "(En): El Amoo Drinks (Ar): مشروبات العمو (So): خواردنەوەی ئەل عەمۆ (Ba): خواردن…" at bounding box center [912, 179] width 762 height 13
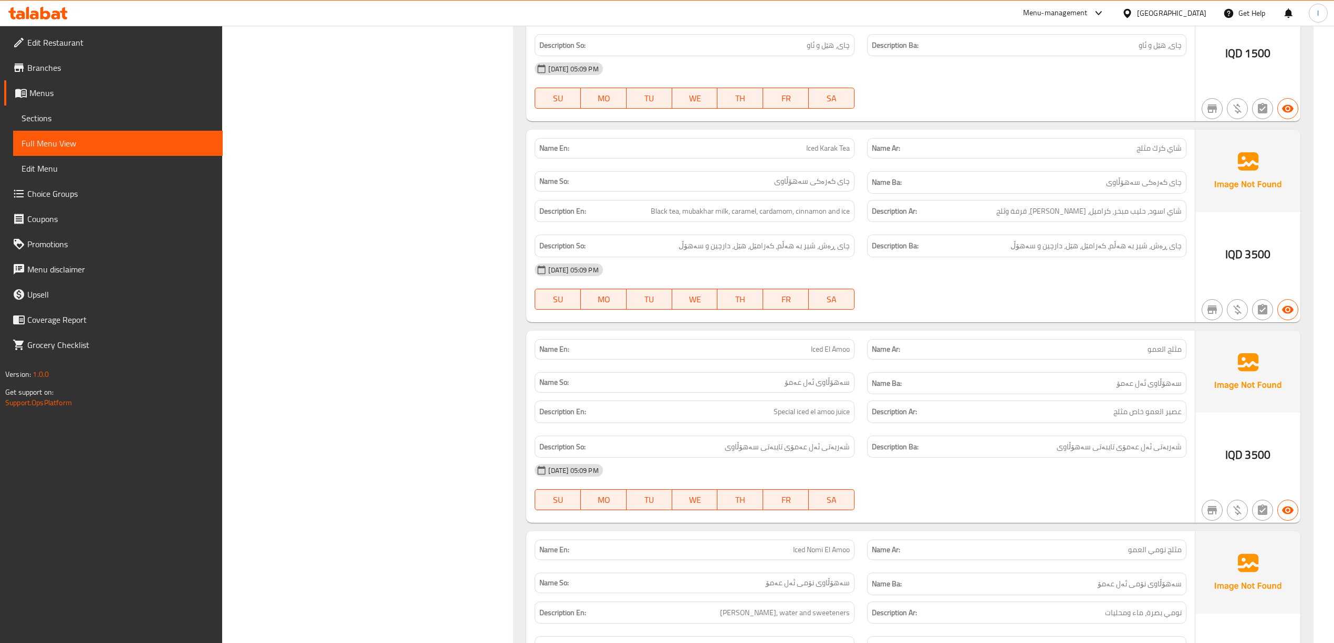
scroll to position [641, 0]
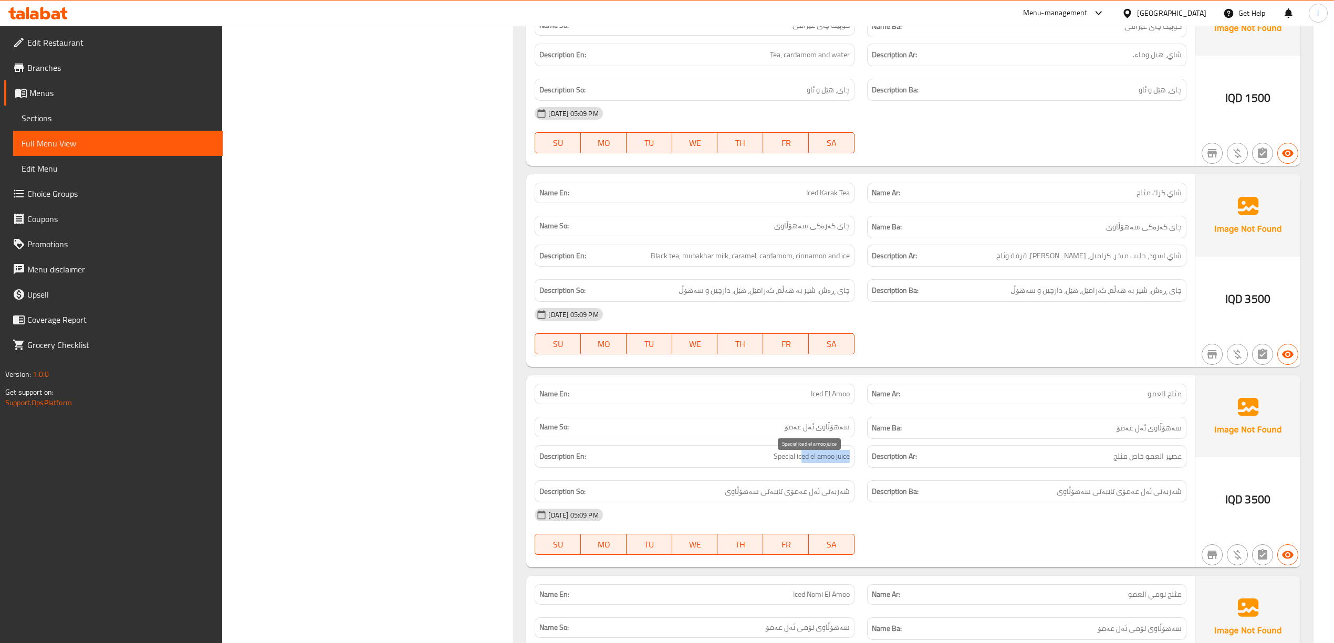
drag, startPoint x: 802, startPoint y: 465, endPoint x: 864, endPoint y: 467, distance: 62.0
click at [864, 467] on div "Description En: Special iced el amoo juice Description Ar: عصير العمو خاص مثلج …" at bounding box center [860, 474] width 664 height 70
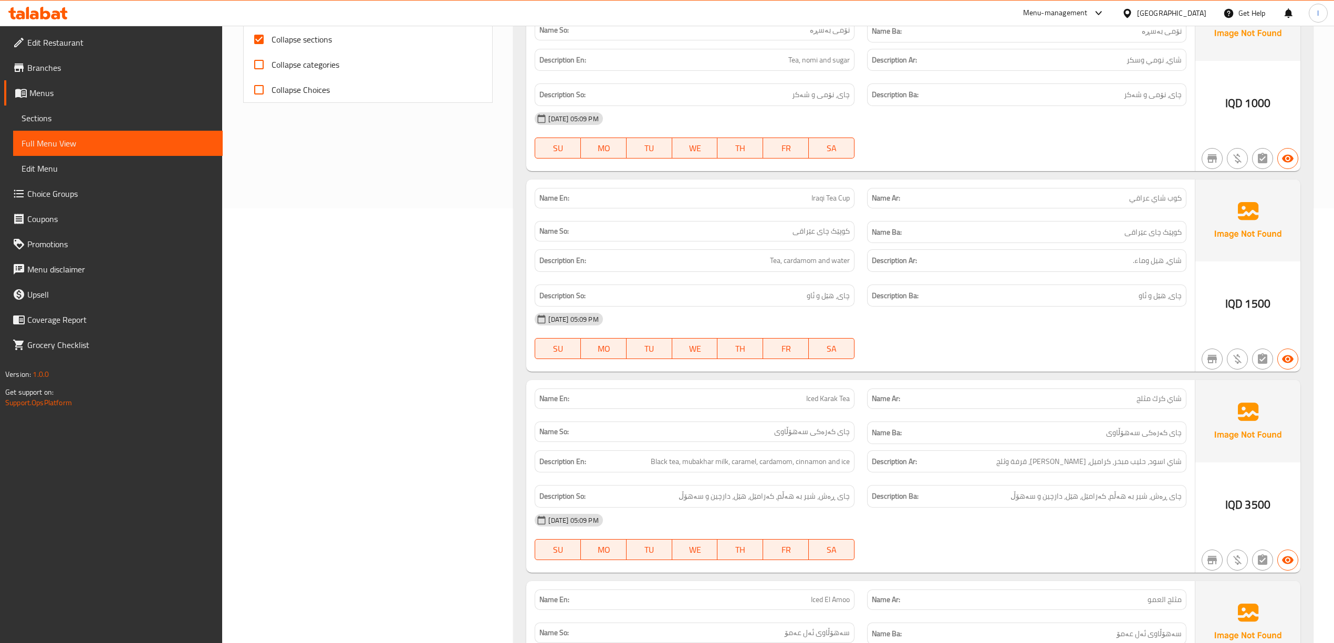
scroll to position [431, 0]
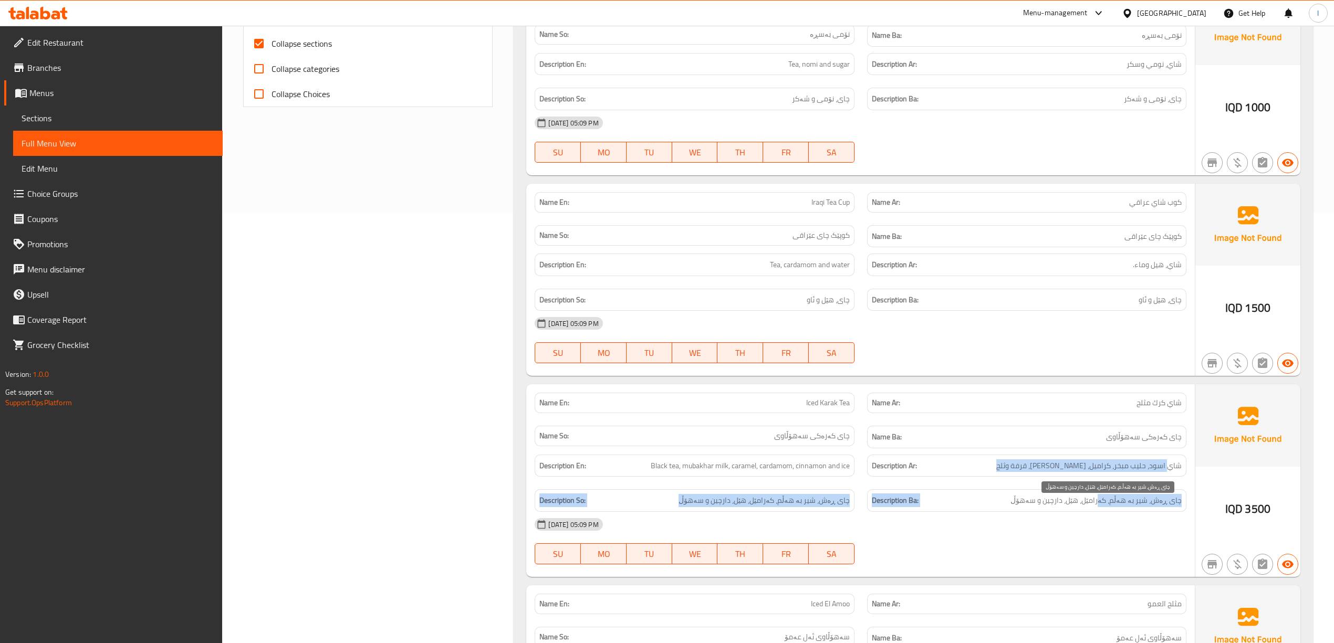
drag, startPoint x: 1169, startPoint y: 474, endPoint x: 1104, endPoint y: 508, distance: 73.8
click at [1104, 508] on div "Description En: Black tea, mubakhar milk, caramel, cardamom, cinnamon and ice D…" at bounding box center [860, 484] width 664 height 70
click at [1162, 512] on div "Description Ba: چای ڕەش، شیر بە هەڵم، کەرامێل، هێل، دارچین و سەهۆڵ" at bounding box center [1026, 501] width 319 height 23
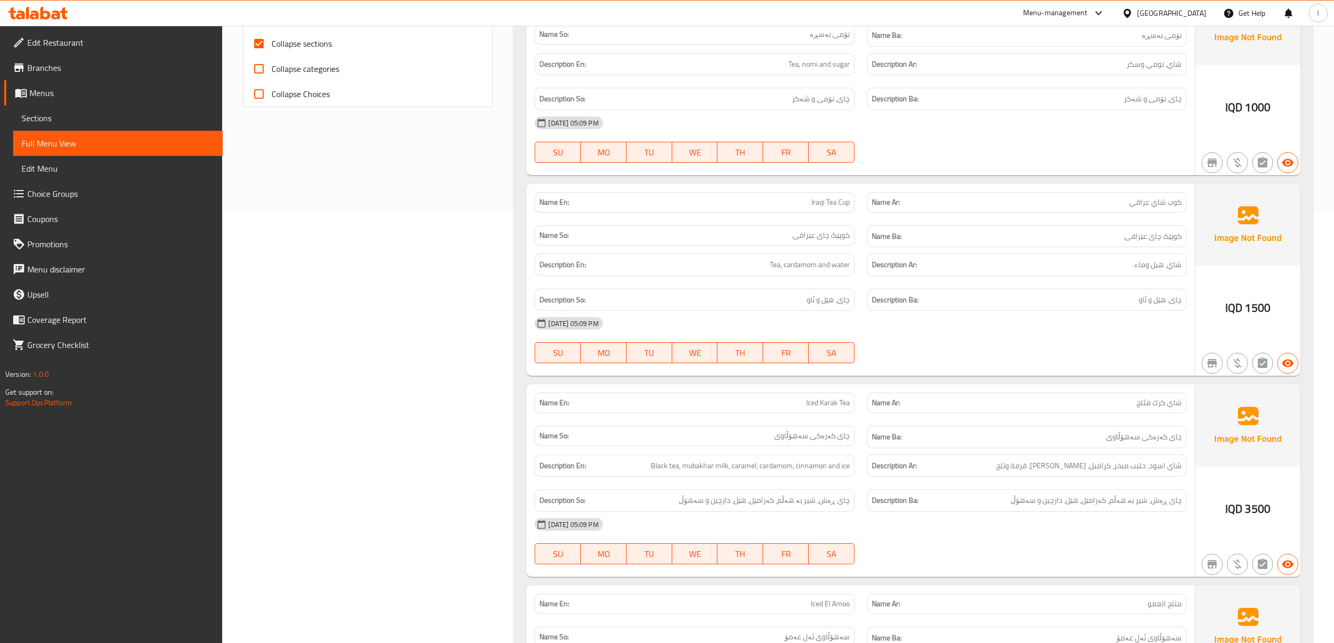
click at [1063, 512] on div "Description Ba: چای ڕەش، شیر بە هەڵم، کەرامێل، هێل، دارچین و سەهۆڵ" at bounding box center [1026, 501] width 319 height 23
drag, startPoint x: 666, startPoint y: 475, endPoint x: 698, endPoint y: 474, distance: 32.1
click at [689, 473] on span "Black tea, mubakhar milk, caramel, cardamom, cinnamon and ice" at bounding box center [750, 466] width 199 height 13
drag, startPoint x: 700, startPoint y: 472, endPoint x: 739, endPoint y: 475, distance: 39.0
click at [723, 471] on span "Black tea, mubakhar milk, caramel, cardamom, cinnamon and ice" at bounding box center [750, 466] width 199 height 13
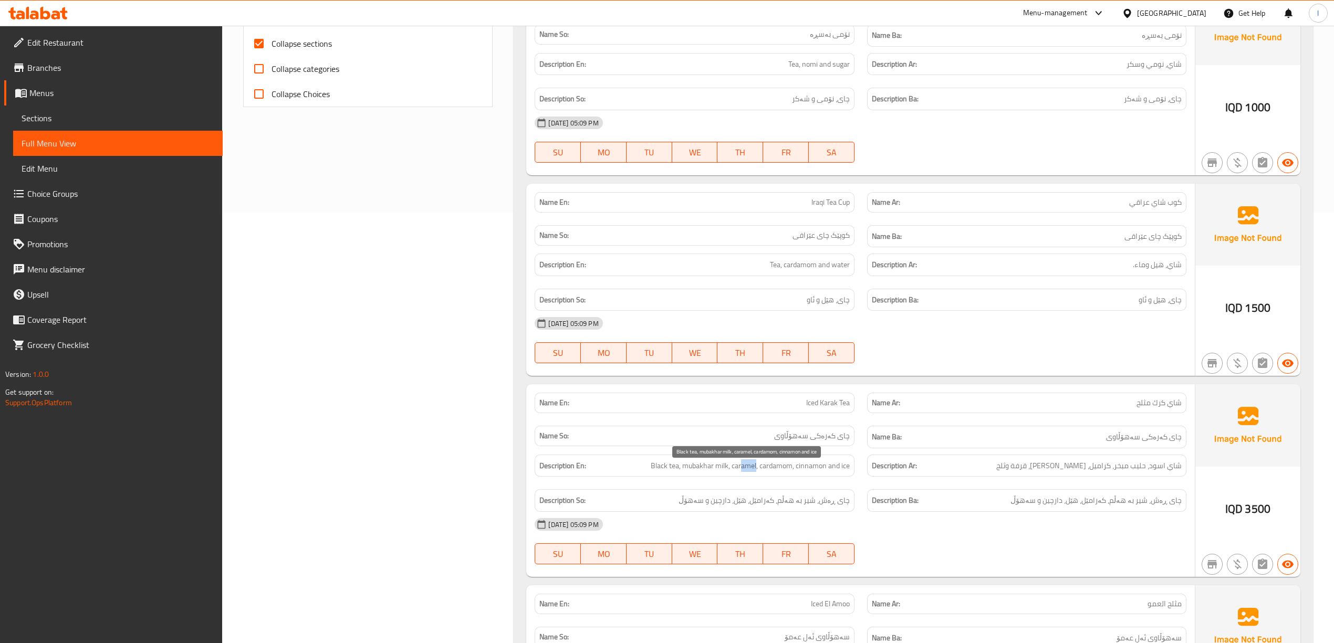
drag, startPoint x: 741, startPoint y: 475, endPoint x: 771, endPoint y: 475, distance: 30.5
click at [756, 473] on span "Black tea, mubakhar milk, caramel, cardamom, cinnamon and ice" at bounding box center [750, 466] width 199 height 13
drag, startPoint x: 775, startPoint y: 473, endPoint x: 814, endPoint y: 474, distance: 38.4
click at [807, 473] on span "Black tea, mubakhar milk, caramel, cardamom, cinnamon and ice" at bounding box center [750, 466] width 199 height 13
drag, startPoint x: 817, startPoint y: 474, endPoint x: 837, endPoint y: 475, distance: 20.0
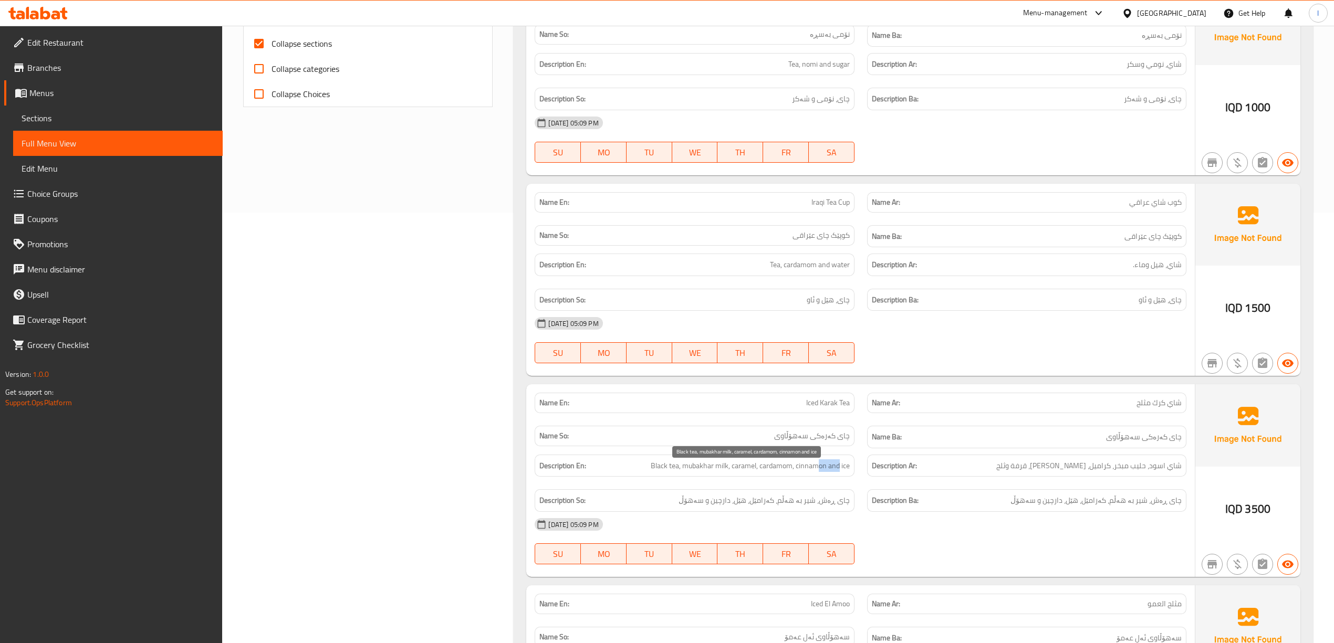
click at [837, 473] on span "Black tea, mubakhar milk, caramel, cardamom, cinnamon and ice" at bounding box center [750, 466] width 199 height 13
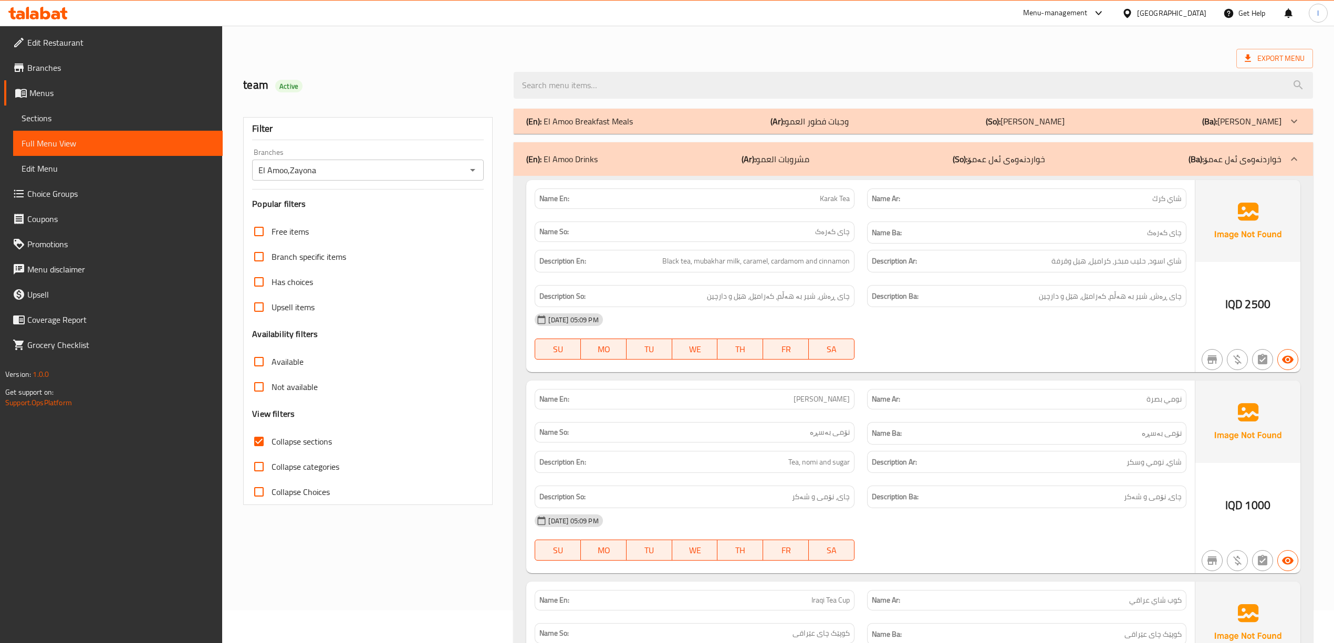
scroll to position [0, 0]
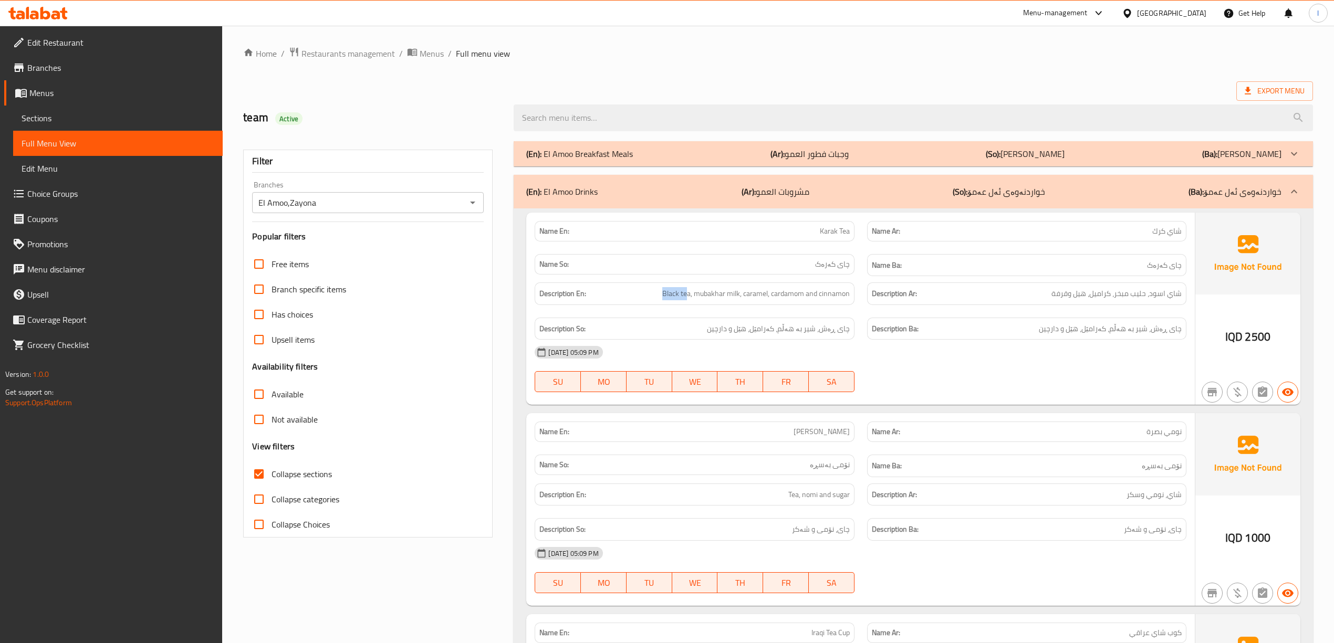
drag, startPoint x: 660, startPoint y: 298, endPoint x: 686, endPoint y: 292, distance: 26.0
click at [686, 292] on h6 "Description En: Black tea, mubakhar milk, caramel, cardamom and cinnamon" at bounding box center [694, 293] width 310 height 13
drag, startPoint x: 699, startPoint y: 297, endPoint x: 732, endPoint y: 299, distance: 33.7
click at [732, 299] on span "Black tea, mubakhar milk, caramel, cardamom and cinnamon" at bounding box center [756, 293] width 188 height 13
click at [761, 297] on span "Black tea, mubakhar milk, caramel, cardamom and cinnamon" at bounding box center [756, 293] width 188 height 13
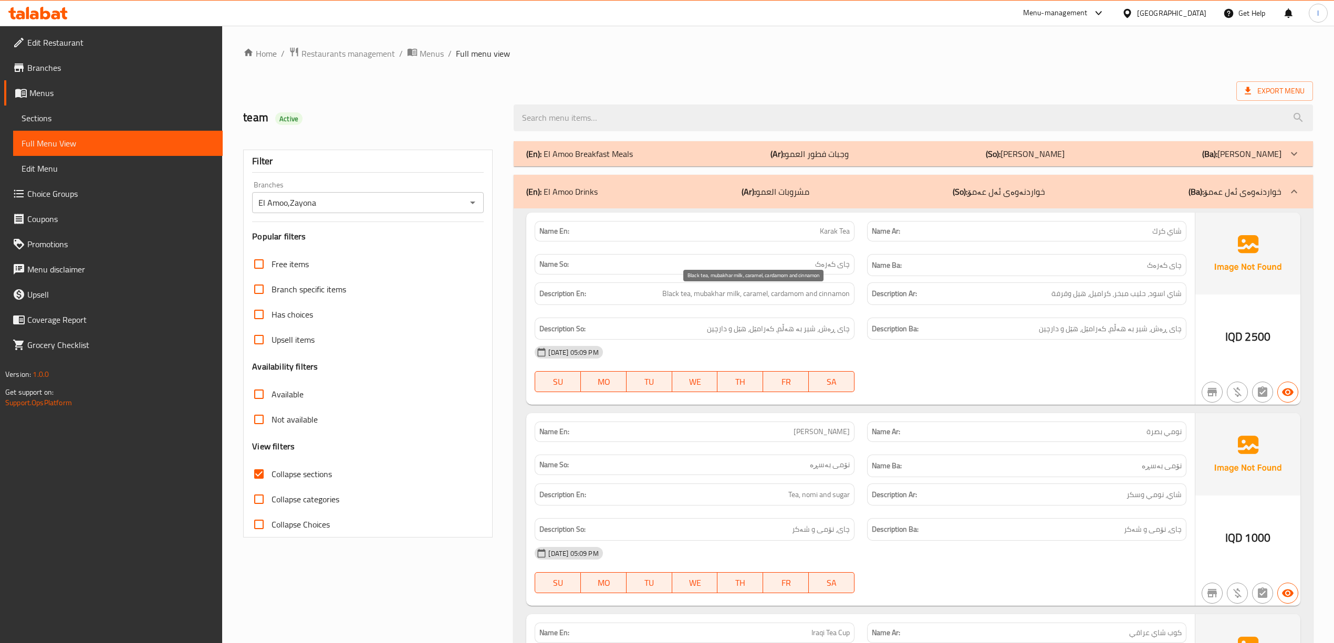
click at [788, 300] on span "Black tea, mubakhar milk, caramel, cardamom and cinnamon" at bounding box center [756, 293] width 188 height 13
drag, startPoint x: 841, startPoint y: 295, endPoint x: 833, endPoint y: 293, distance: 8.7
click at [840, 294] on span "Black tea, mubakhar milk, caramel, cardamom and cinnamon" at bounding box center [756, 293] width 188 height 13
click at [1062, 184] on div "(En): El Amoo Drinks (Ar): مشروبات العمو (So): خواردنەوەی ئەل عەمۆ (Ba): خواردن…" at bounding box center [913, 192] width 799 height 34
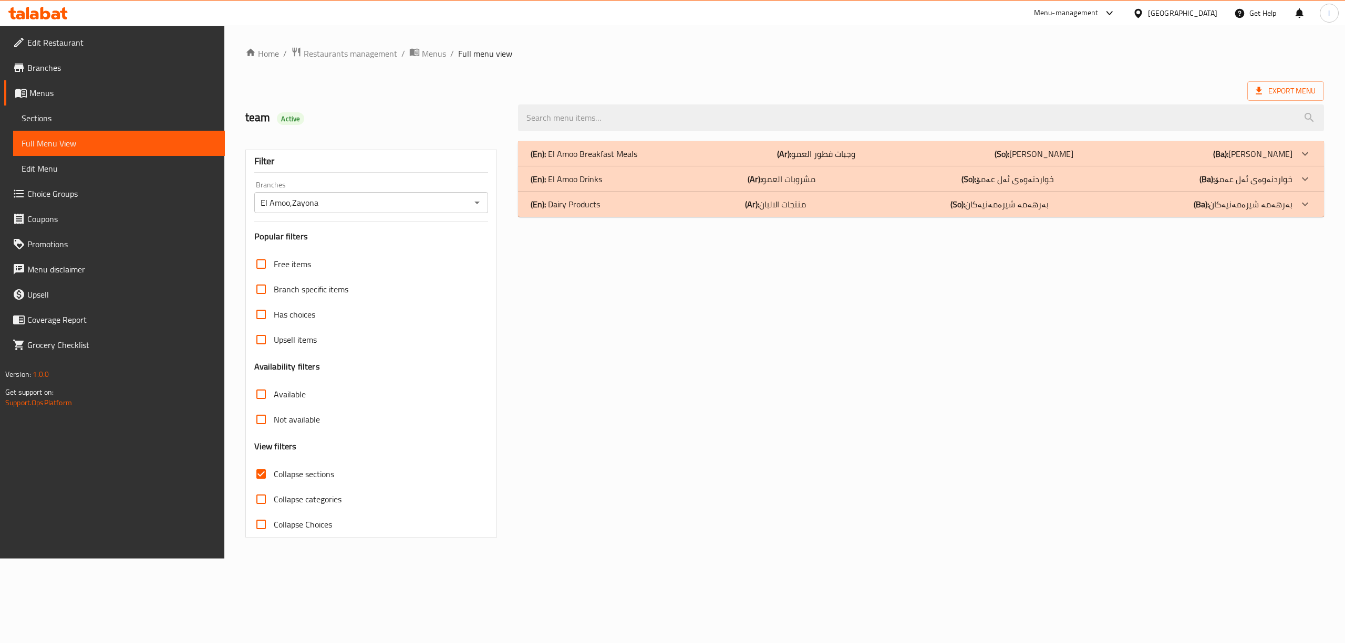
click at [1059, 196] on div "(En): Dairy Products (Ar): منتجات الالبان (So): بەرهەمە شیرەمەنیەکان (Ba): بەره…" at bounding box center [921, 204] width 806 height 25
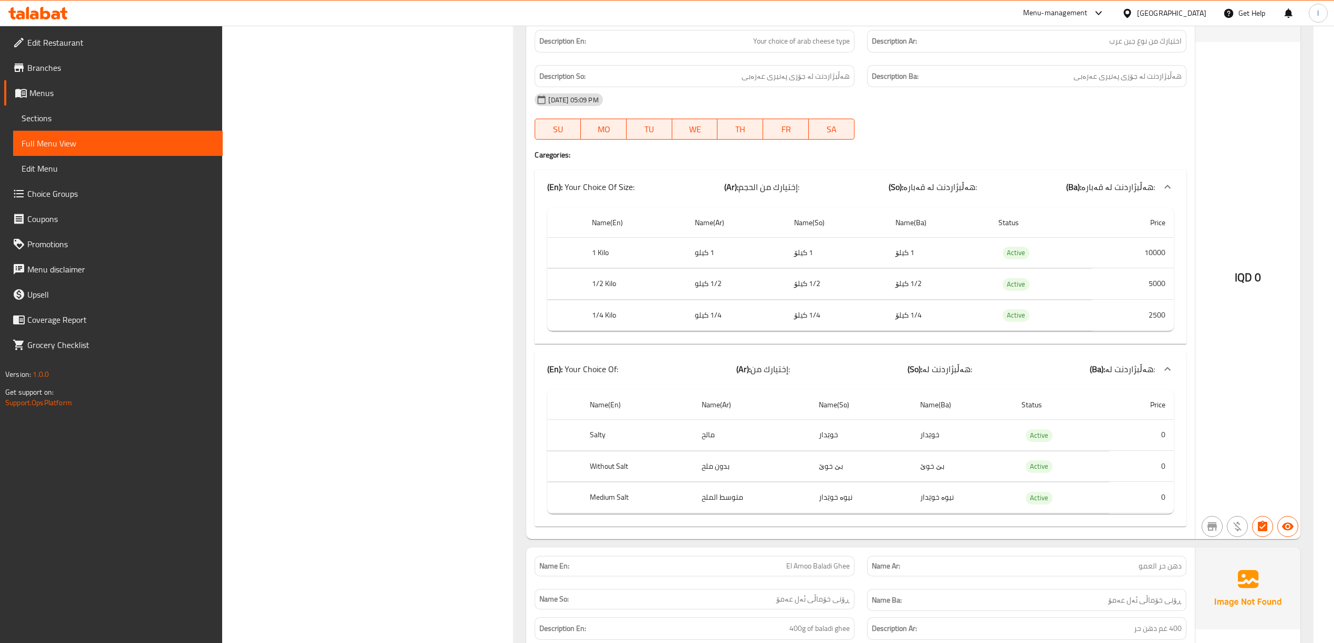
scroll to position [610, 0]
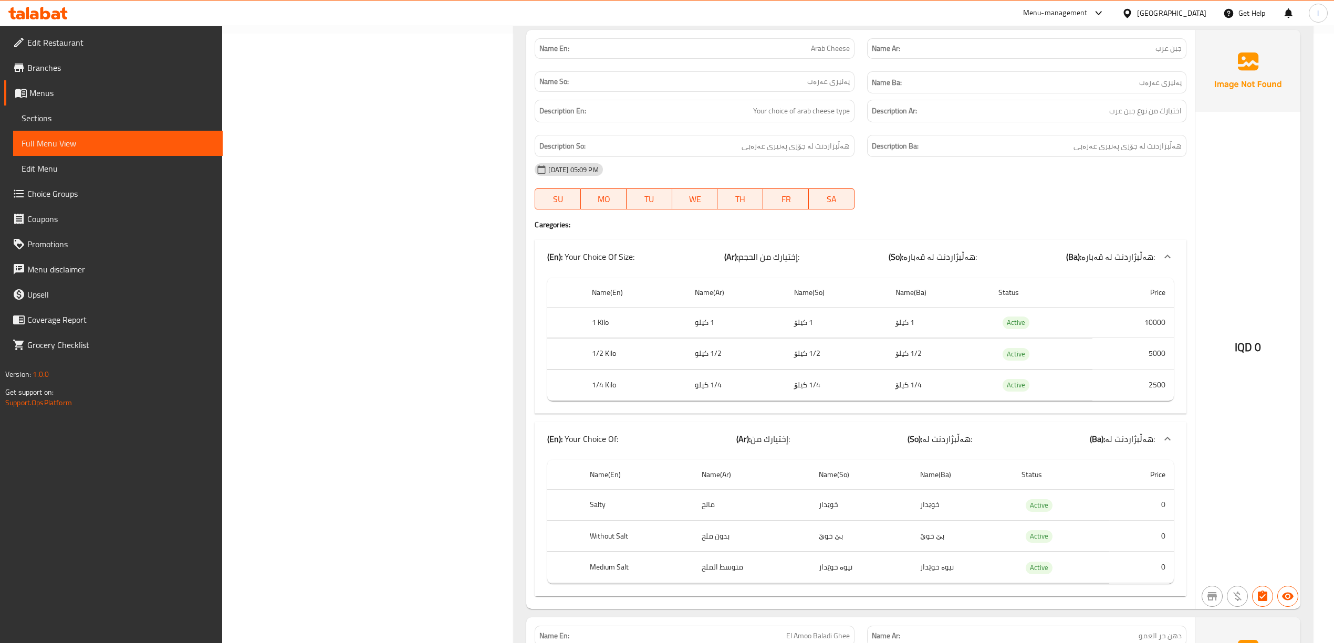
click at [56, 193] on span "Choice Groups" at bounding box center [120, 194] width 187 height 13
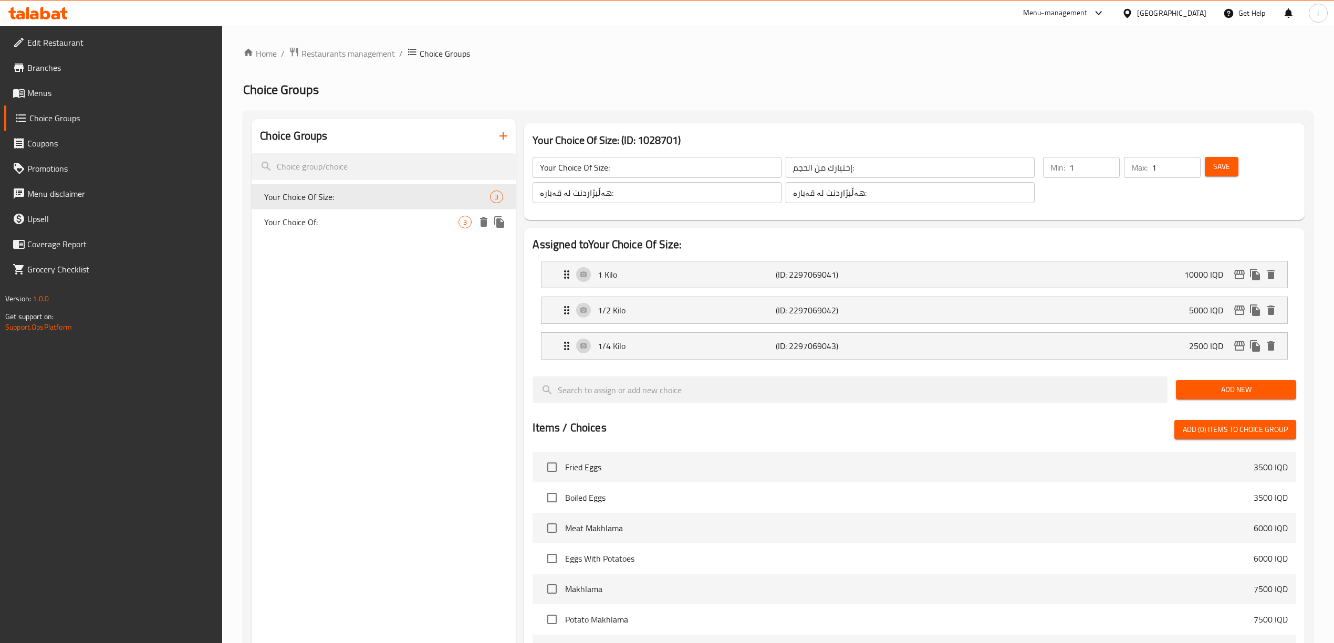
click at [359, 225] on span "Your Choice Of:" at bounding box center [361, 222] width 194 height 13
type input "Your Choice Of:"
type input "إختيارك من:"
type input "هەڵبژاردنت لە:"
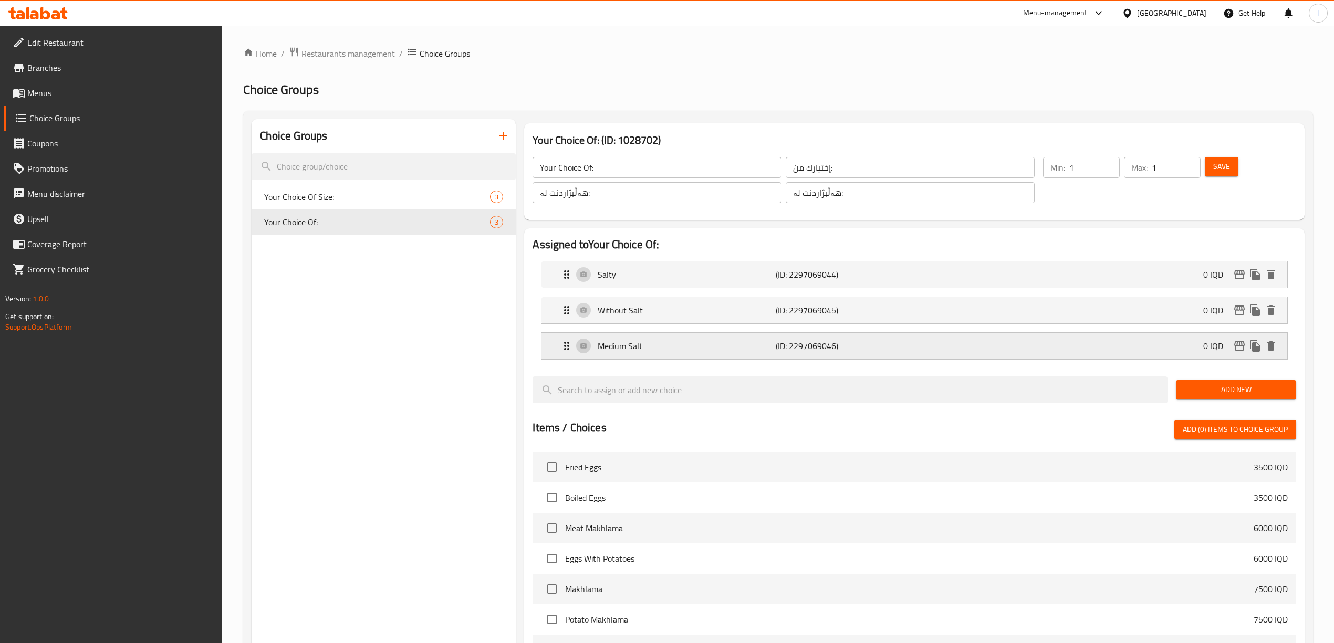
click at [717, 354] on div "Medium Salt (ID: 2297069046) 0 IQD" at bounding box center [917, 346] width 714 height 26
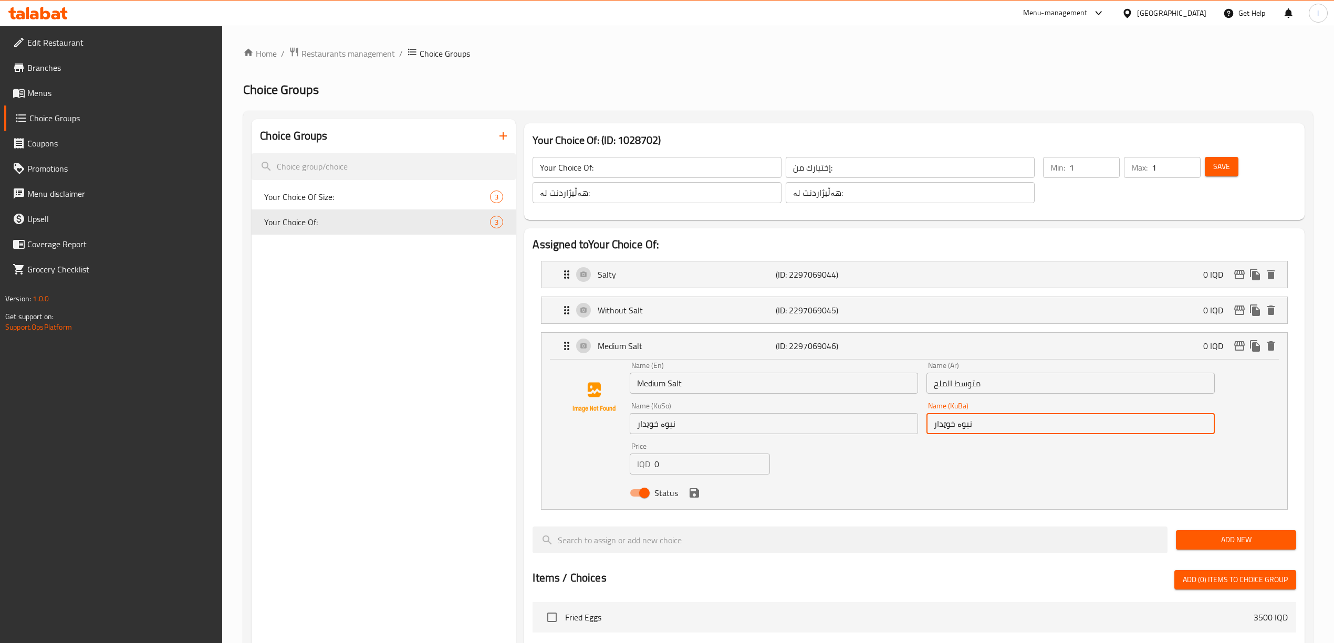
click at [955, 432] on input "نیوە خوێدار" at bounding box center [1071, 423] width 288 height 21
drag, startPoint x: 960, startPoint y: 431, endPoint x: 977, endPoint y: 432, distance: 16.8
click at [977, 432] on input "نیوە خوێدار" at bounding box center [1071, 423] width 288 height 21
click at [955, 428] on input "نیوە خوێدار" at bounding box center [1071, 423] width 288 height 21
drag, startPoint x: 978, startPoint y: 427, endPoint x: 835, endPoint y: 425, distance: 142.9
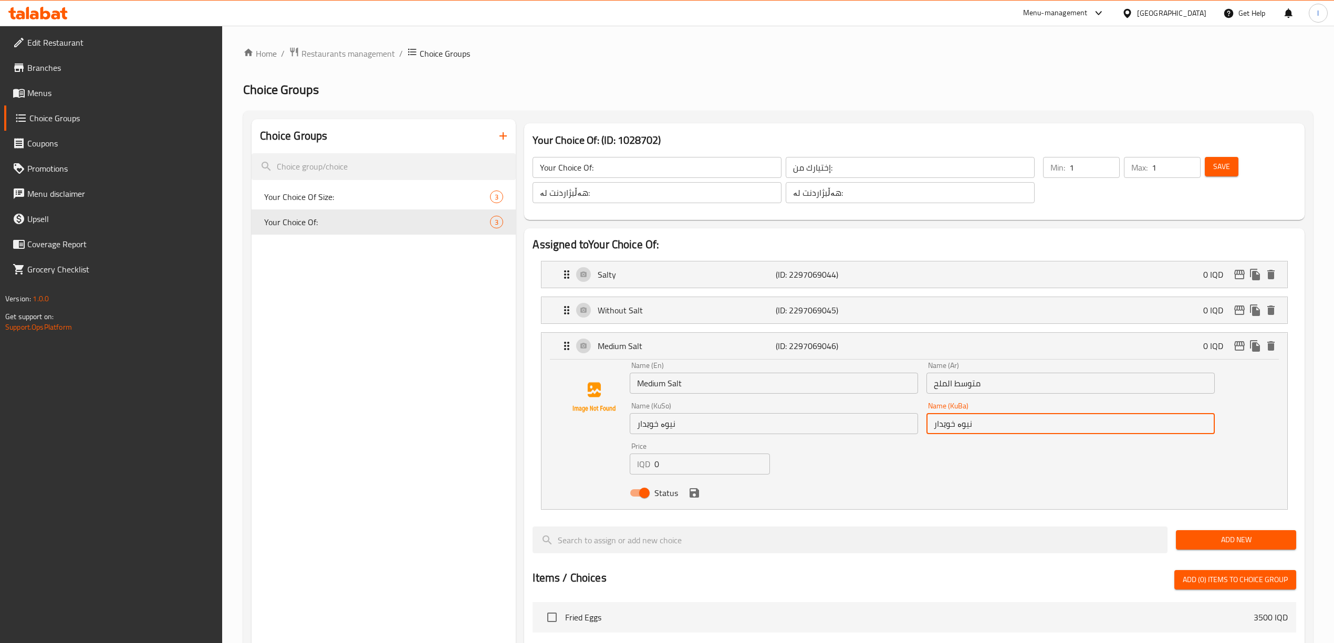
click at [835, 425] on div "Name (En) Medium Salt Name (En) Name (Ar) متوسط الملح Name (Ar) Name (KuSo) نیو…" at bounding box center [923, 433] width 594 height 150
click at [1189, 428] on input "نیوە خوێدار" at bounding box center [1071, 423] width 288 height 21
drag, startPoint x: 1191, startPoint y: 428, endPoint x: 1238, endPoint y: 431, distance: 46.4
click at [1238, 431] on div "Name (En) Medium Salt Name (En) Name (Ar) متوسط الملح Name (Ar) Name (KuSo) نیو…" at bounding box center [914, 432] width 712 height 141
click at [1169, 433] on input "خوێدار" at bounding box center [1071, 423] width 288 height 21
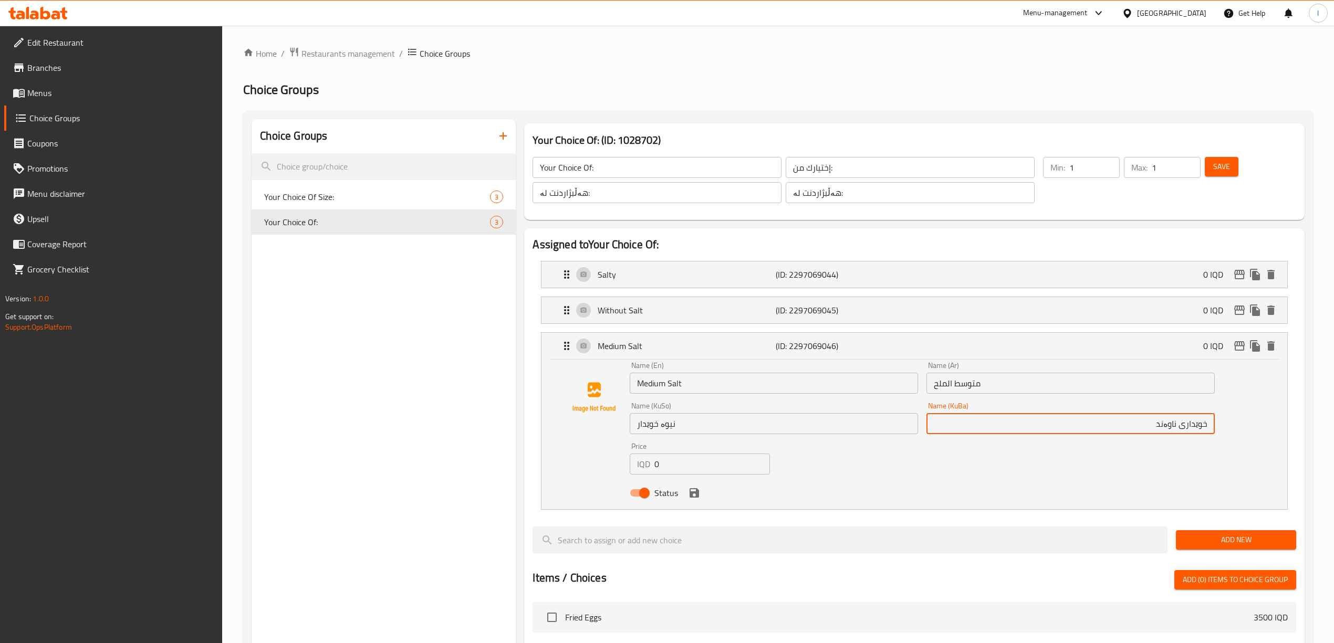
drag, startPoint x: 1116, startPoint y: 420, endPoint x: 1257, endPoint y: 423, distance: 140.3
click at [1257, 423] on div "Name (En) Medium Salt Name (En) Name (Ar) متوسط الملح Name (Ar) Name (KuSo) نیو…" at bounding box center [914, 432] width 712 height 141
type input "خوێداری ناوەند"
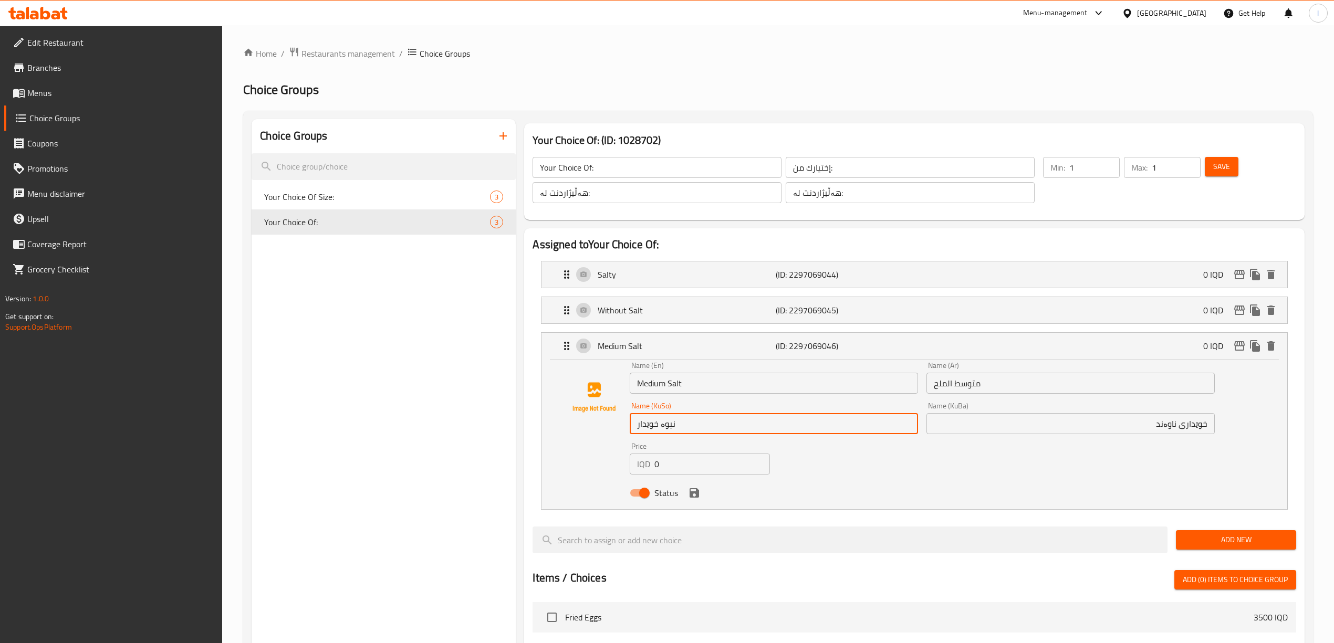
drag, startPoint x: 709, startPoint y: 429, endPoint x: 371, endPoint y: 452, distance: 338.6
click at [303, 421] on div "Choice Groups Your Choice Of Size: 3 Your Choice Of: 3 Your Choice Of: (ID: 102…" at bounding box center [780, 594] width 1057 height 951
paste input "خوێداری ناوەند"
click at [689, 503] on div "Status" at bounding box center [923, 493] width 594 height 28
click at [698, 499] on icon "save" at bounding box center [694, 493] width 13 height 13
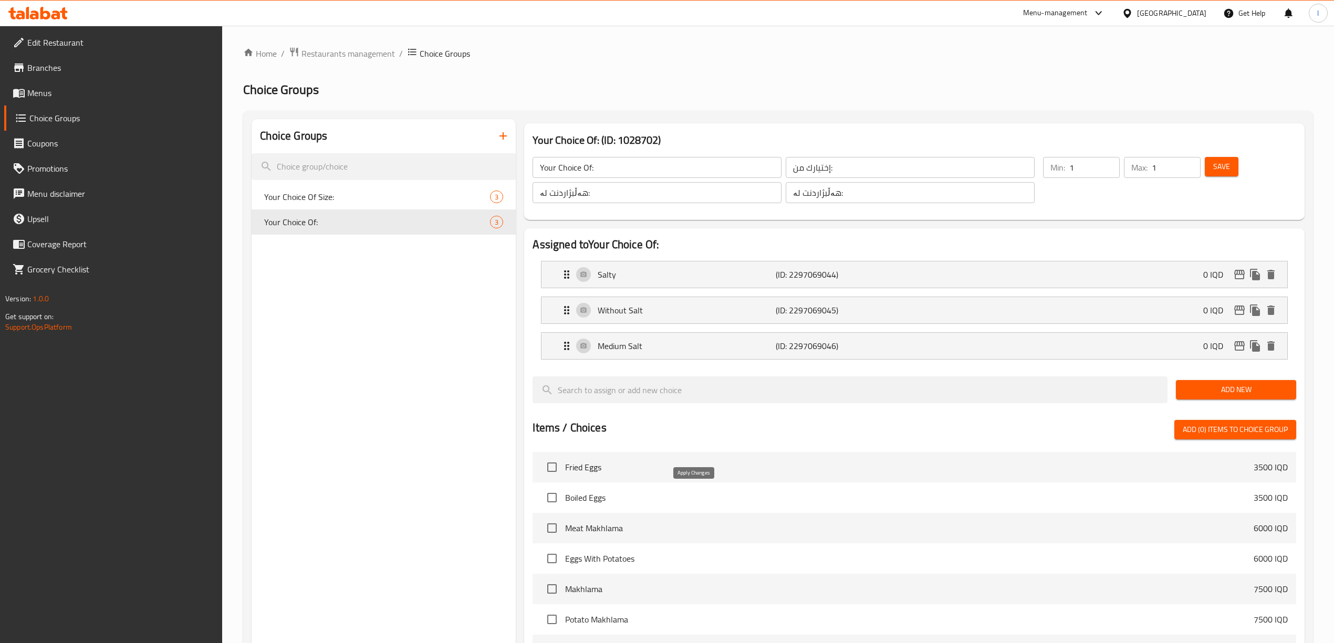
type input "خوێداری ناوەند"
click at [1135, 345] on div "Medium Salt (ID: 2297069046) 0 IQD" at bounding box center [917, 346] width 714 height 26
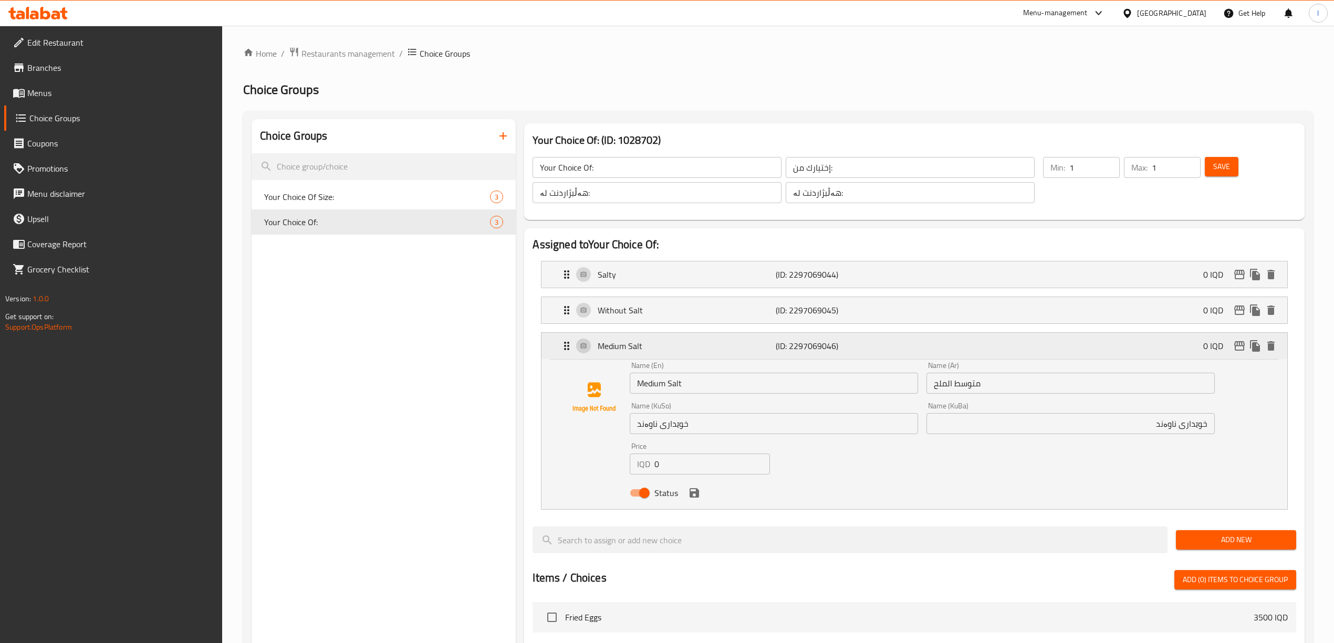
click at [1135, 345] on div "Medium Salt (ID: 2297069046) 0 IQD" at bounding box center [917, 346] width 714 height 26
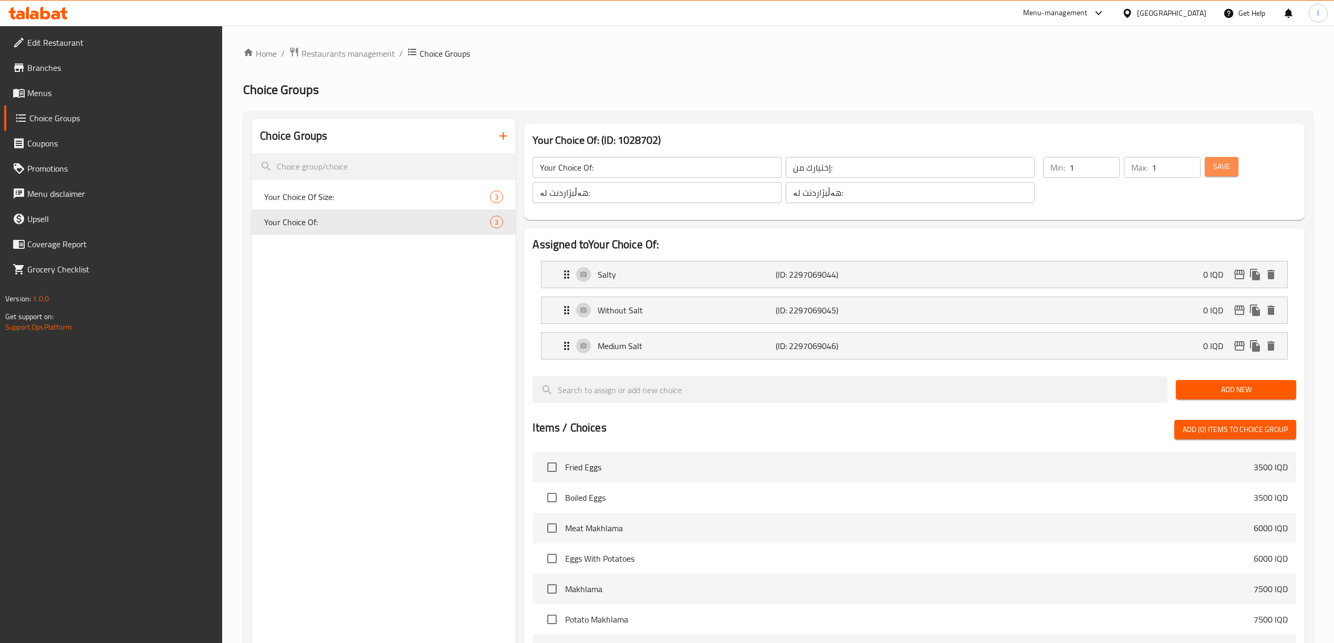
click at [1237, 169] on button "Save" at bounding box center [1222, 166] width 34 height 19
click at [26, 91] on span at bounding box center [20, 93] width 15 height 13
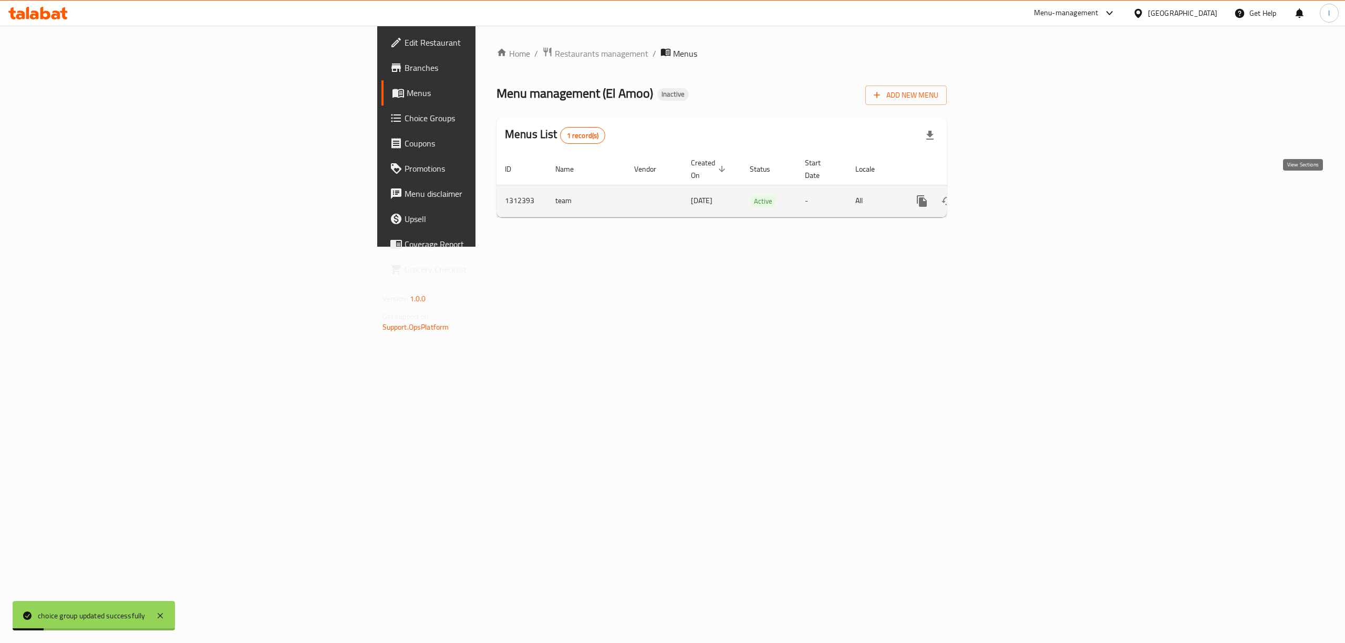
click at [1004, 195] on icon "enhanced table" at bounding box center [997, 201] width 13 height 13
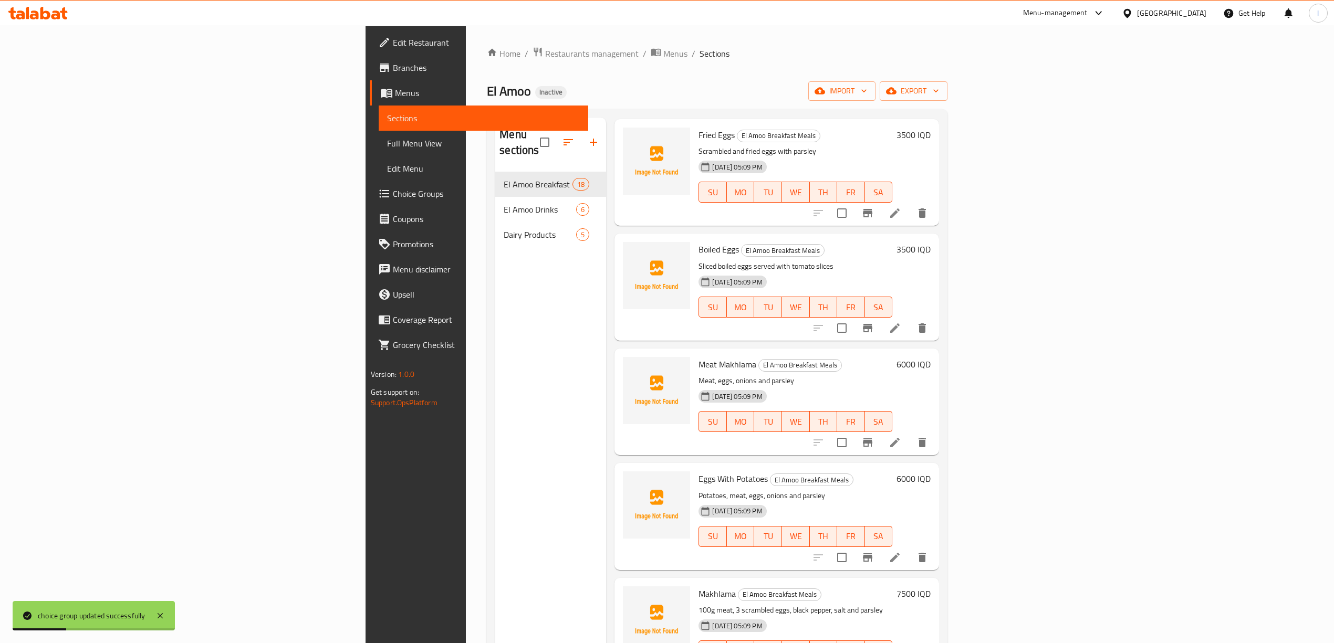
scroll to position [70, 0]
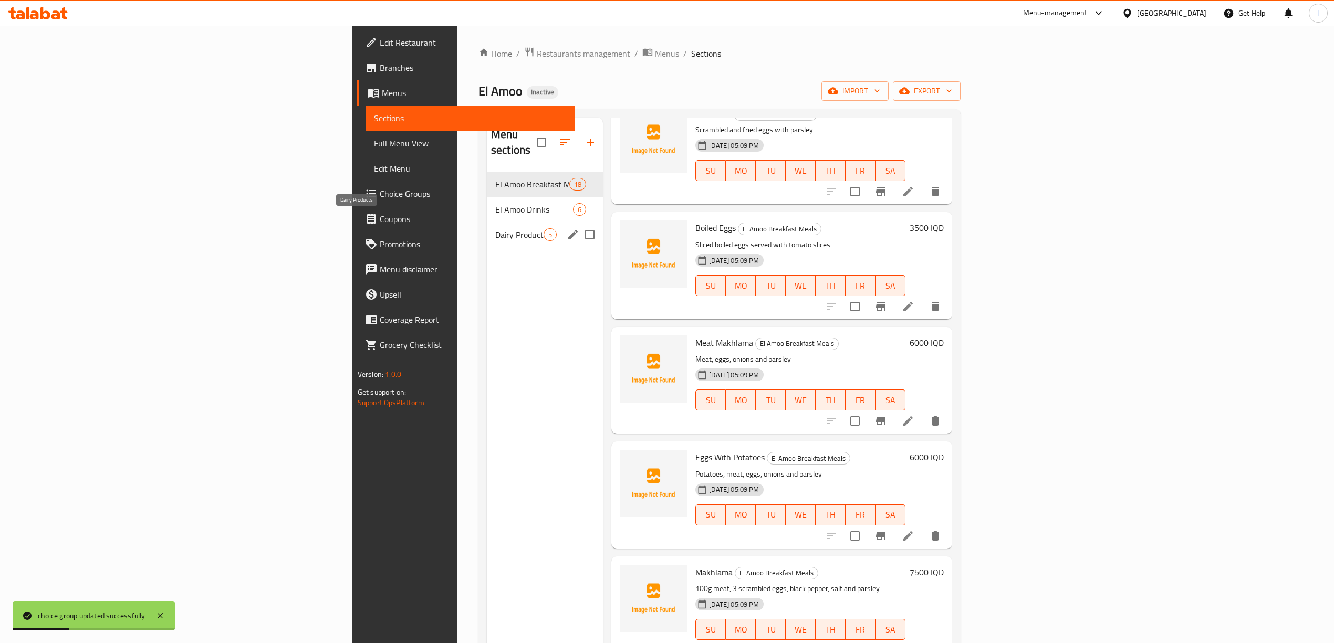
click at [495, 229] on span "Dairy Products" at bounding box center [519, 235] width 48 height 13
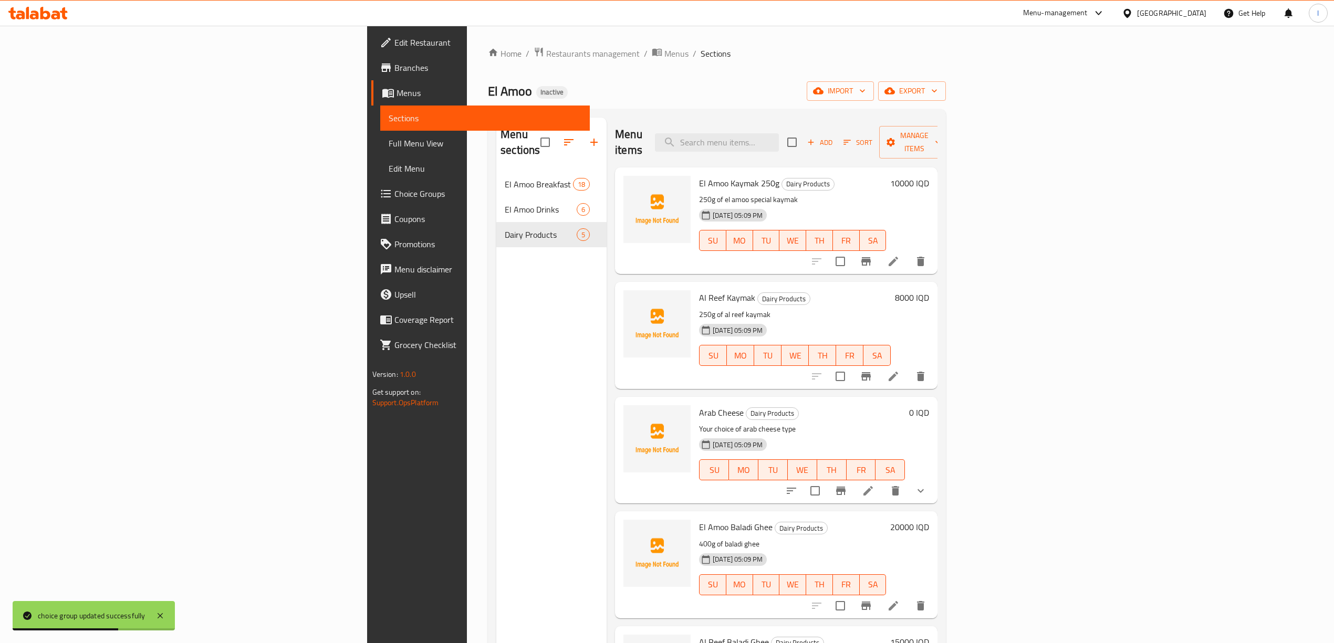
click at [380, 131] on link "Full Menu View" at bounding box center [485, 143] width 210 height 25
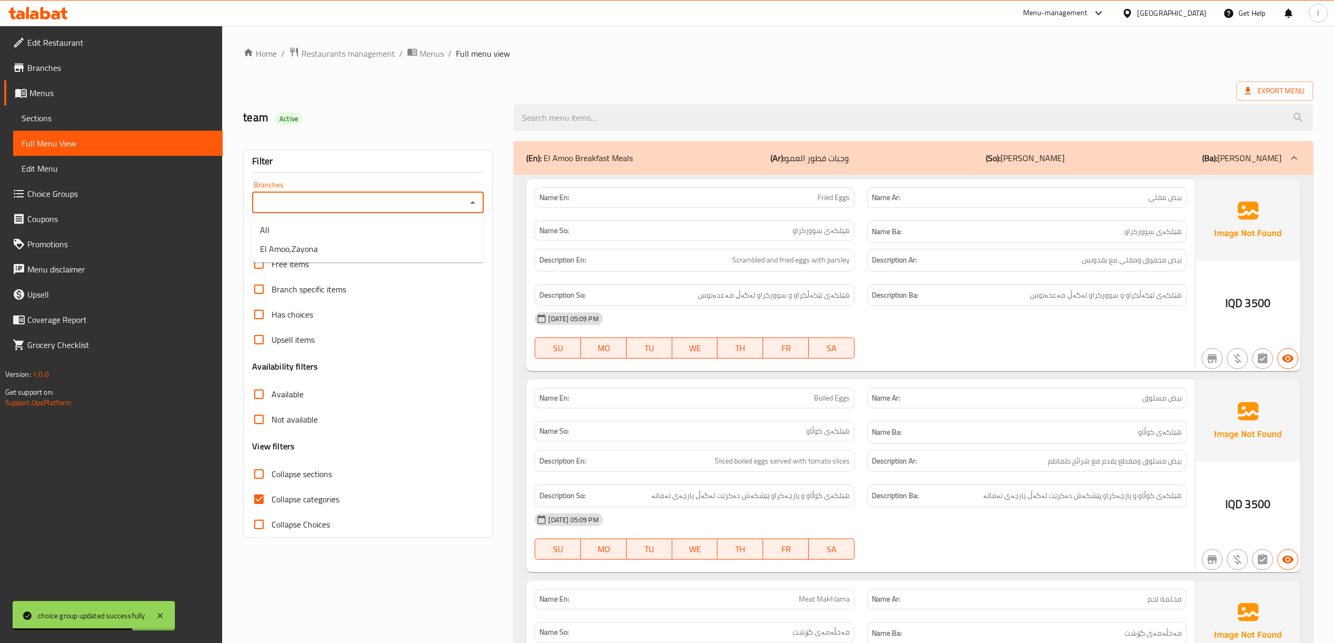
click at [423, 200] on input "Branches" at bounding box center [359, 202] width 208 height 15
click at [320, 251] on li "El Amoo,Zayona" at bounding box center [368, 249] width 232 height 19
type input "El Amoo,Zayona"
click at [295, 503] on span "Collapse categories" at bounding box center [306, 499] width 68 height 13
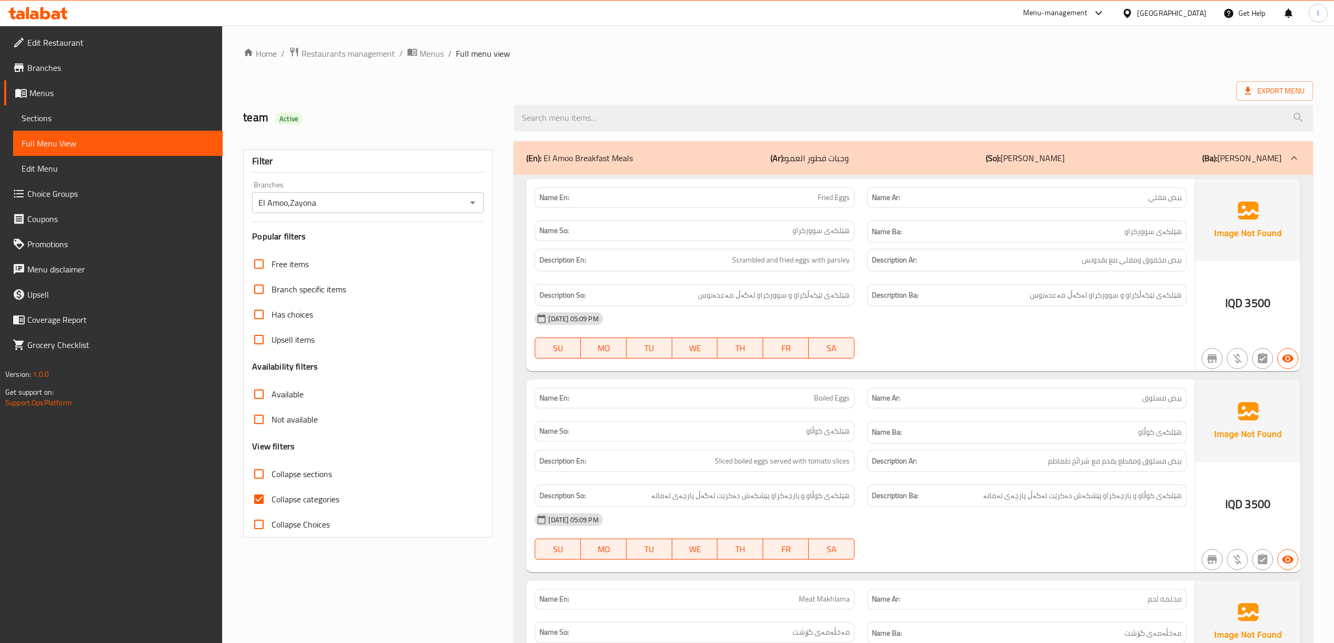
click at [257, 498] on input "Collapse categories" at bounding box center [258, 499] width 25 height 25
checkbox input "false"
click at [259, 478] on input "Collapse sections" at bounding box center [258, 474] width 25 height 25
checkbox input "true"
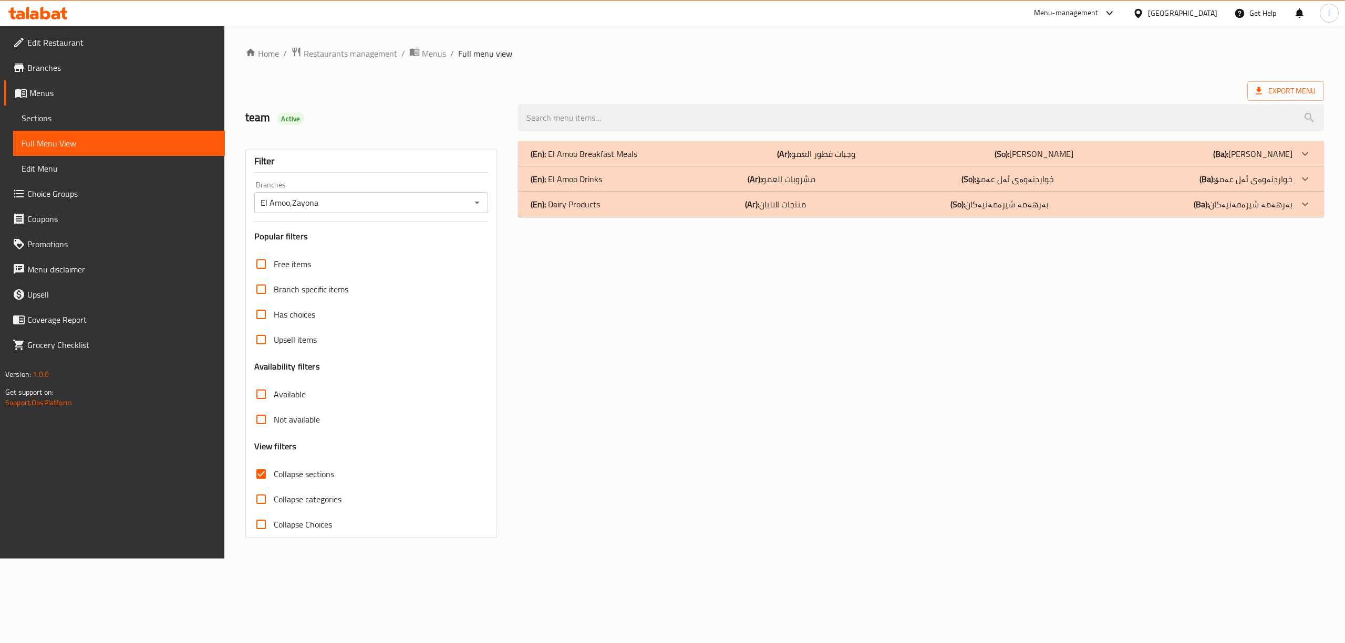
click at [648, 198] on div "(En): Dairy Products (Ar): منتجات الالبان (So): بەرهەمە شیرەمەنیەکان (Ba): بەره…" at bounding box center [921, 204] width 806 height 25
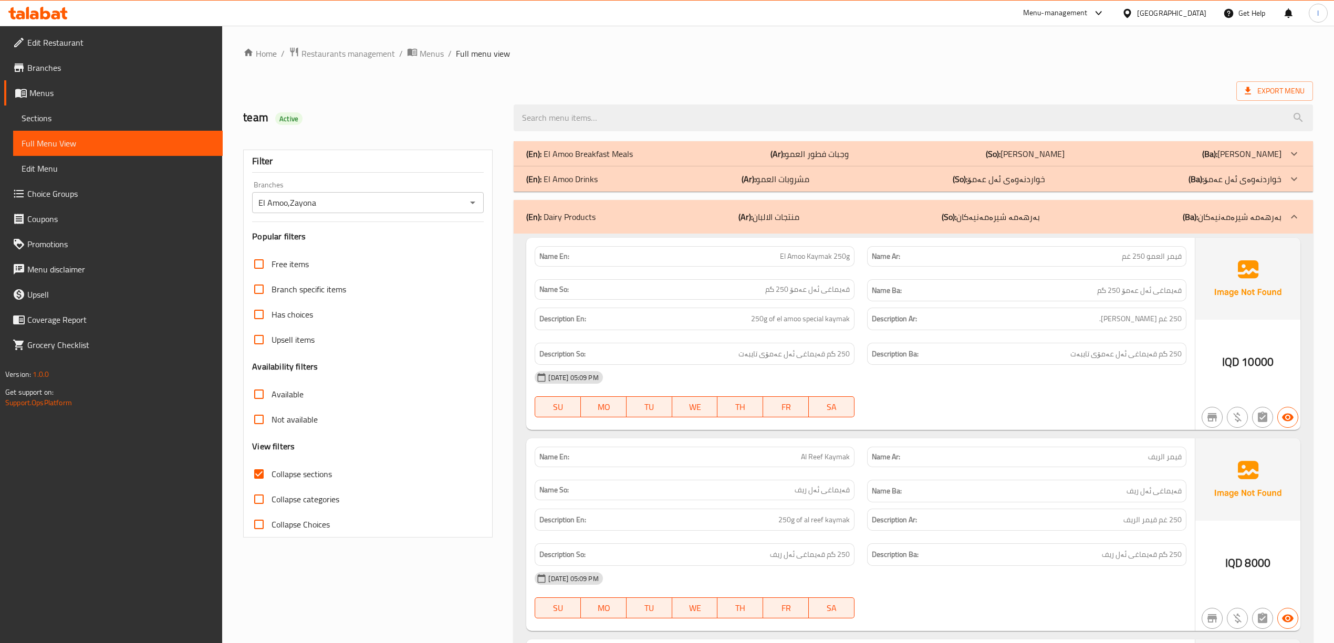
click at [84, 124] on span "Sections" at bounding box center [118, 118] width 193 height 13
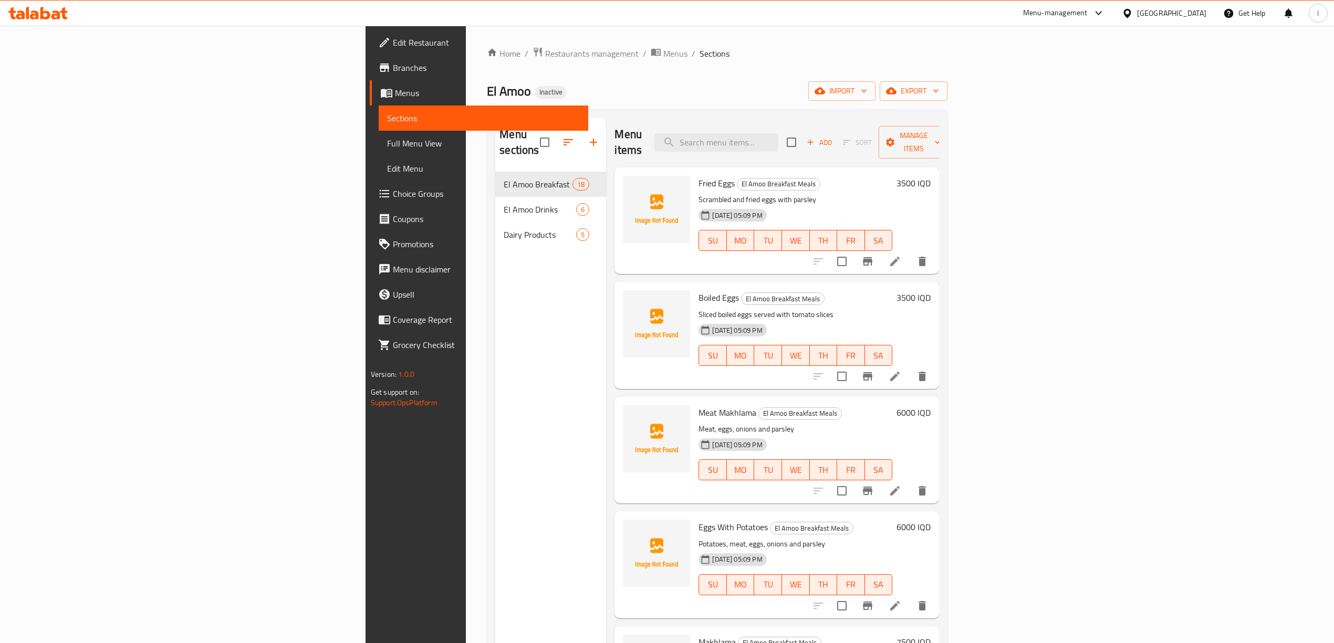
click at [393, 45] on span "Edit Restaurant" at bounding box center [486, 42] width 187 height 13
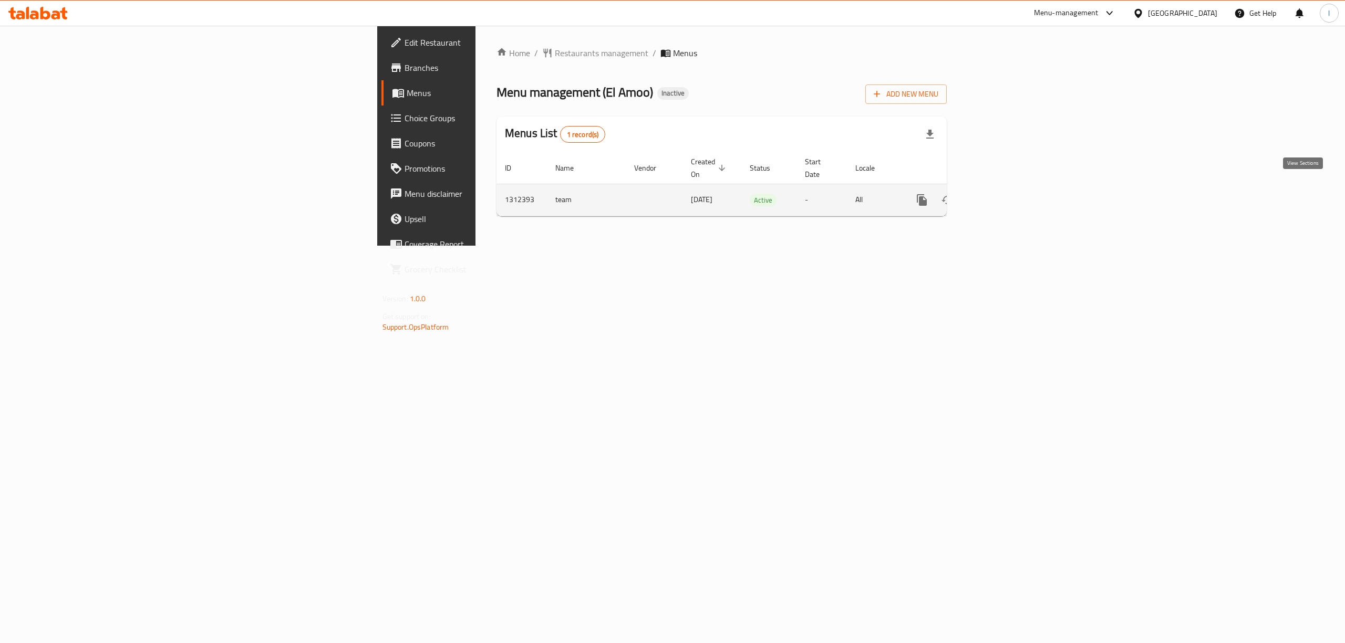
click at [1010, 188] on link "enhanced table" at bounding box center [997, 200] width 25 height 25
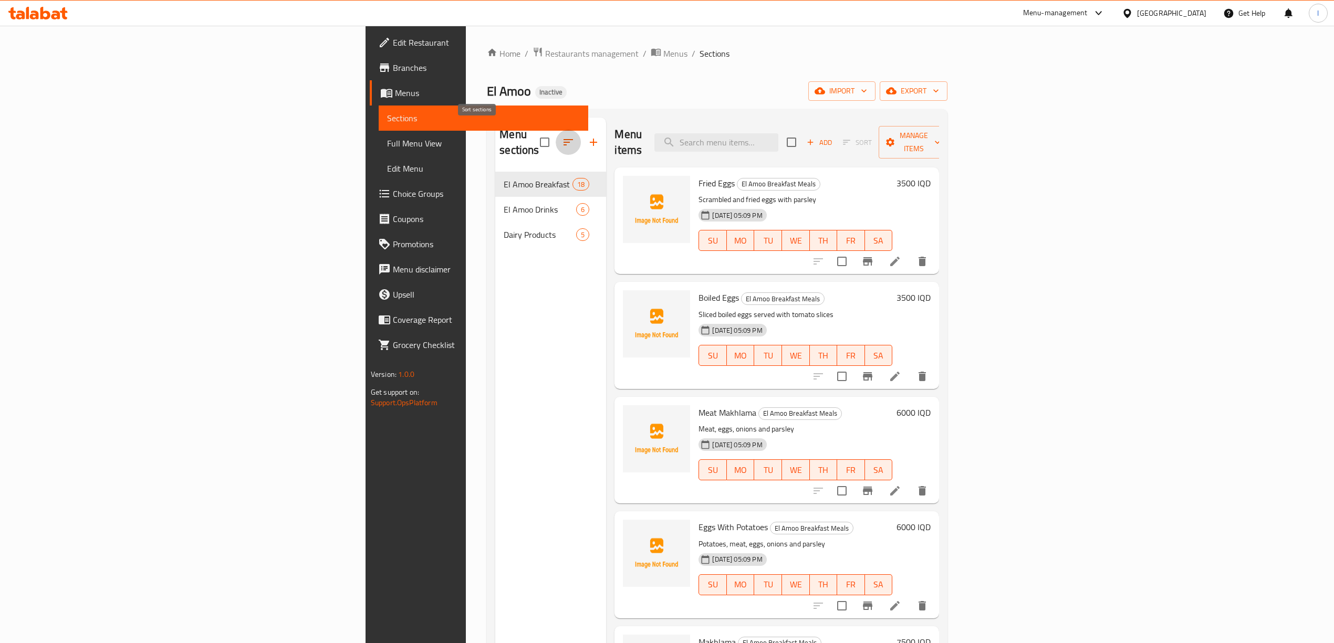
click at [556, 137] on button "button" at bounding box center [568, 142] width 25 height 25
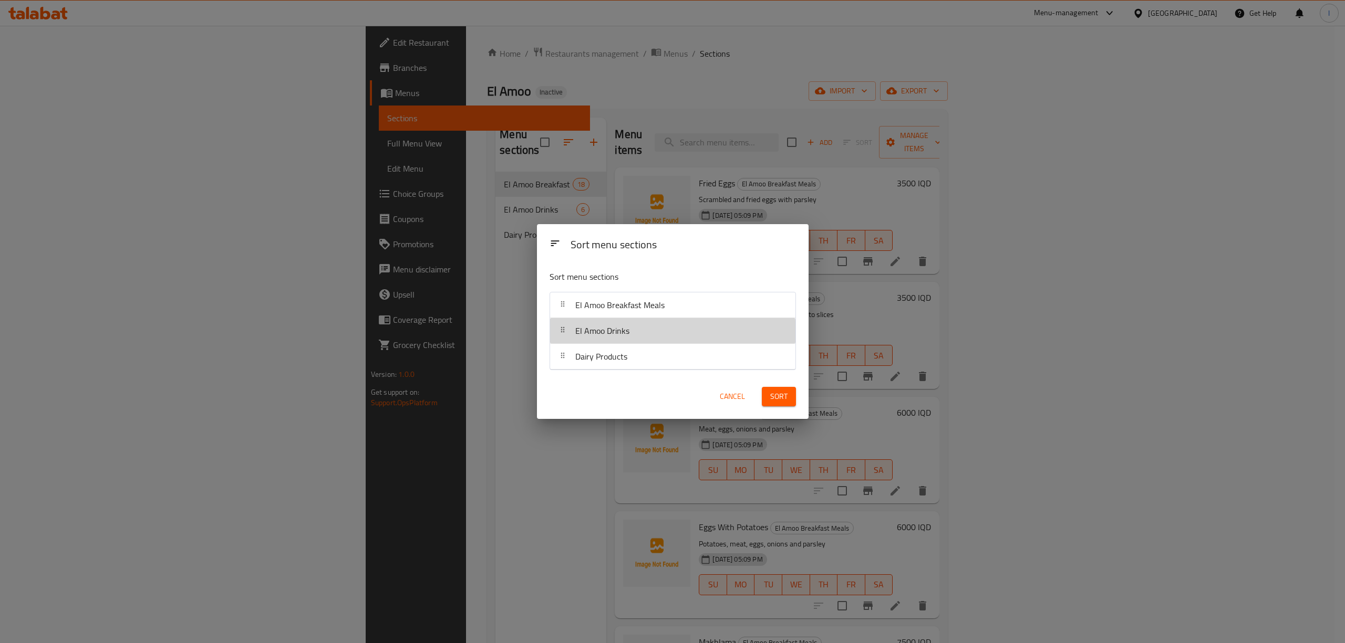
drag, startPoint x: 626, startPoint y: 335, endPoint x: 614, endPoint y: 372, distance: 39.2
click at [614, 372] on div "Sort menu sections El Amoo Breakfast Meals El Amoo Drinks Dairy Products" at bounding box center [673, 318] width 272 height 112
click at [761, 402] on div "Sort" at bounding box center [778, 397] width 47 height 32
click at [776, 403] on span "Sort" at bounding box center [778, 396] width 17 height 13
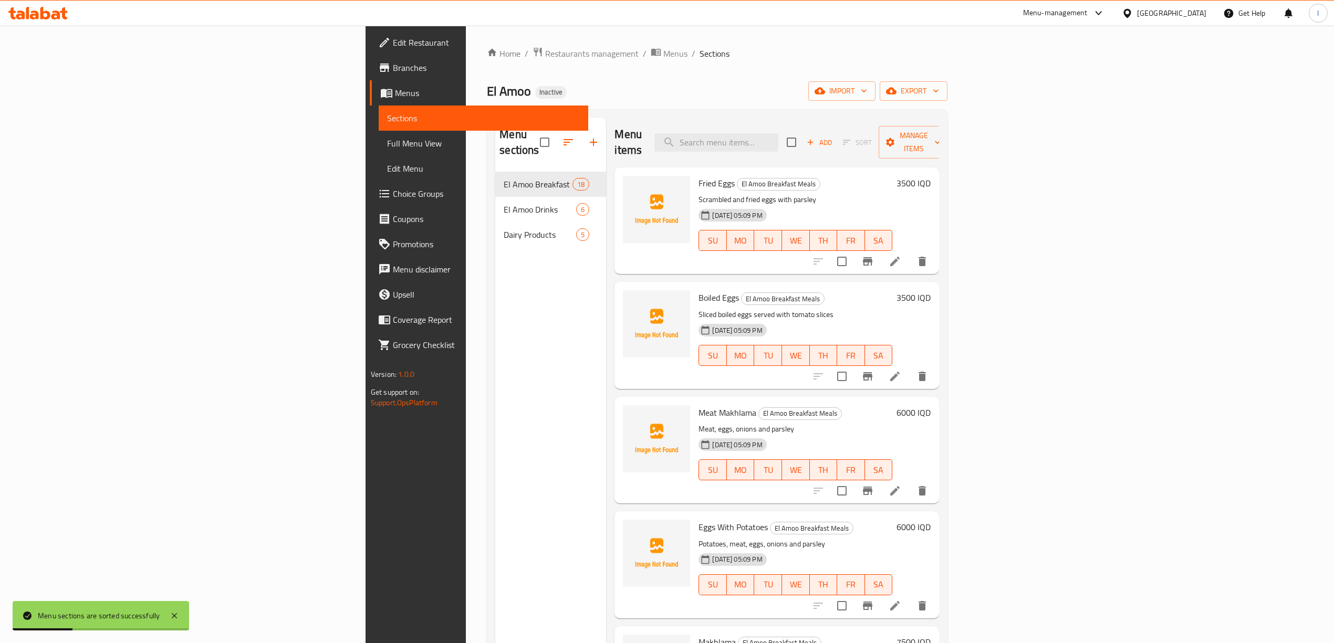
click at [393, 47] on span "Edit Restaurant" at bounding box center [486, 42] width 187 height 13
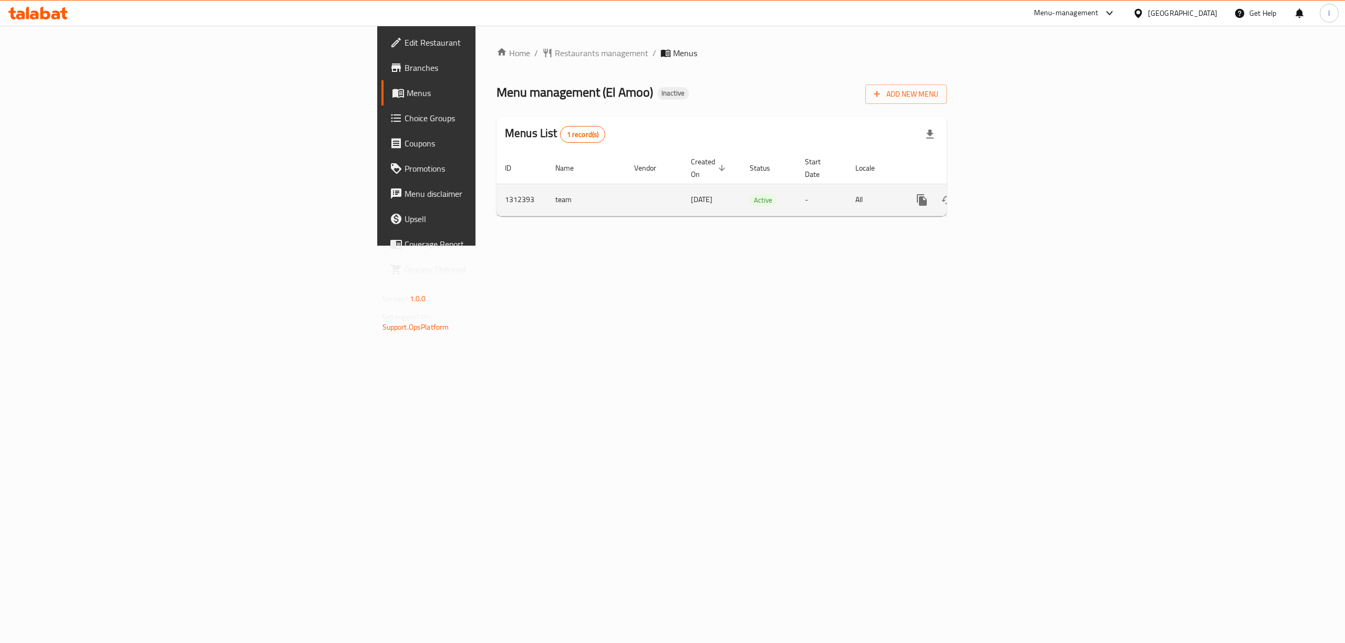
click at [1004, 194] on icon "enhanced table" at bounding box center [997, 200] width 13 height 13
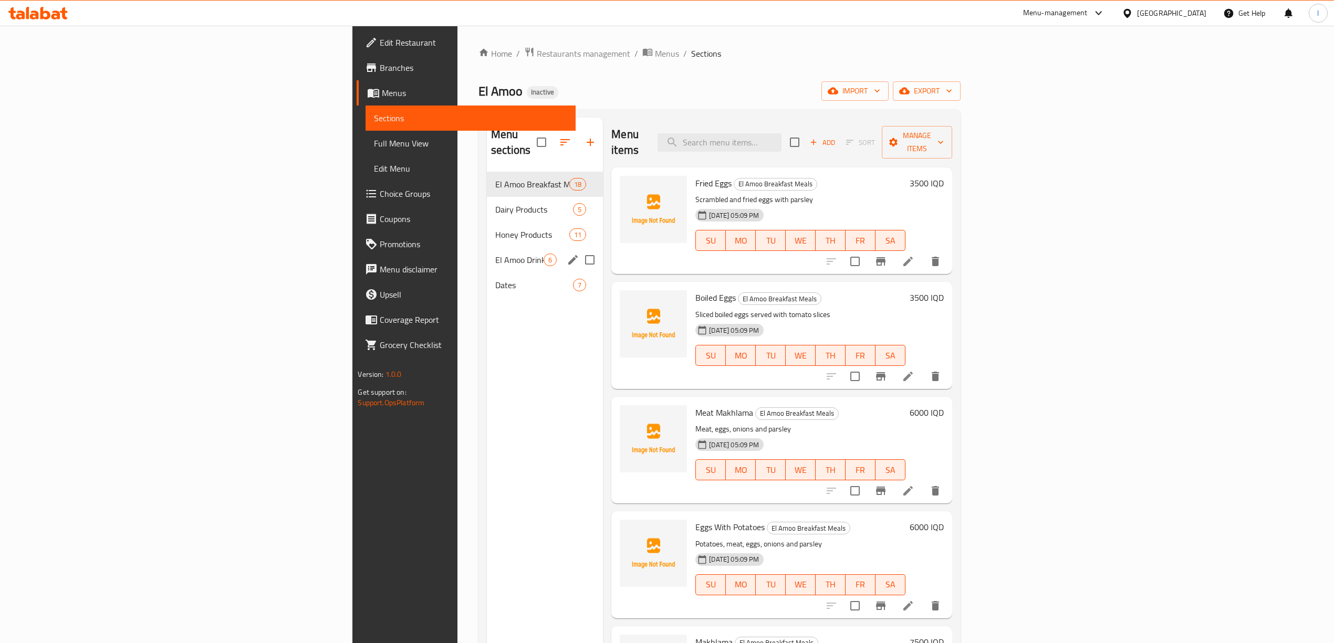
click at [495, 254] on span "El Amoo Drinks" at bounding box center [519, 260] width 48 height 13
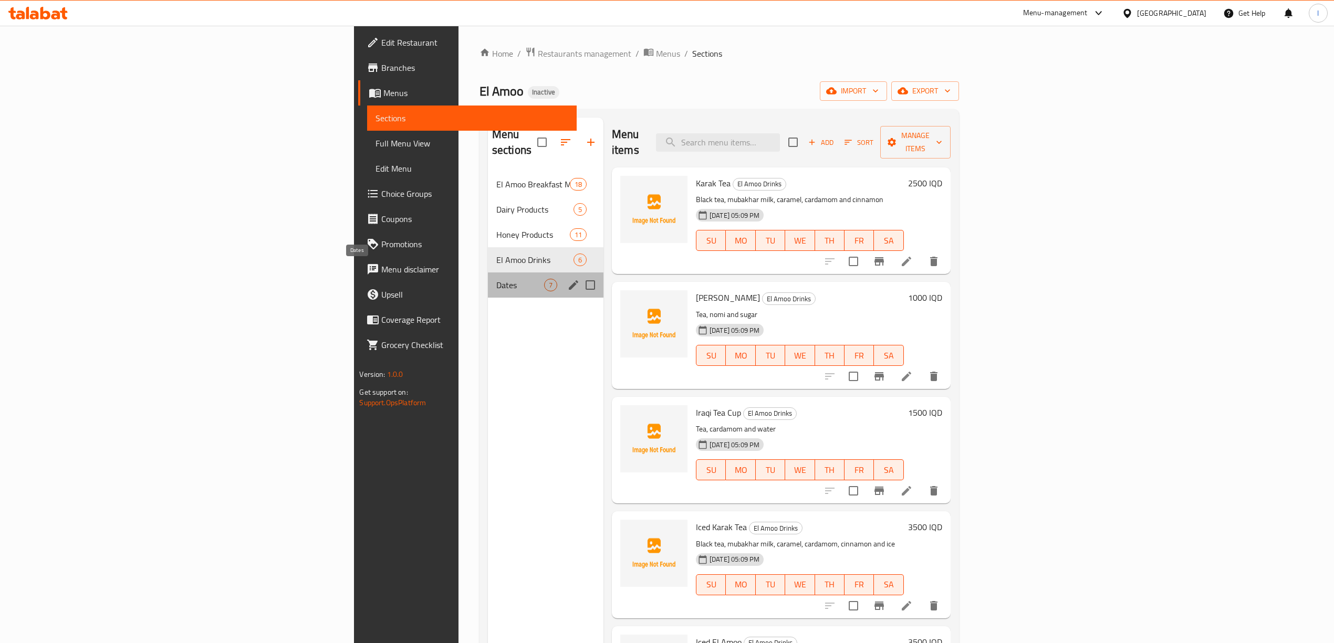
click at [496, 279] on span "Dates" at bounding box center [520, 285] width 48 height 13
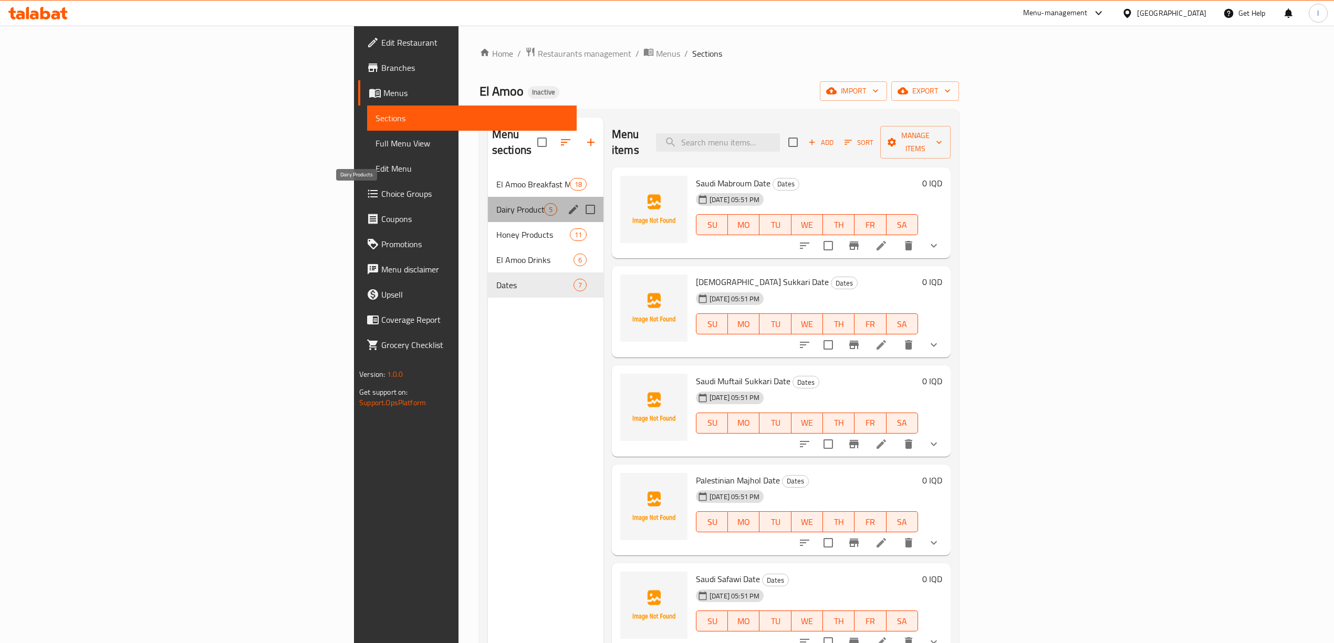
click at [496, 203] on span "Dairy Products" at bounding box center [520, 209] width 48 height 13
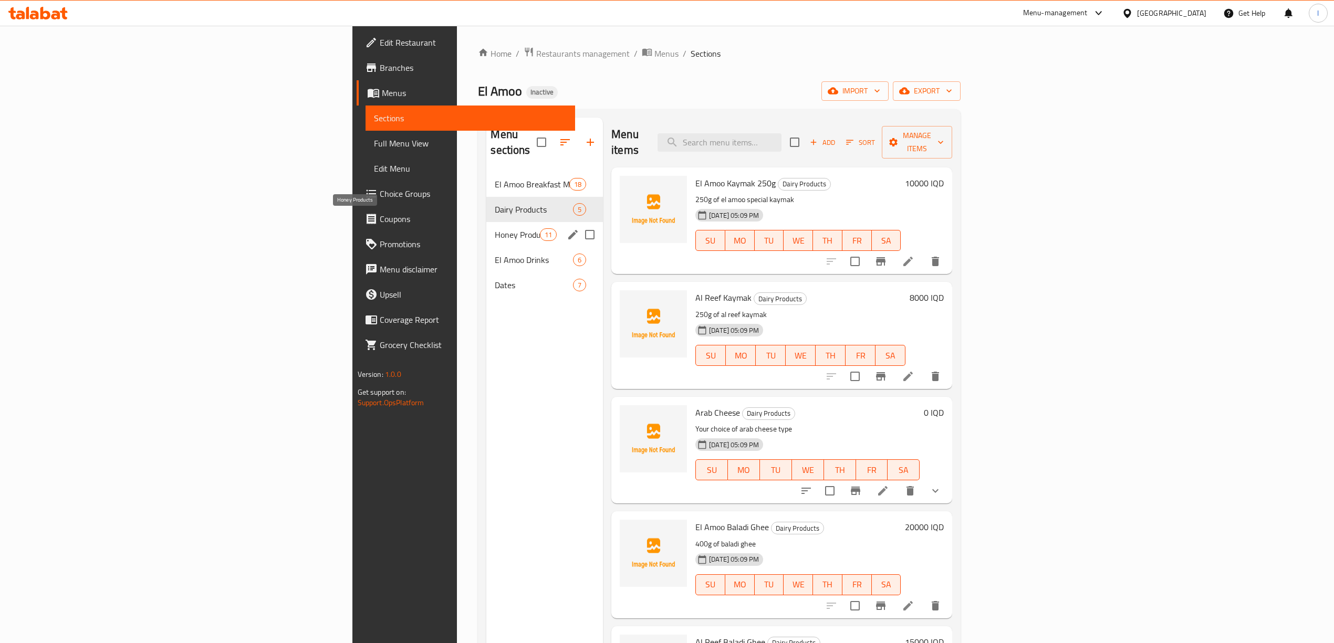
click at [495, 229] on span "Honey Products" at bounding box center [517, 235] width 45 height 13
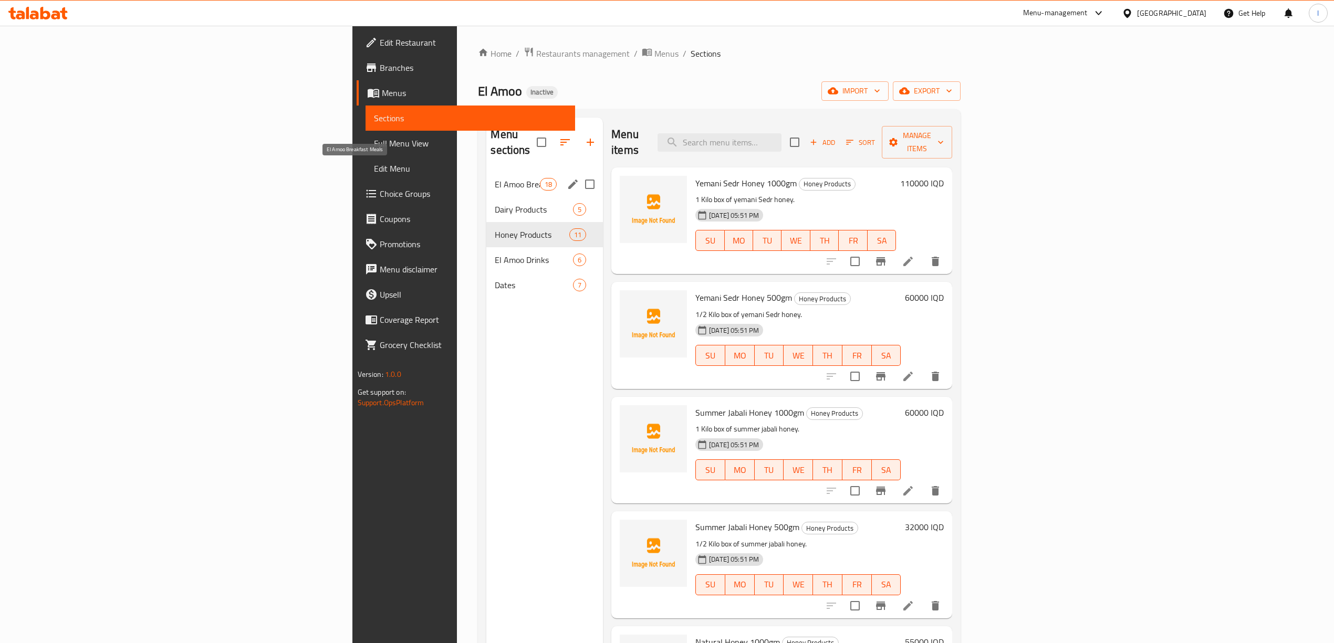
click at [495, 178] on span "El Amoo Breakfast Meals" at bounding box center [517, 184] width 45 height 13
click at [495, 203] on span "Dairy Products" at bounding box center [519, 209] width 48 height 13
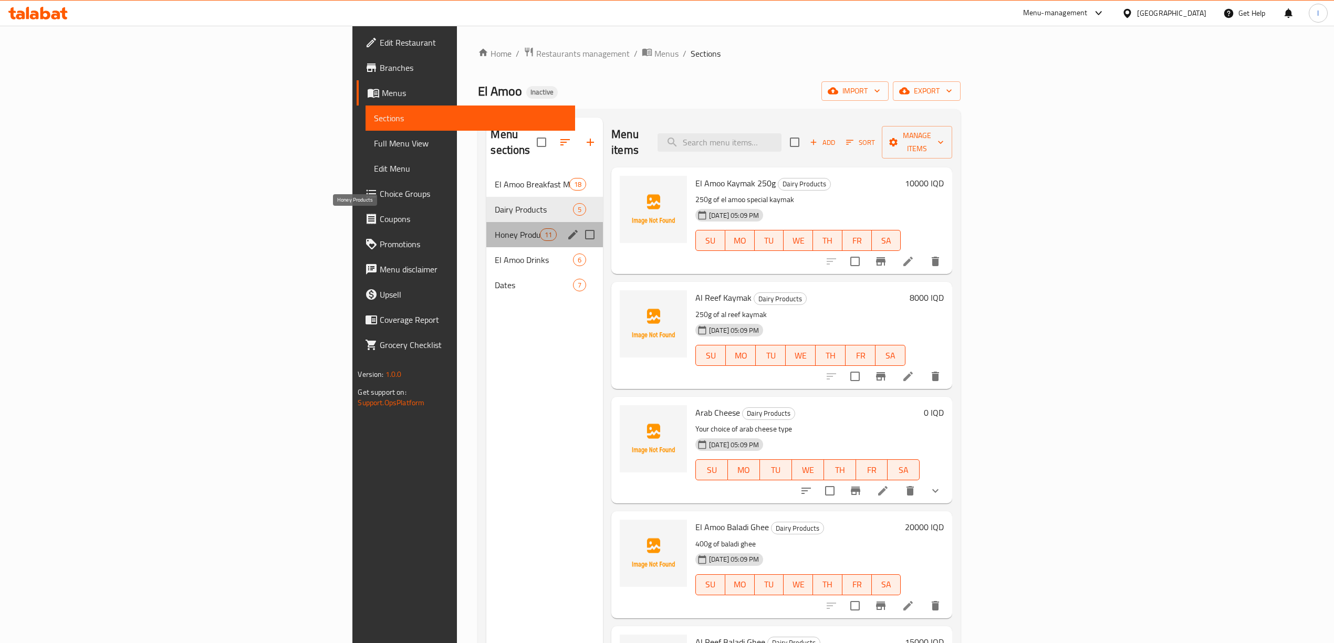
click at [495, 229] on span "Honey Products" at bounding box center [517, 235] width 45 height 13
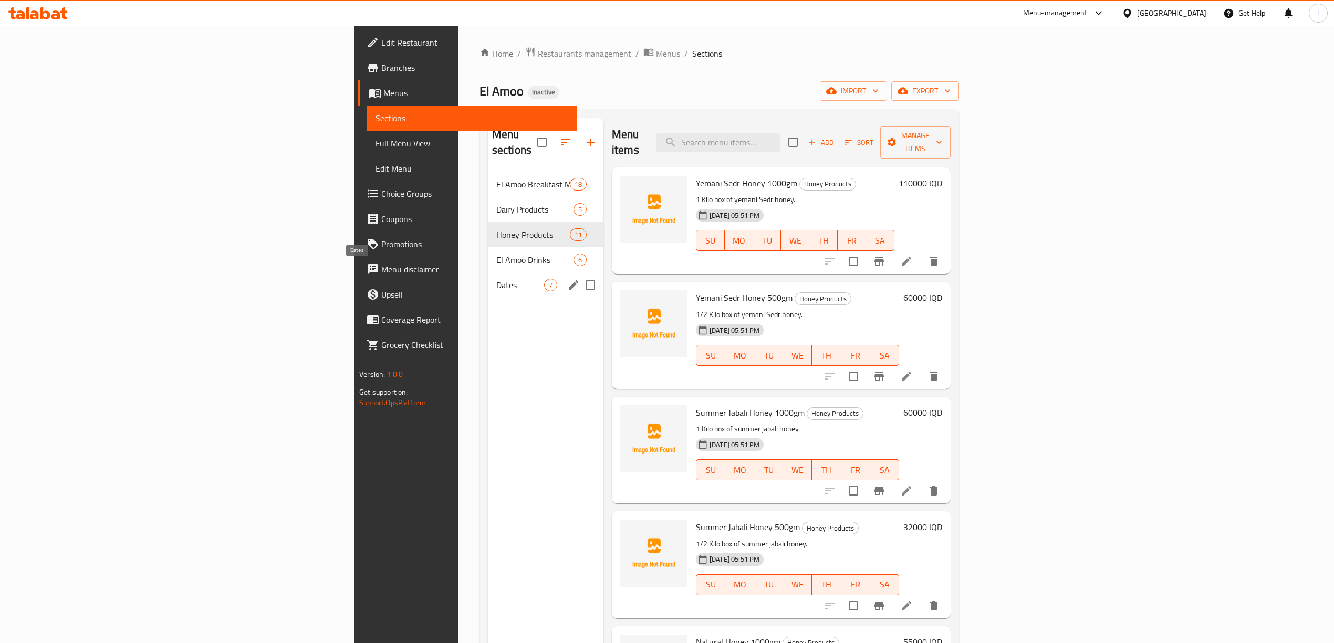
click at [496, 279] on span "Dates" at bounding box center [520, 285] width 48 height 13
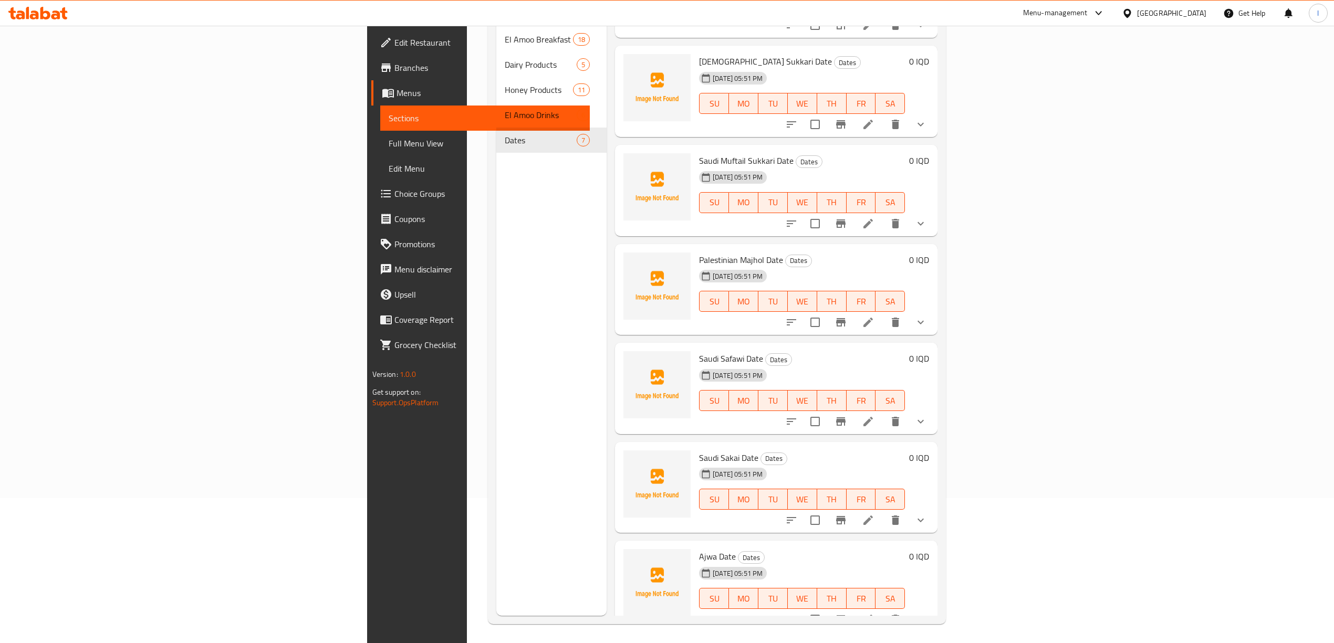
scroll to position [148, 0]
click at [933, 209] on button "show more" at bounding box center [920, 221] width 25 height 25
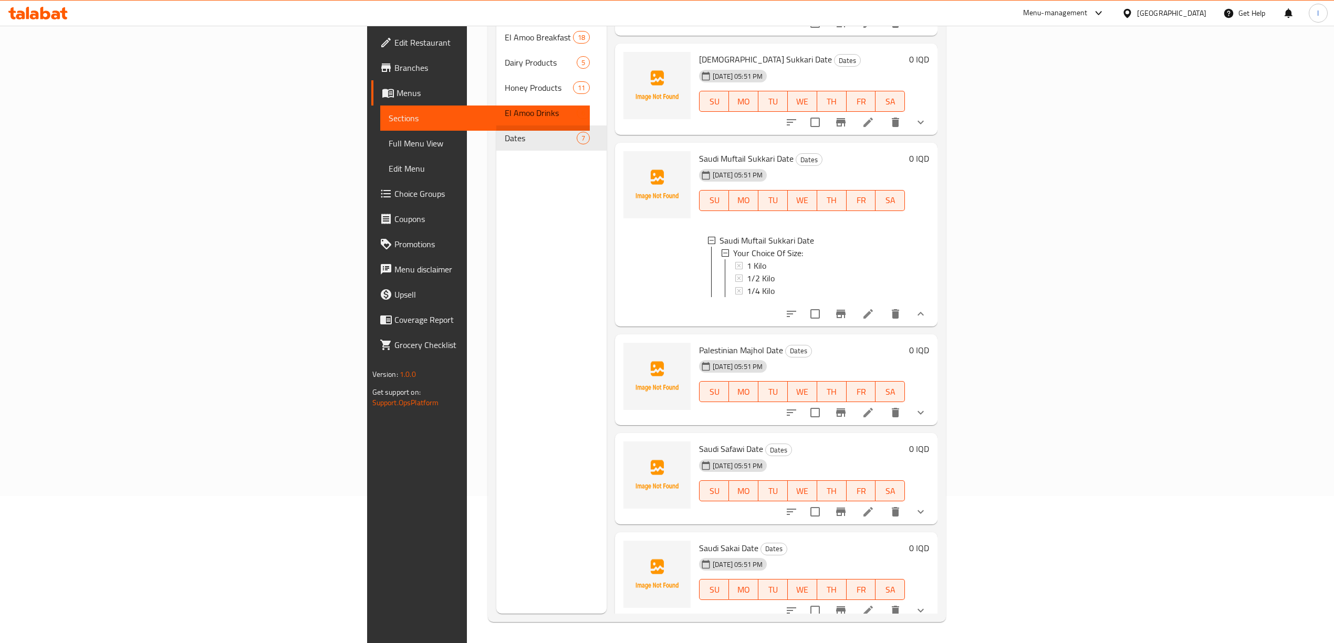
click at [389, 144] on span "Full Menu View" at bounding box center [485, 143] width 193 height 13
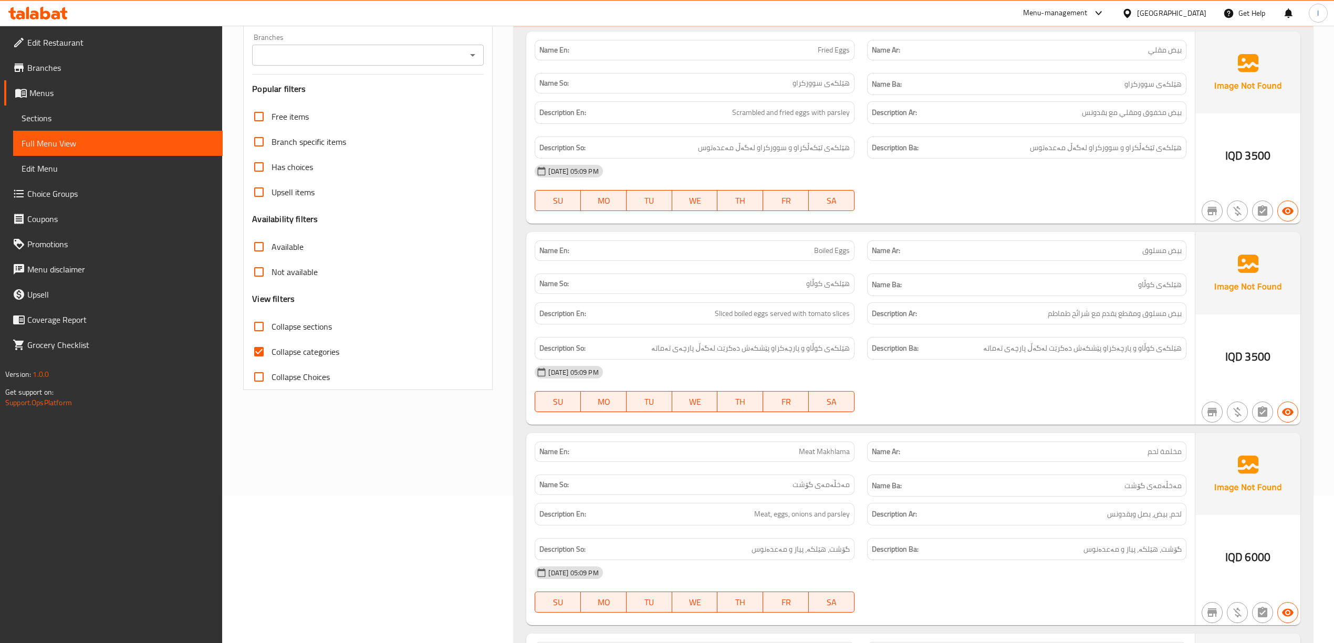
drag, startPoint x: 377, startPoint y: 36, endPoint x: 377, endPoint y: 42, distance: 5.8
click at [377, 36] on div "Branches Branches" at bounding box center [368, 50] width 232 height 32
drag, startPoint x: 374, startPoint y: 50, endPoint x: 368, endPoint y: 61, distance: 12.7
click at [374, 51] on input "Branches" at bounding box center [359, 55] width 208 height 15
click at [312, 101] on span "El Amoo, Zayona" at bounding box center [290, 101] width 60 height 13
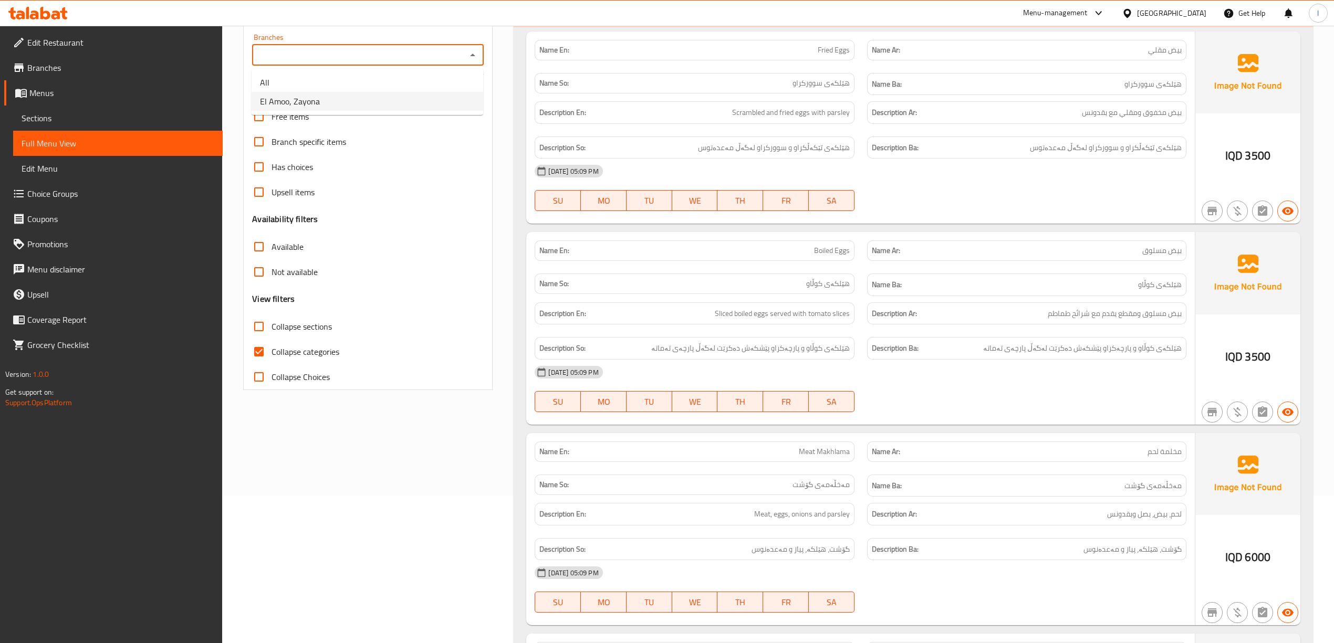
type input "El Amoo, Zayona"
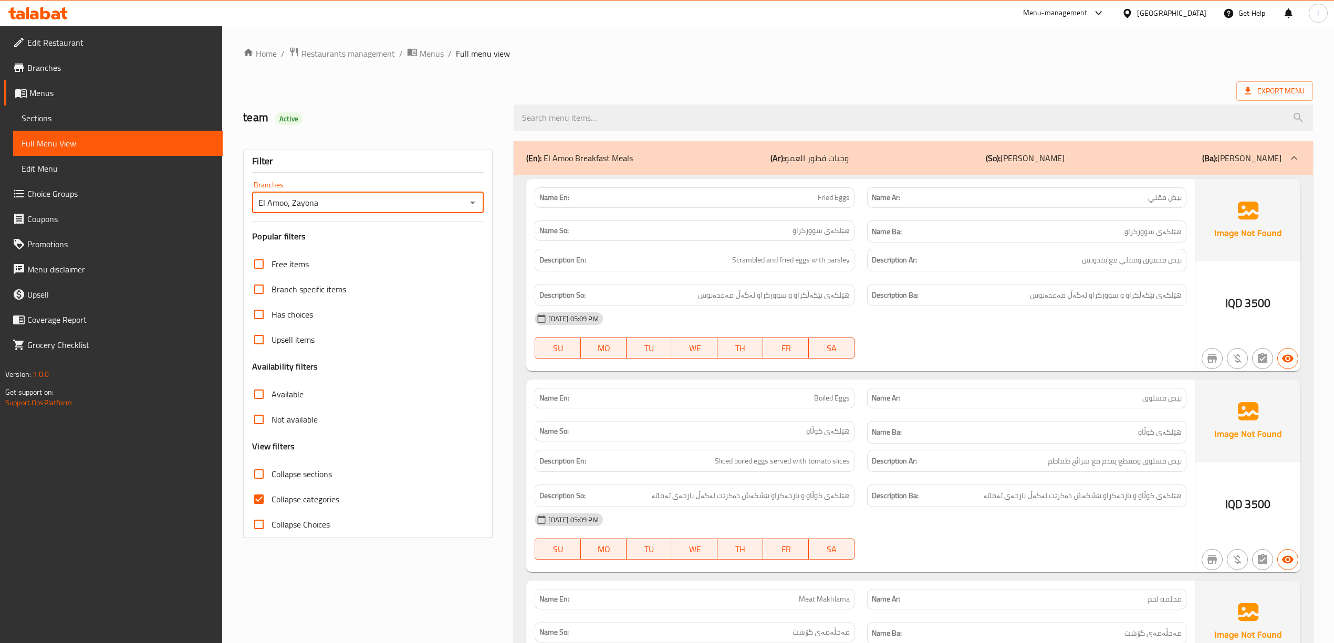
click at [290, 499] on span "Collapse categories" at bounding box center [306, 499] width 68 height 13
click at [272, 499] on input "Collapse categories" at bounding box center [258, 499] width 25 height 25
checkbox input "false"
click at [286, 478] on span "Collapse sections" at bounding box center [302, 474] width 60 height 13
click at [272, 478] on input "Collapse sections" at bounding box center [258, 474] width 25 height 25
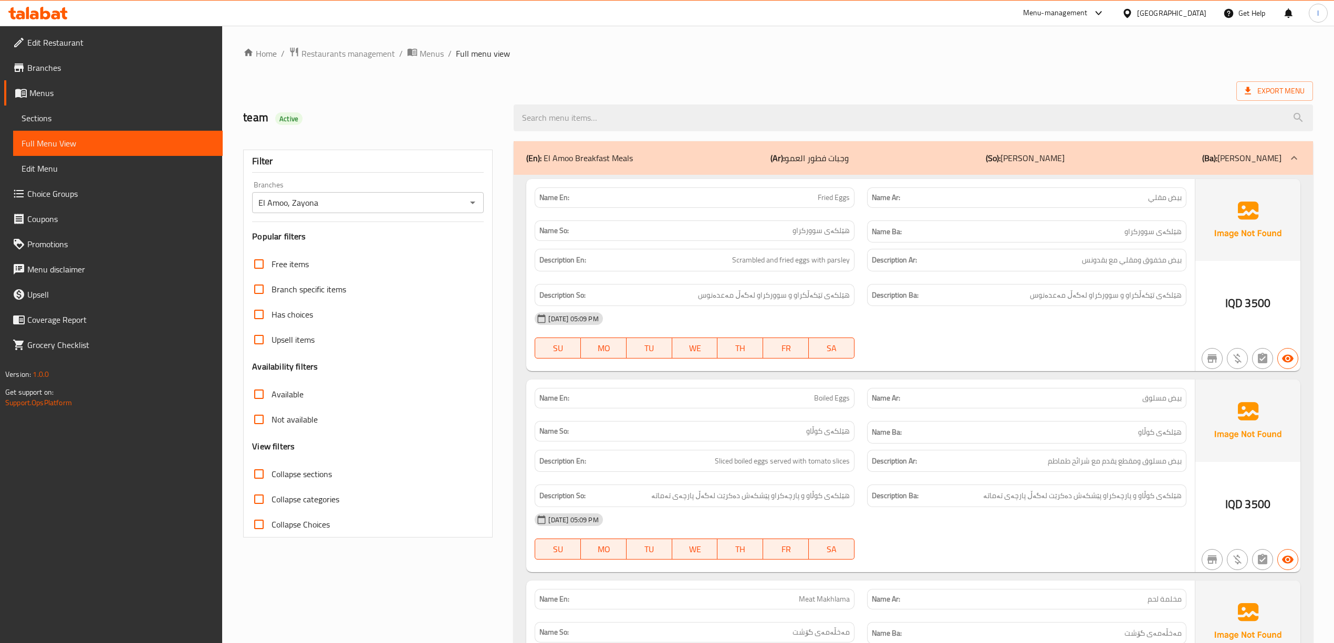
checkbox input "true"
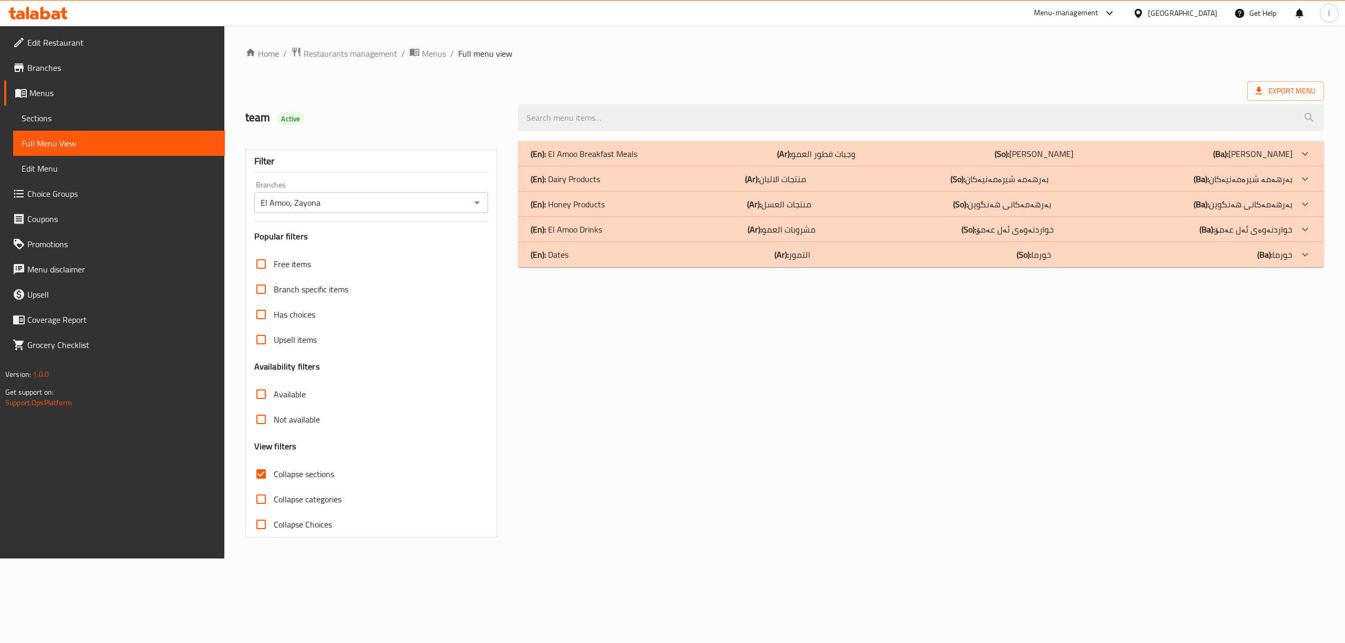
click at [615, 223] on div "(En): El Amoo Drinks (Ar): مشروبات العمو (So): خواردنەوەی ئەل عەمۆ (Ba): خواردن…" at bounding box center [912, 229] width 762 height 13
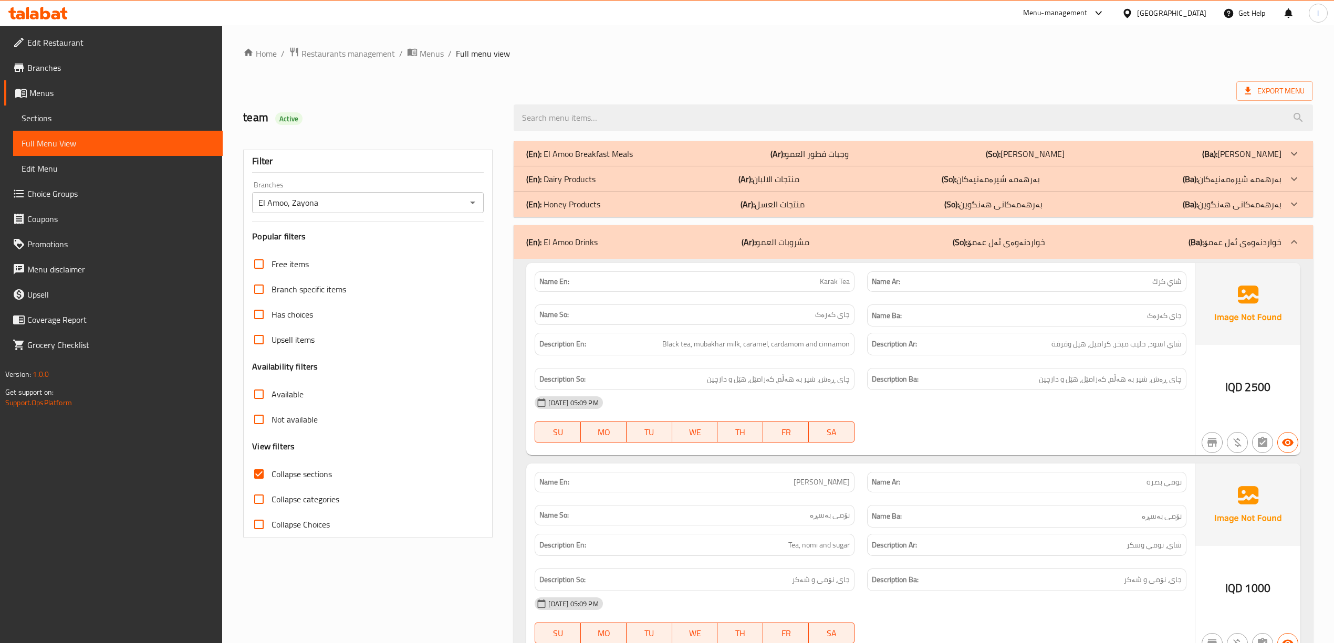
click at [578, 179] on p "(En): Dairy Products" at bounding box center [560, 179] width 69 height 13
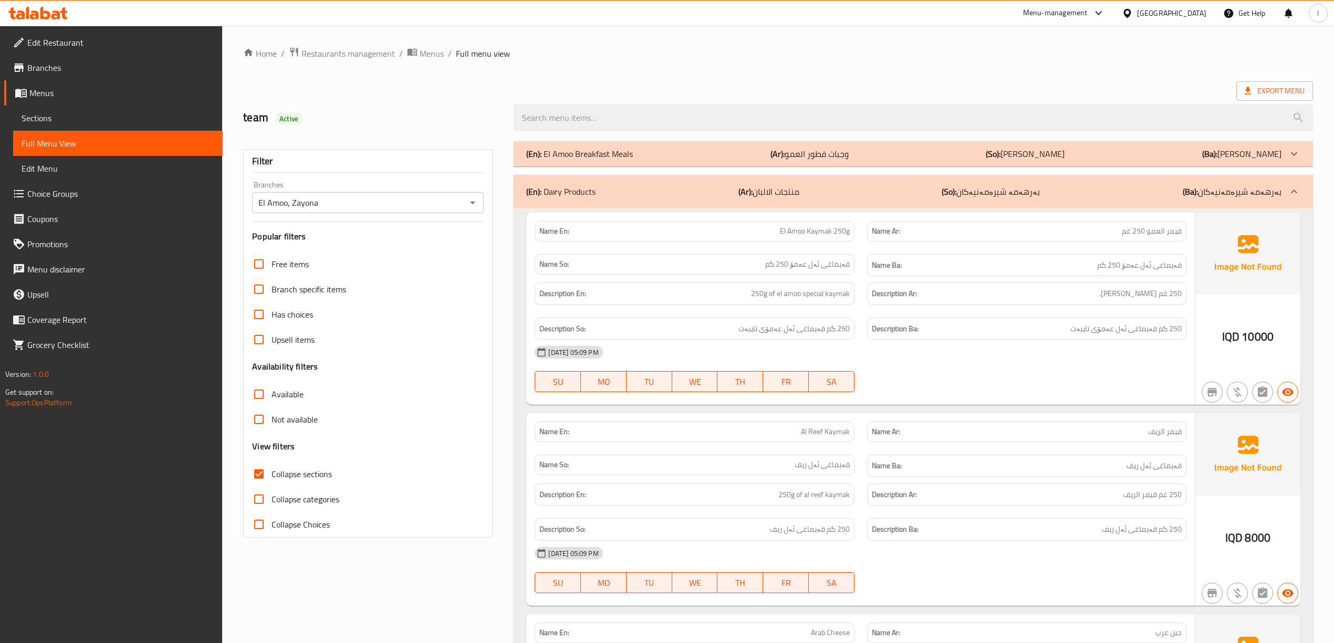
click at [601, 155] on p "(En): El Amoo Breakfast Meals" at bounding box center [579, 154] width 107 height 13
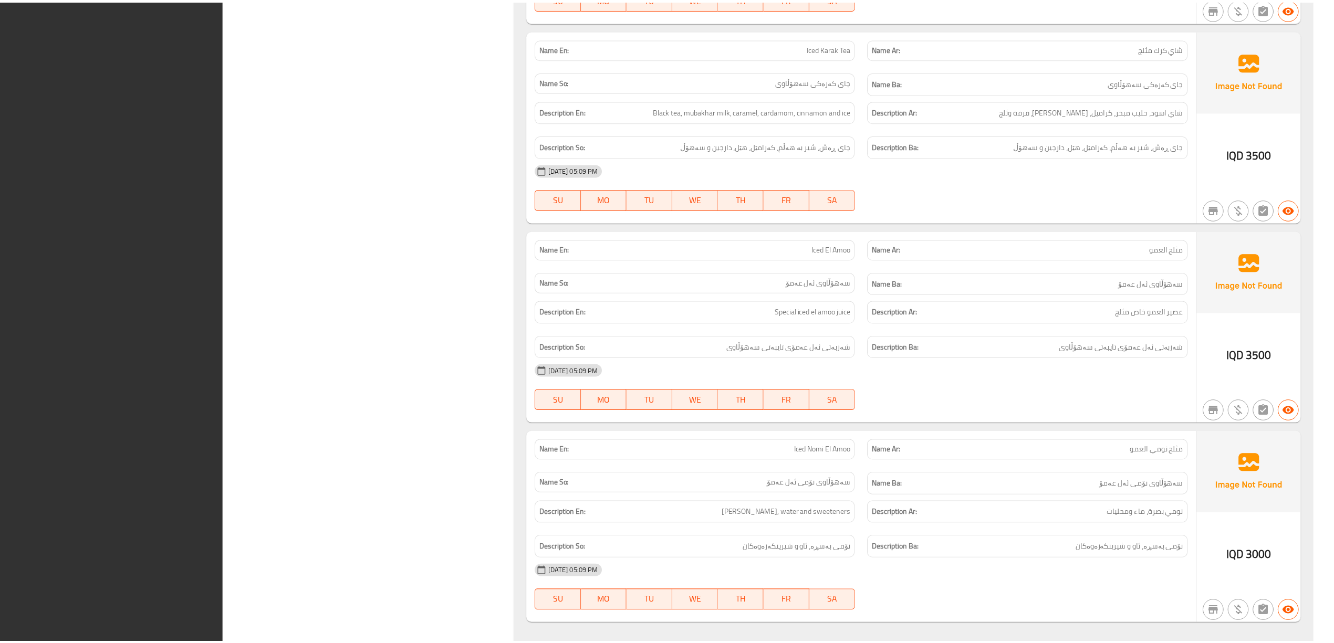
scroll to position [6012, 0]
